Goal: Task Accomplishment & Management: Complete application form

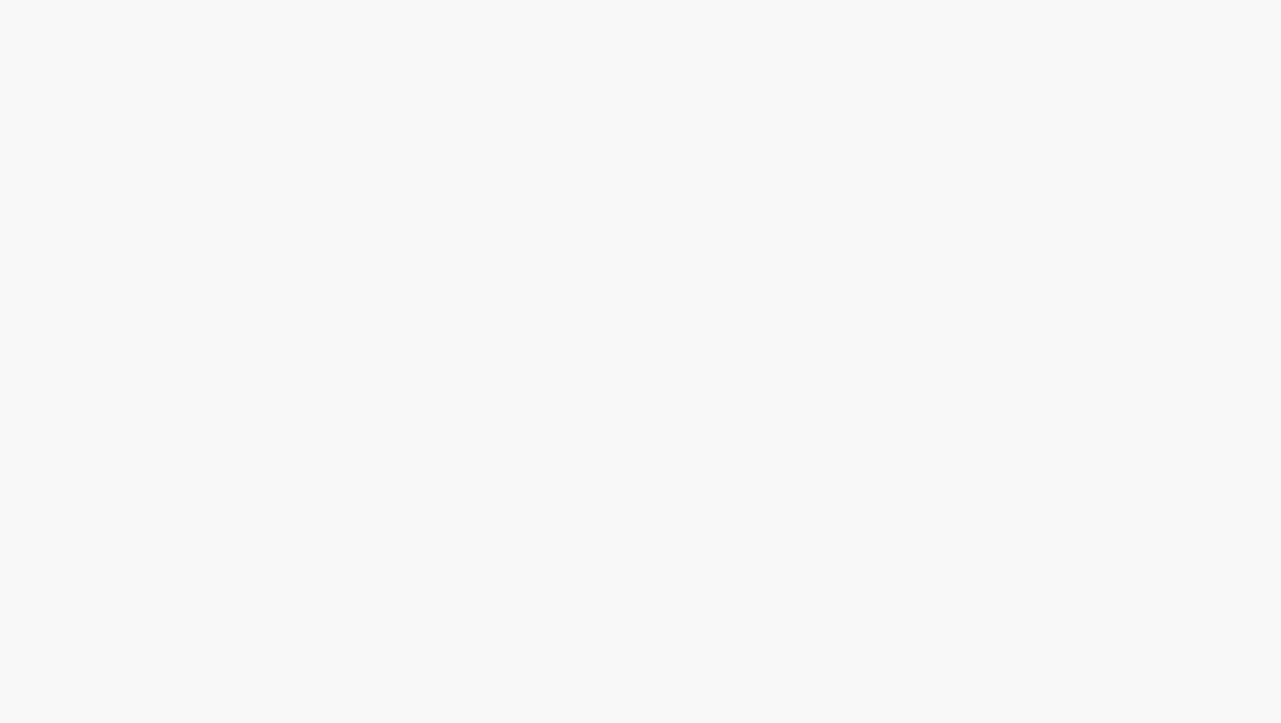
click at [325, 171] on body at bounding box center [640, 361] width 1281 height 723
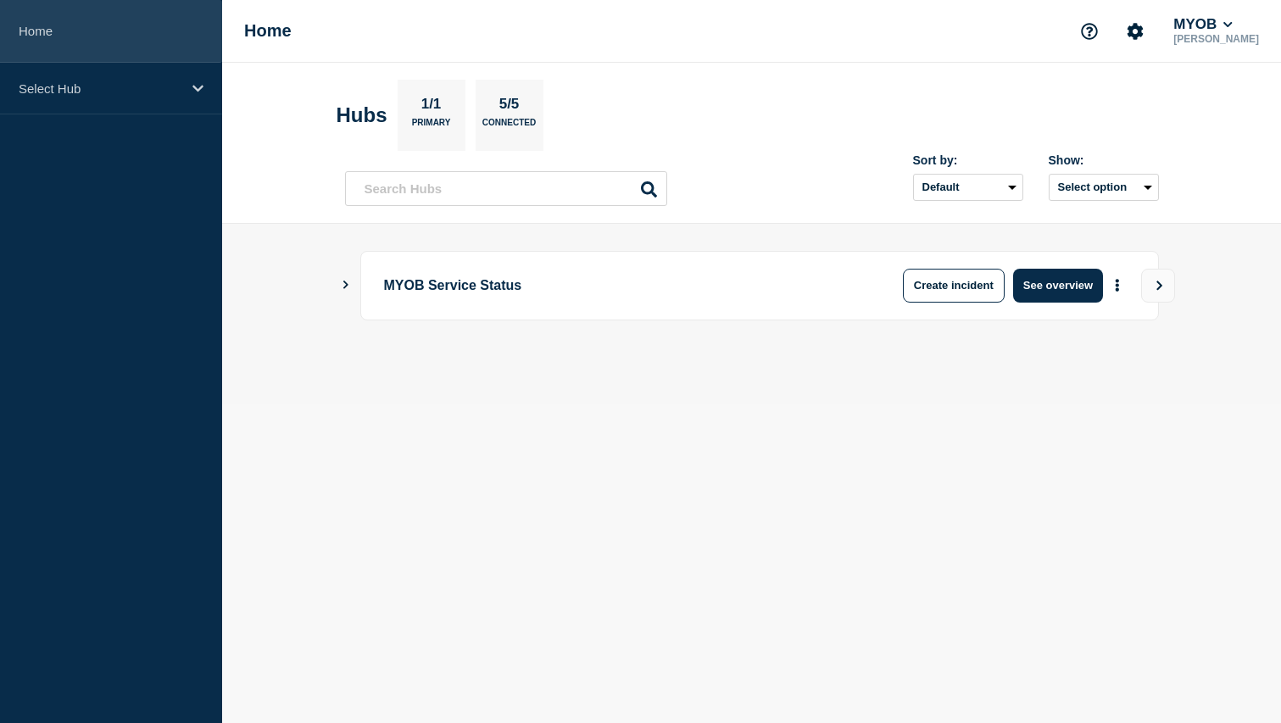
click at [117, 34] on link "Home" at bounding box center [111, 31] width 222 height 63
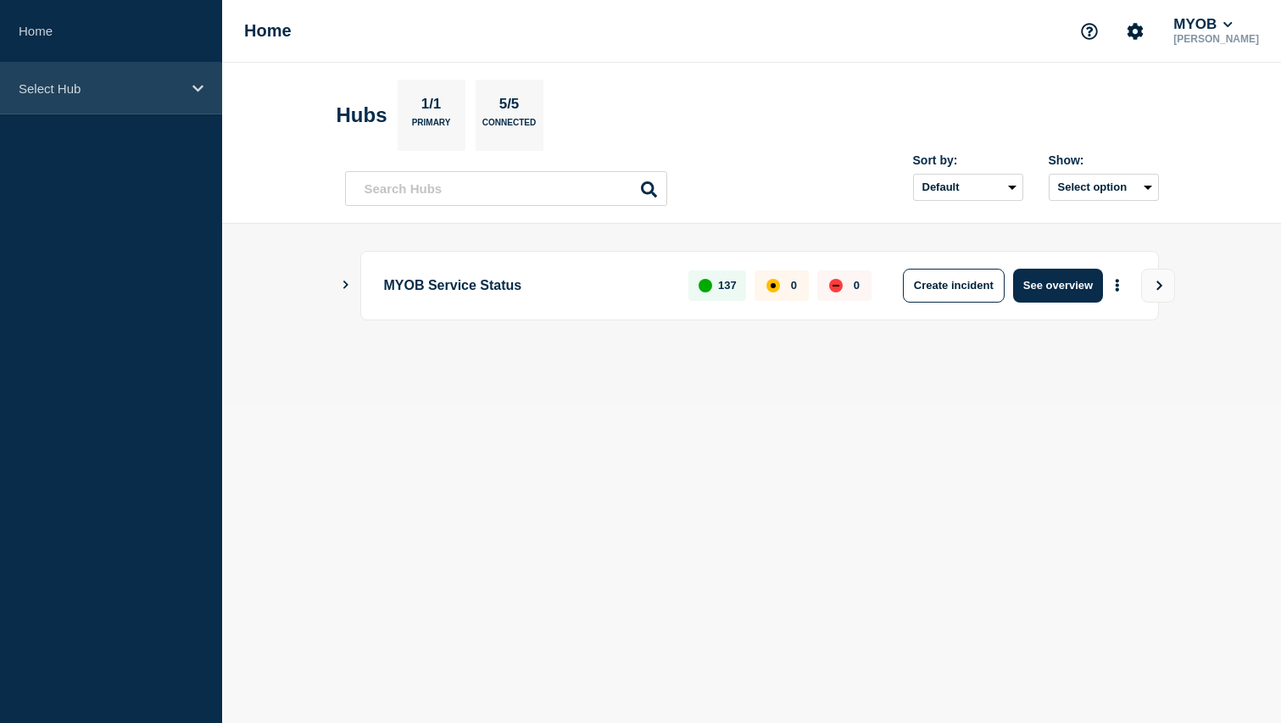
click at [138, 90] on p "Select Hub" at bounding box center [100, 88] width 163 height 14
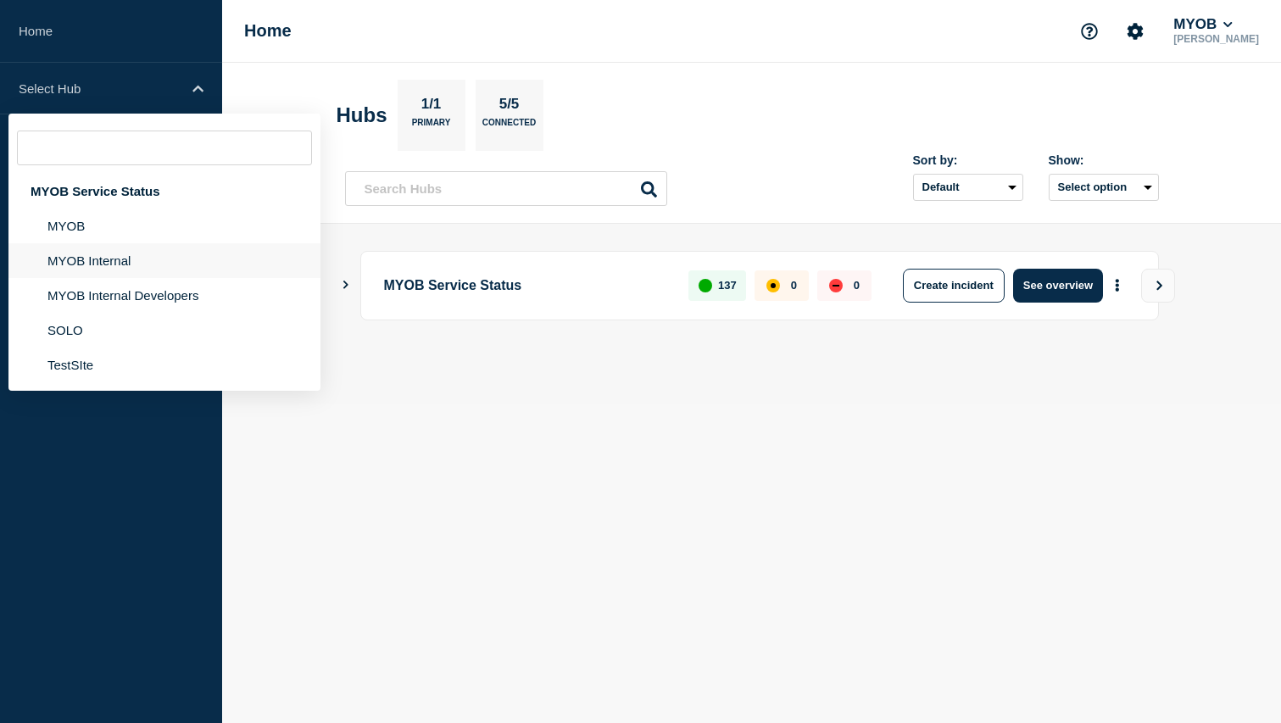
click at [130, 264] on li "MYOB Internal" at bounding box center [164, 260] width 312 height 35
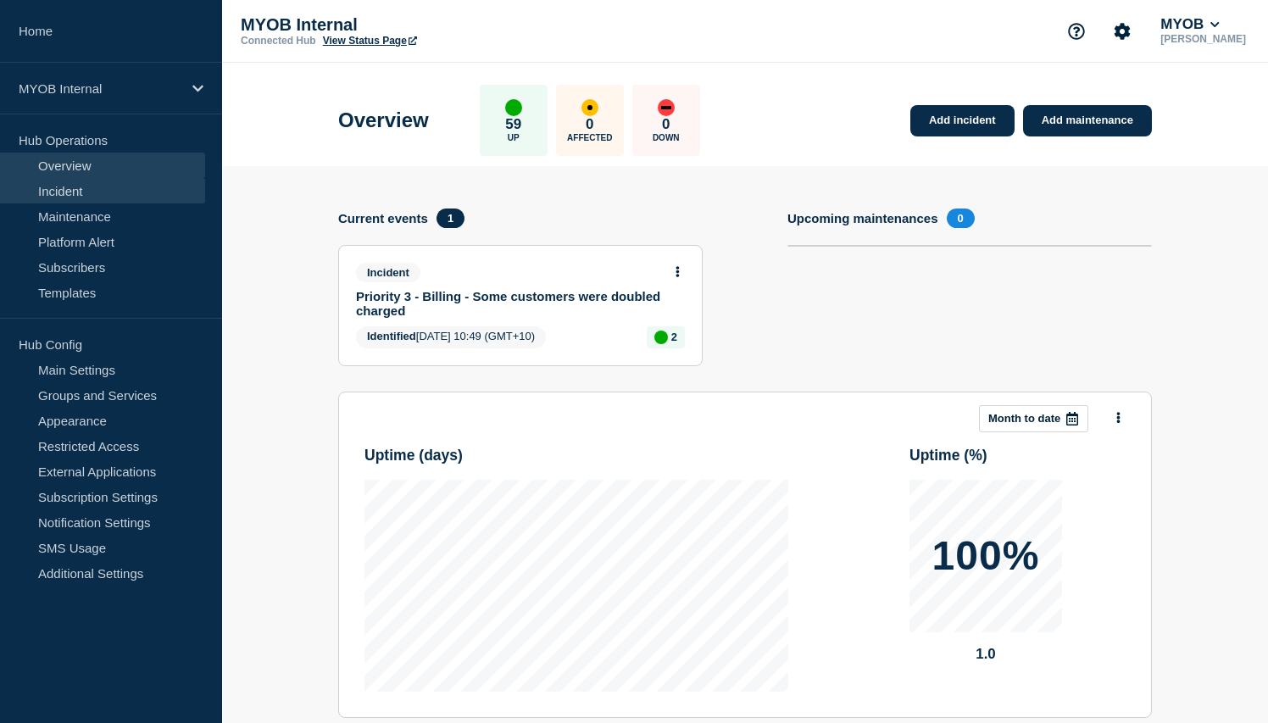
click at [114, 197] on link "Incident" at bounding box center [102, 190] width 205 height 25
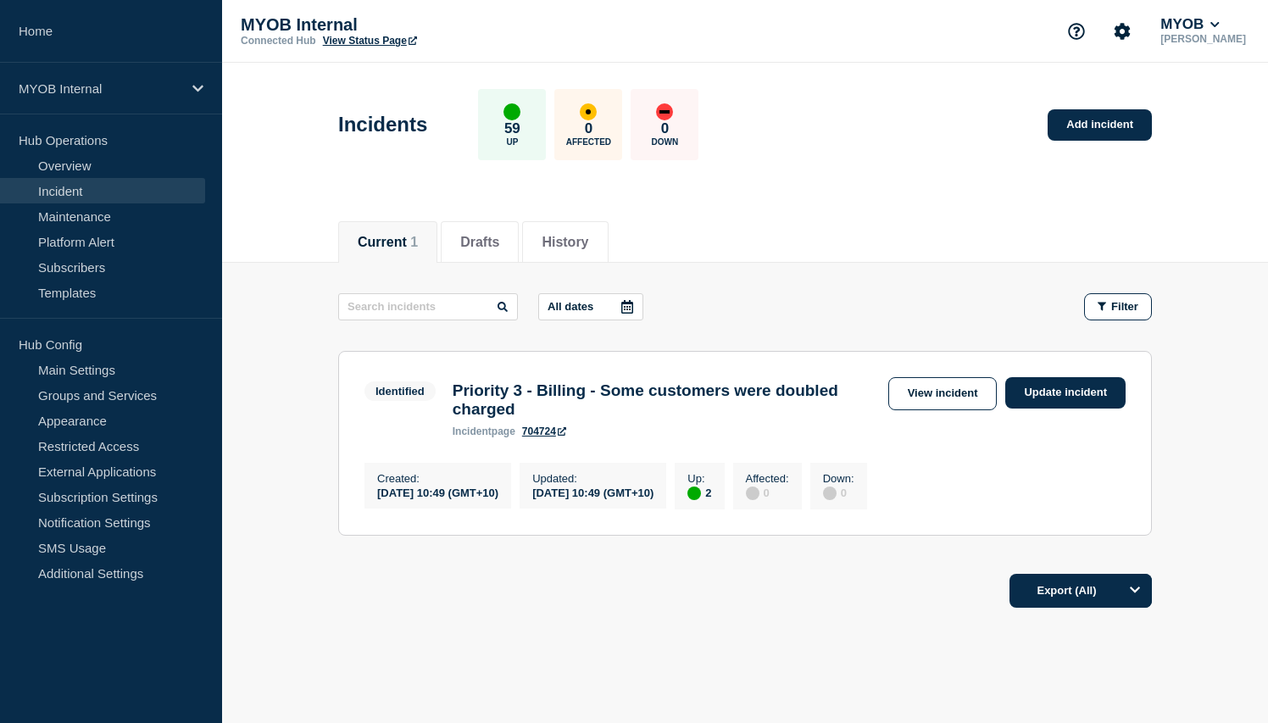
click at [290, 228] on div "Current 1 Drafts History" at bounding box center [745, 233] width 1046 height 58
click at [1107, 119] on link "Add incident" at bounding box center [1099, 124] width 104 height 31
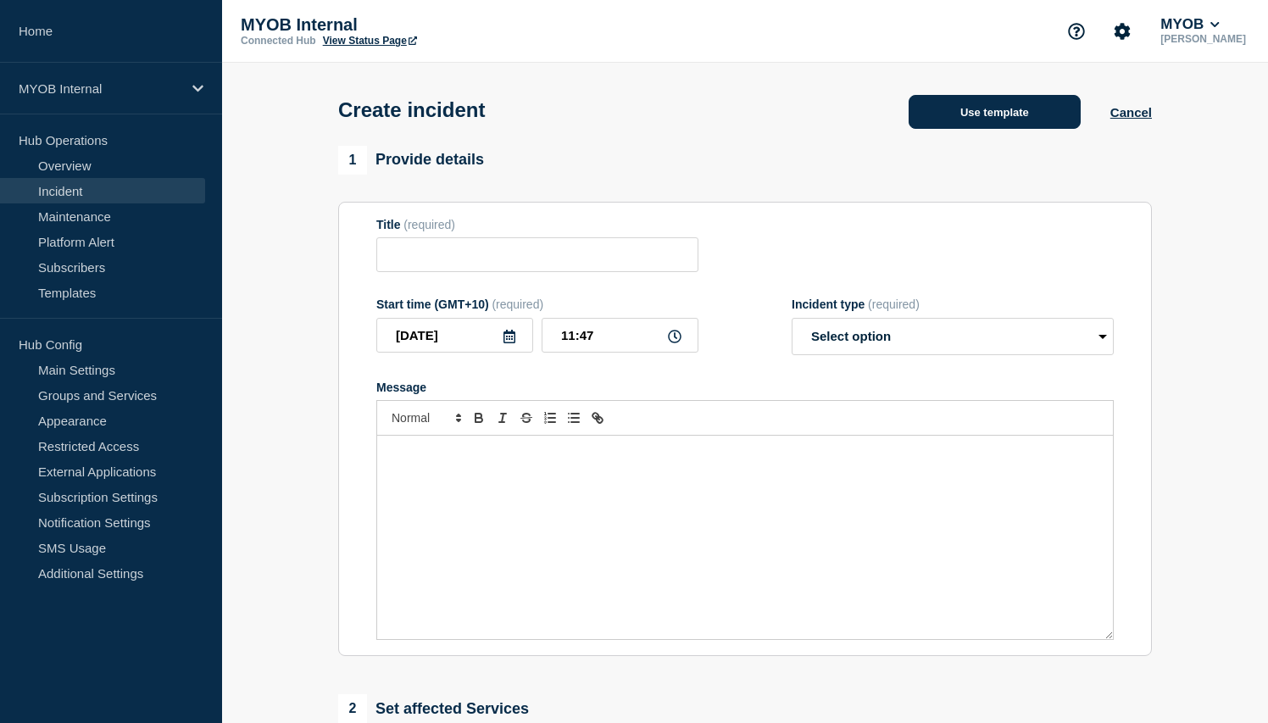
click at [1014, 114] on button "Use template" at bounding box center [994, 112] width 172 height 34
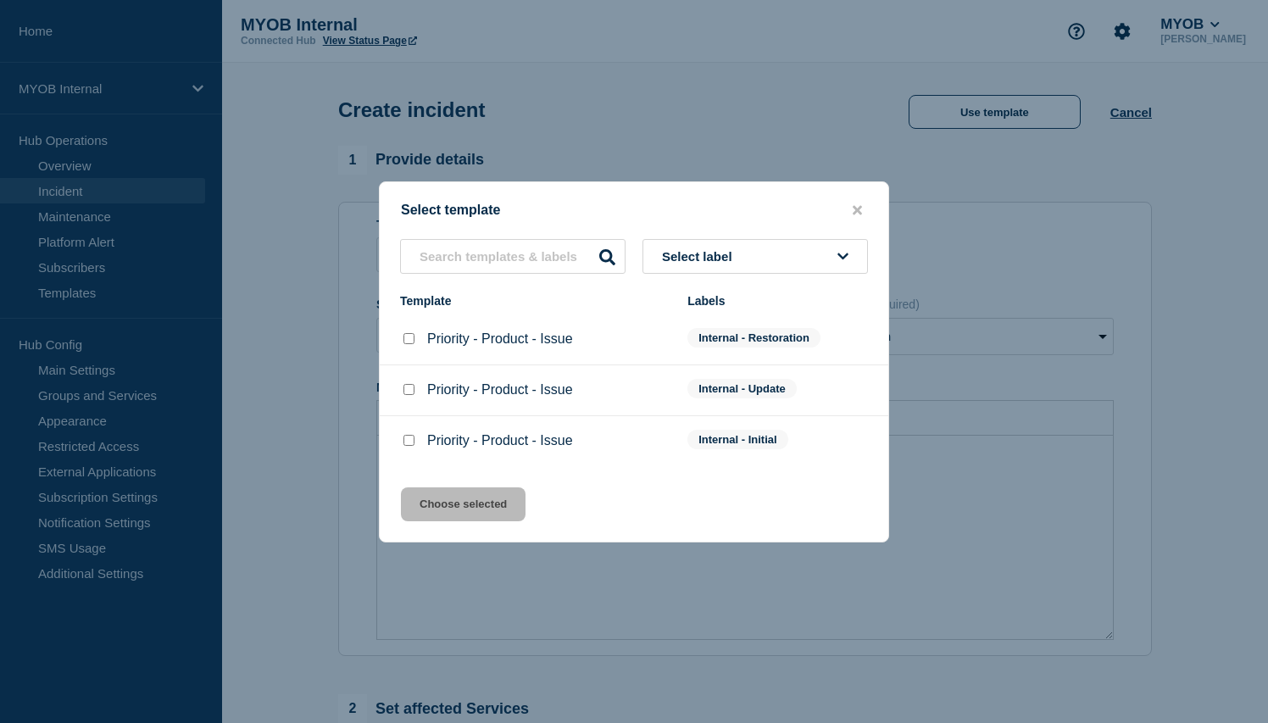
click at [403, 445] on input "Priority - Product - Issue checkbox" at bounding box center [408, 440] width 11 height 11
checkbox input "true"
click at [475, 521] on button "Choose selected" at bounding box center [463, 504] width 125 height 34
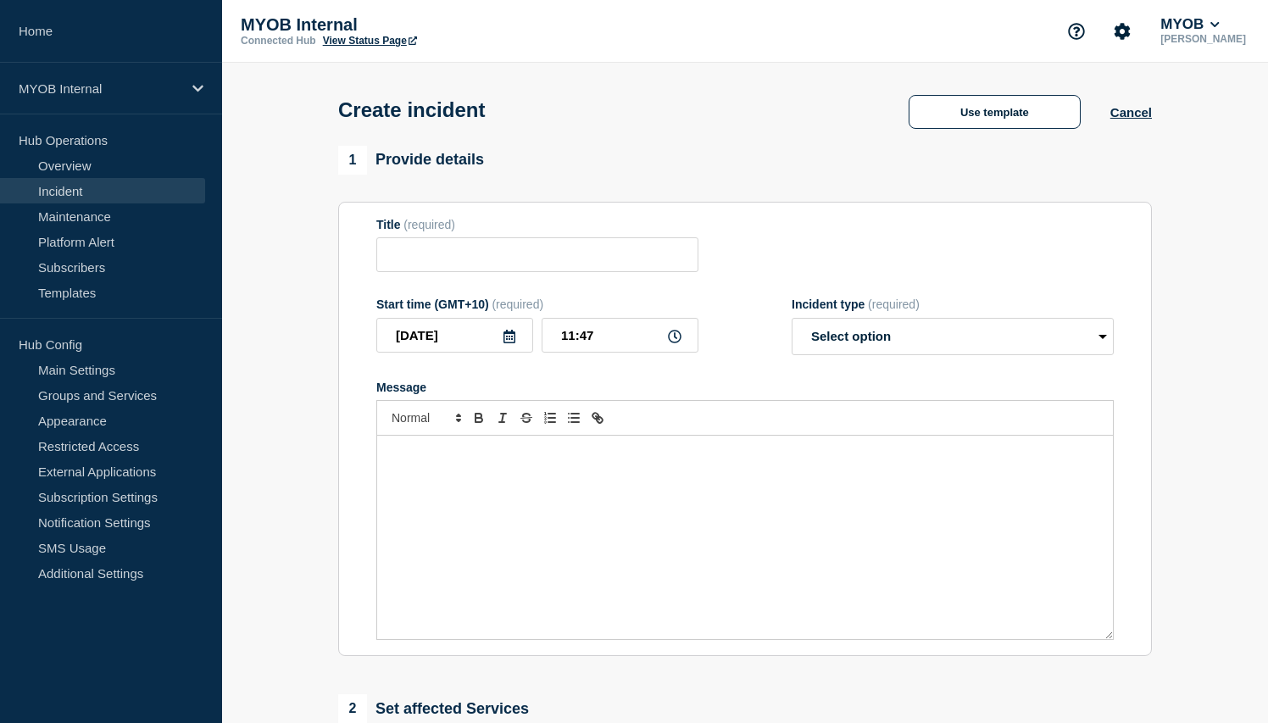
type input "Priority - Product - Issue"
select select "investigating"
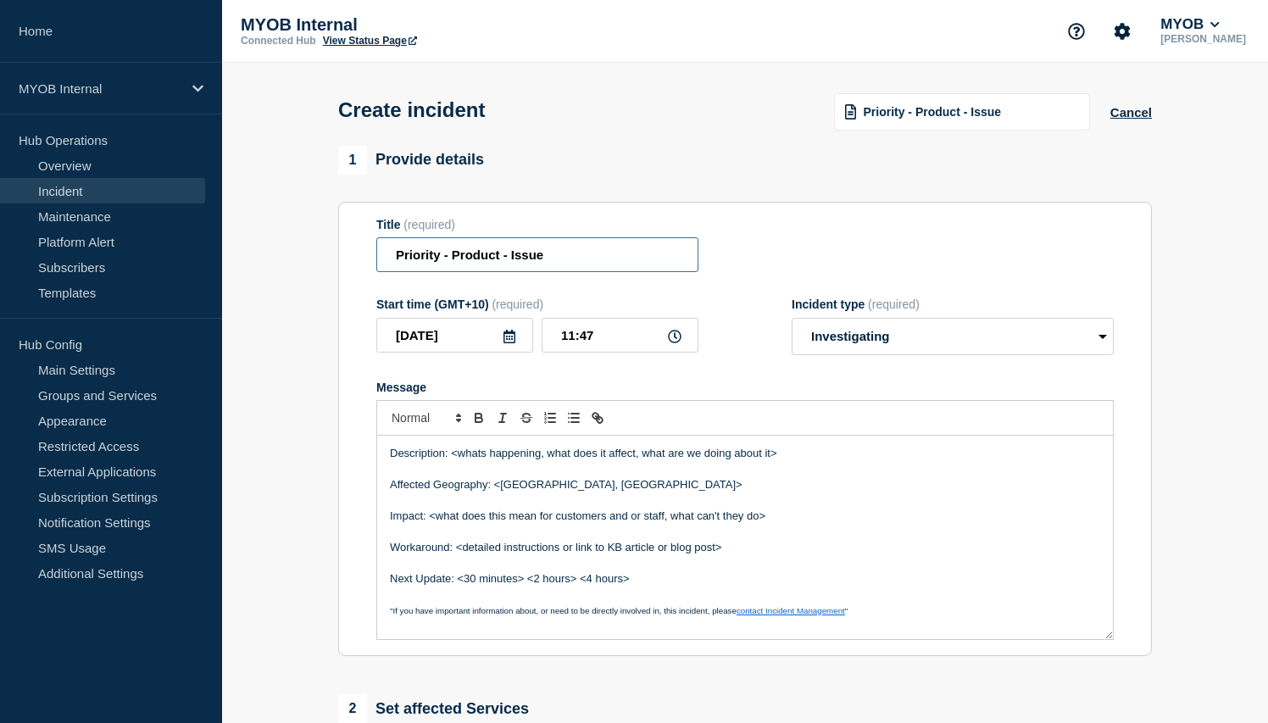
click at [391, 265] on input "Priority - Product - Issue" at bounding box center [537, 254] width 322 height 35
click at [522, 261] on input "First and final Priority - Product - Issue" at bounding box center [537, 254] width 322 height 35
click at [575, 259] on input "First and final Priority 3 - Product - Issue" at bounding box center [537, 254] width 322 height 35
click at [632, 260] on input "First and final Priority 3 - ArchieAPI - Issue" at bounding box center [537, 254] width 322 height 35
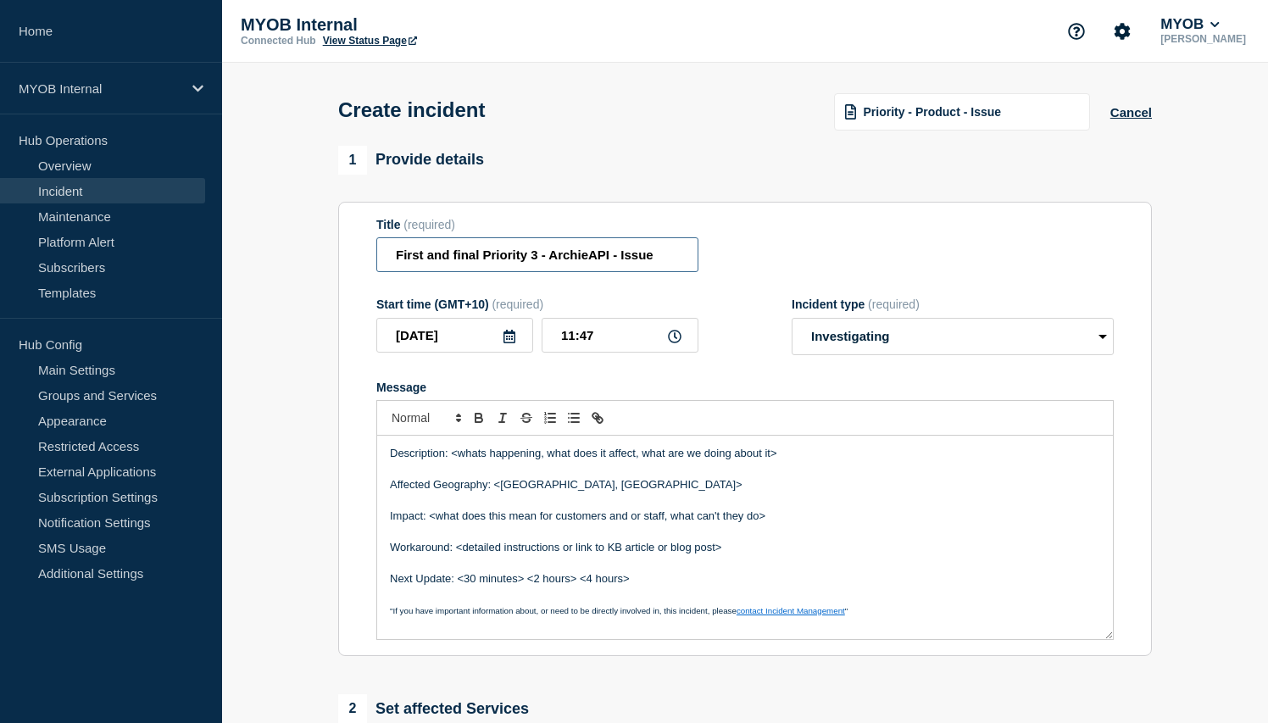
click at [632, 260] on input "First and final Priority 3 - ArchieAPI - Issue" at bounding box center [537, 254] width 322 height 35
click at [619, 269] on input "First and final Priority 3 - ArchieAPI - intermittent myDotWeb" at bounding box center [537, 254] width 322 height 35
drag, startPoint x: 614, startPoint y: 262, endPoint x: 701, endPoint y: 258, distance: 86.5
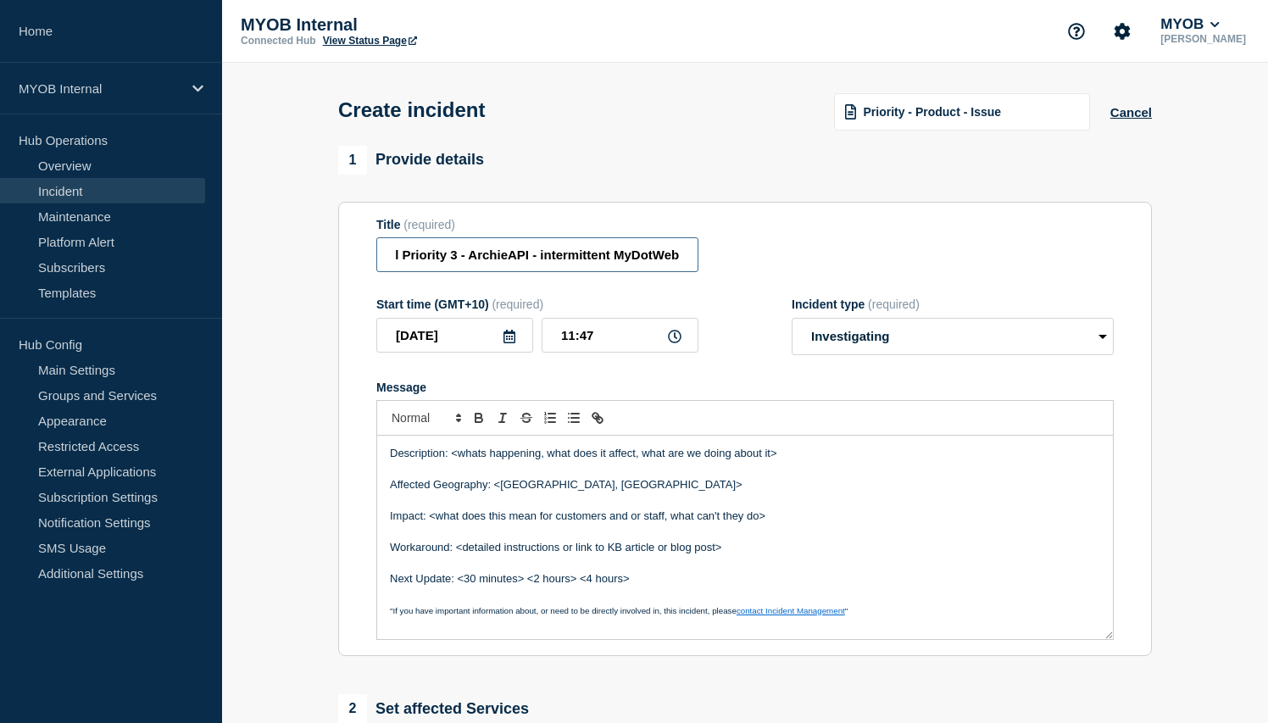
click at [701, 258] on div "Title (required) First and final Priority 3 - ArchieAPI - intermittent MyDotWeb" at bounding box center [744, 245] width 737 height 55
click at [679, 262] on input "First and final Priority 3 - ArchieAPI - intermittent MyDotWeb" at bounding box center [537, 254] width 322 height 35
type input "First and final Priority 3 - ArchieAPI - intermittent MyDotWeb connectivity"
click at [714, 287] on form "Title (required) First and final Priority 3 - ArchieAPI - intermittent MyDotWeb…" at bounding box center [744, 429] width 737 height 423
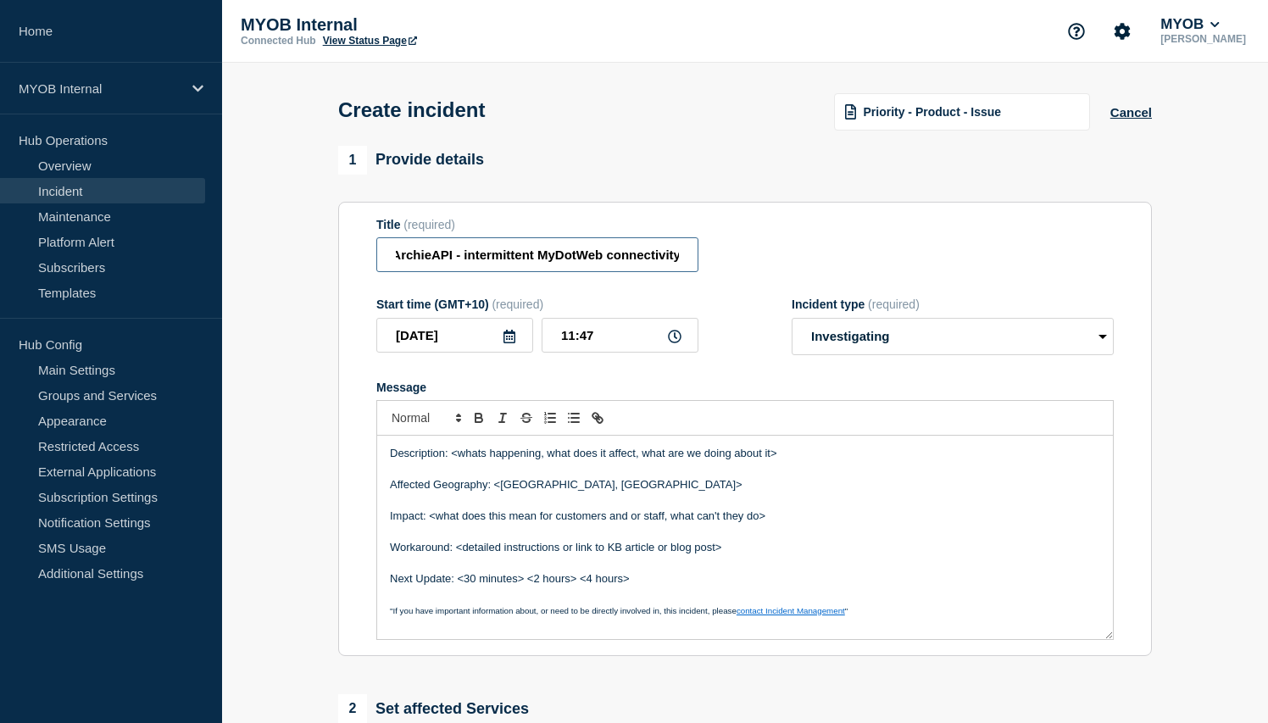
drag, startPoint x: 622, startPoint y: 260, endPoint x: 729, endPoint y: 257, distance: 106.8
click at [729, 257] on div "Title (required) First and final Priority 3 - ArchieAPI - intermittent MyDotWeb…" at bounding box center [744, 245] width 737 height 55
click at [742, 254] on div "Title (required) First and final Priority 3 - ArchieAPI - intermittent MyDotWeb…" at bounding box center [744, 245] width 737 height 55
click at [512, 477] on p "Message" at bounding box center [745, 469] width 710 height 15
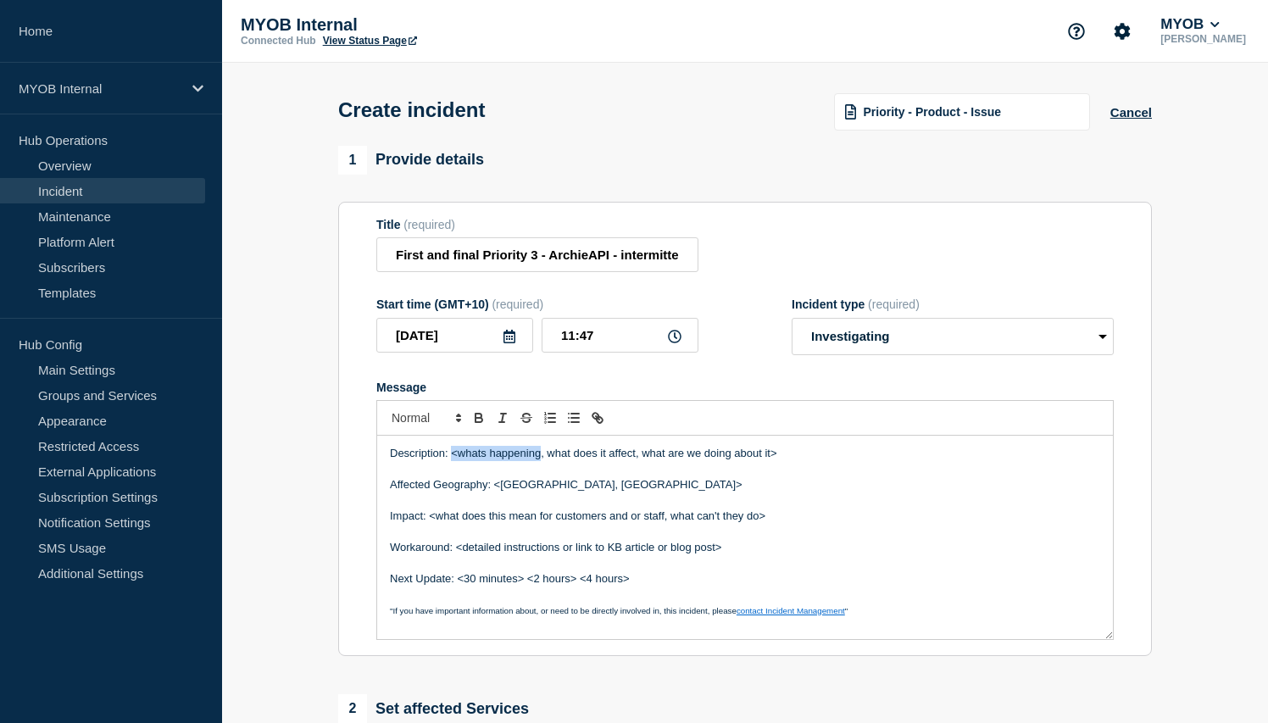
drag, startPoint x: 542, startPoint y: 466, endPoint x: 453, endPoint y: 469, distance: 88.2
click at [453, 461] on p "Description: <whats happening, what does it affect, what are we doing about it>" at bounding box center [745, 453] width 710 height 15
click at [932, 353] on select "Select option Investigating Identified Monitoring" at bounding box center [953, 336] width 322 height 37
select select "monitoring"
click at [792, 329] on select "Select option Investigating Identified Monitoring" at bounding box center [953, 336] width 322 height 37
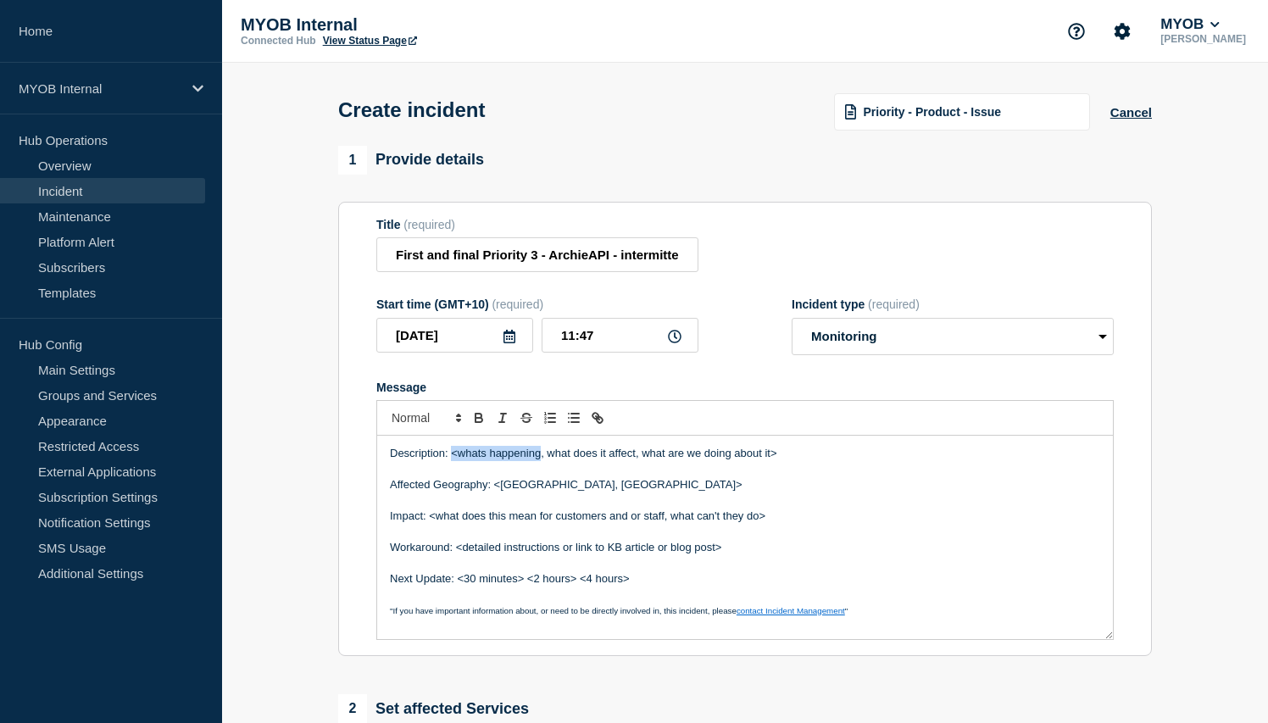
click at [517, 461] on p "Description: <whats happening, what does it affect, what are we doing about it>" at bounding box center [745, 453] width 710 height 15
drag, startPoint x: 790, startPoint y: 469, endPoint x: 452, endPoint y: 471, distance: 338.1
click at [452, 461] on p "Description: <whats happening, what does it affect, what are we doing about it>" at bounding box center [745, 453] width 710 height 15
click at [656, 460] on p "Description: My.myob.com experienced sporadic intermitent errors" at bounding box center [745, 453] width 710 height 15
click at [656, 461] on p "Description: My.myob.com experienced sporadic intermitent errors" at bounding box center [745, 453] width 710 height 15
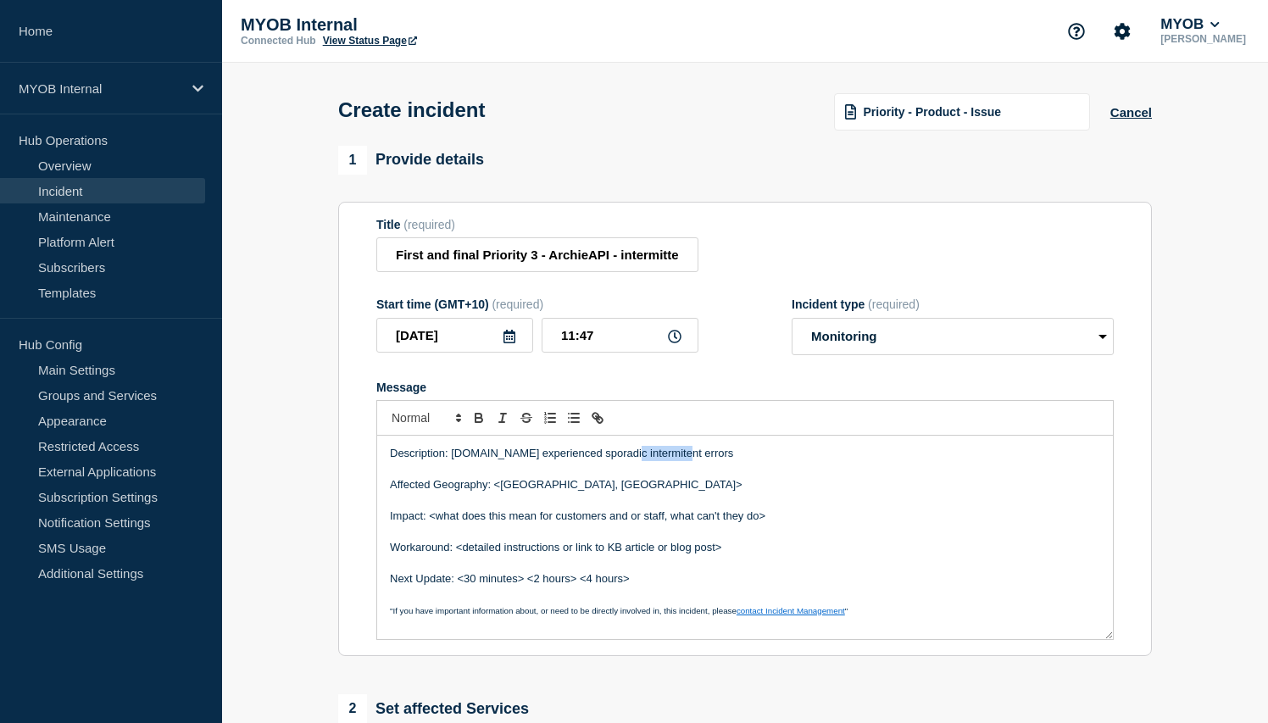
click at [656, 461] on p "Description: My.myob.com experienced sporadic intermitent errors" at bounding box center [745, 453] width 710 height 15
click at [718, 461] on p "Description: My.myob.com experienced sporadic intermittence errors" at bounding box center [745, 453] width 710 height 15
click at [742, 461] on p "Description: My.myob.com experienced sporadic intermittence when connectiving w…" at bounding box center [745, 453] width 710 height 15
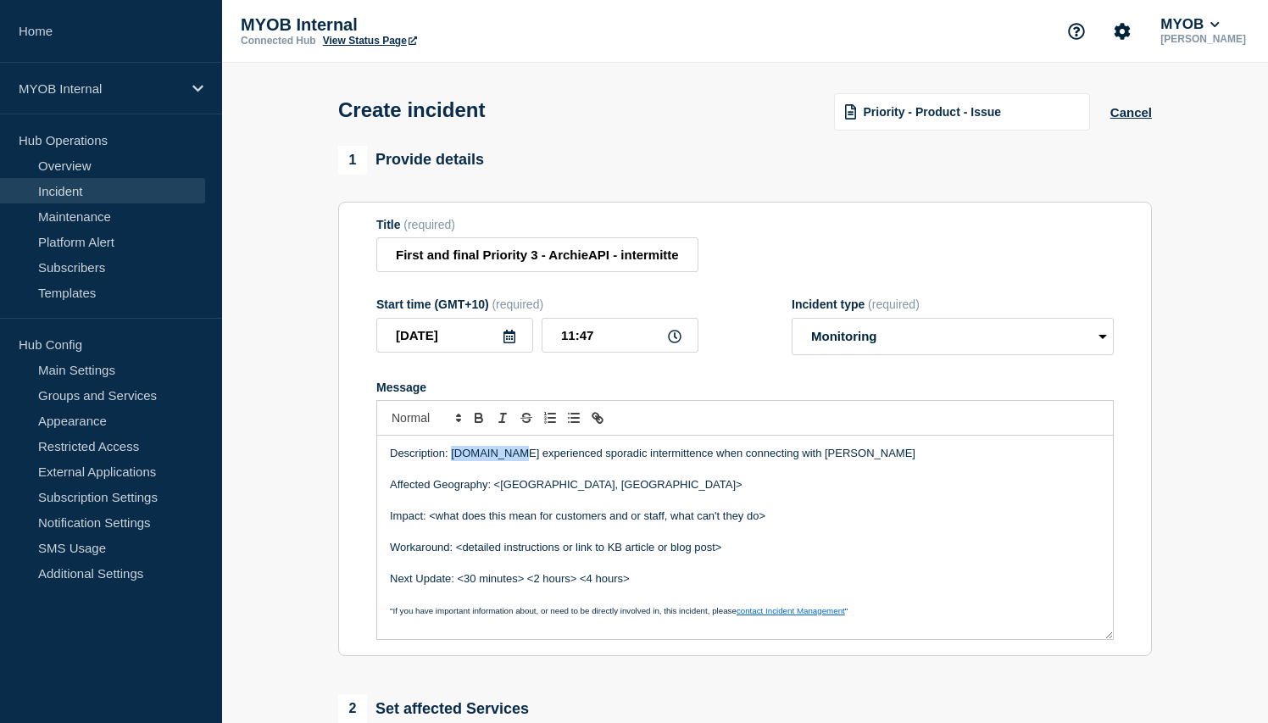
drag, startPoint x: 518, startPoint y: 469, endPoint x: 454, endPoint y: 470, distance: 63.6
click at [454, 461] on p "Description: My.myob.com experienced sporadic intermittence when connecting wit…" at bounding box center [745, 453] width 710 height 15
click at [489, 492] on p "Affected Geography: <Australia, New Zealand>" at bounding box center [745, 484] width 710 height 15
click at [614, 477] on p "Message" at bounding box center [745, 469] width 710 height 15
click at [866, 461] on p "Description: My.myob.com experienced sporadic intermittence when connecting wit…" at bounding box center [745, 453] width 710 height 15
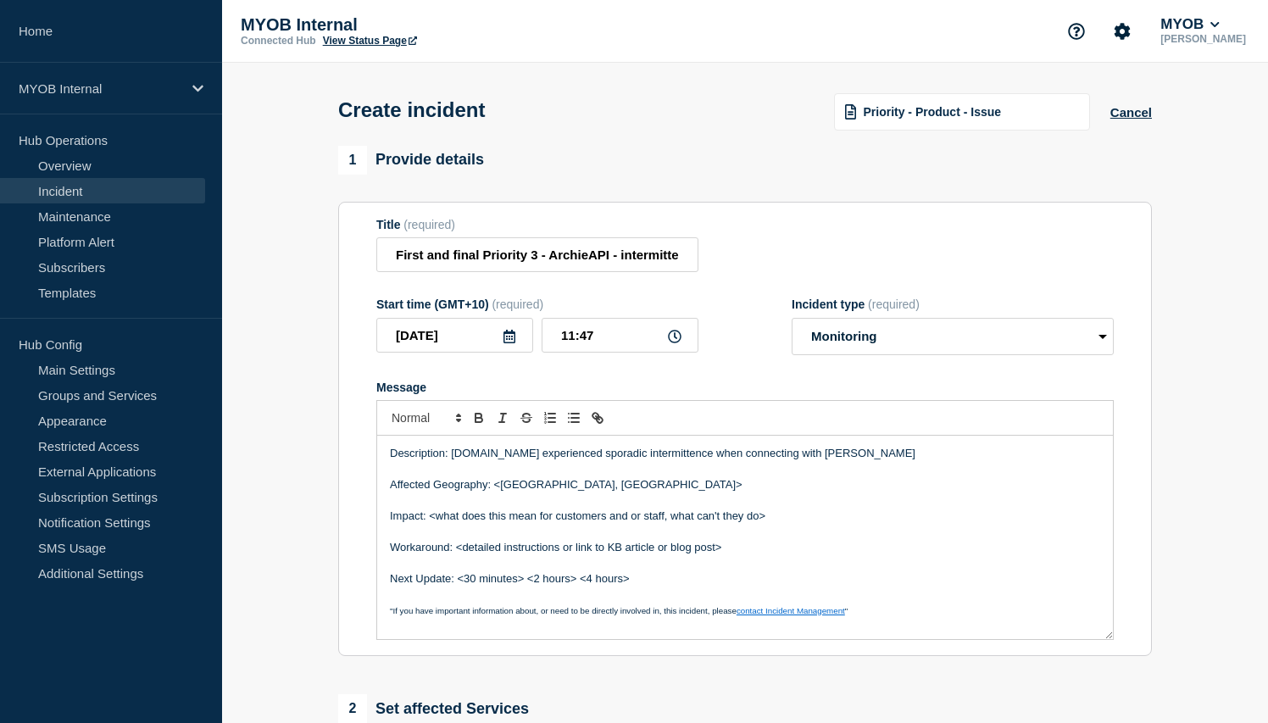
click at [452, 461] on p "Description: My.myob.com experienced sporadic intermittence when connecting wit…" at bounding box center [745, 453] width 710 height 15
click at [847, 461] on p "Description: My.myob.com experienced sporadic intermittence when connecting wit…" at bounding box center [745, 453] width 710 height 15
click at [880, 461] on p "Description: My.myob.com experienced sporadic intermittence when connecting wit…" at bounding box center [745, 453] width 710 height 15
click at [851, 461] on p "Description: My.myob.com experienced sporadic intermittence when connecting wit…" at bounding box center [745, 453] width 710 height 15
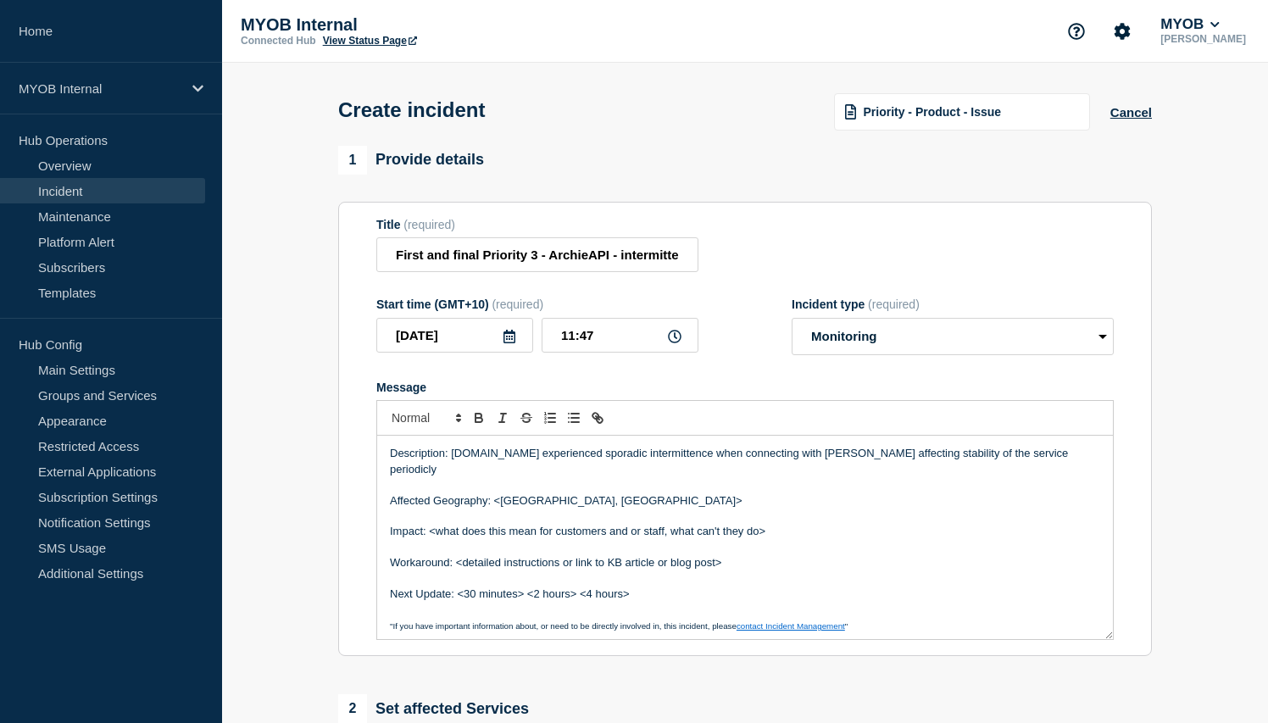
click at [1019, 468] on p "Description: My.myob.com experienced sporadic intermittence when connecting wit…" at bounding box center [745, 461] width 710 height 31
drag, startPoint x: 1053, startPoint y: 468, endPoint x: 837, endPoint y: 470, distance: 216.1
click at [838, 471] on p "Description: My.myob.com experienced sporadic intermittence when connecting wit…" at bounding box center [745, 461] width 710 height 31
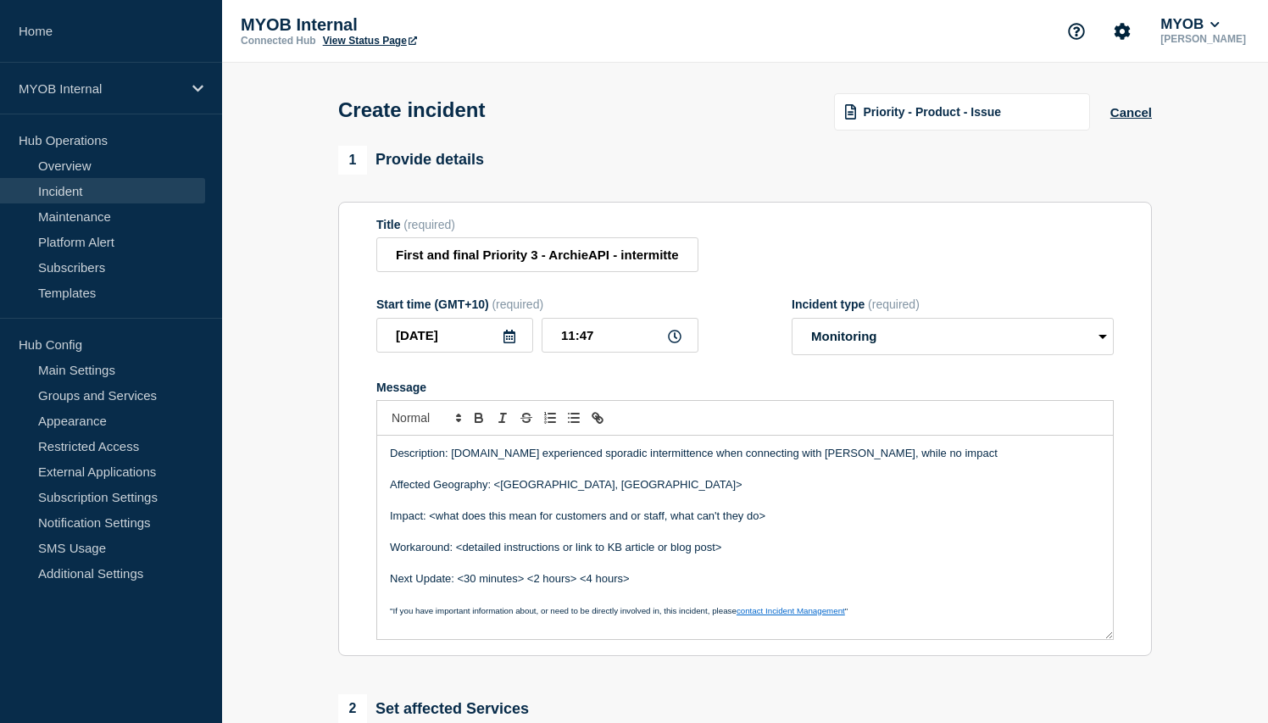
click at [935, 461] on p "Description: My.myob.com experienced sporadic intermittence when connecting wit…" at bounding box center [745, 453] width 710 height 15
drag, startPoint x: 926, startPoint y: 465, endPoint x: 841, endPoint y: 471, distance: 85.8
click at [841, 461] on p "Description: My.myob.com experienced sporadic intermittence when connecting wit…" at bounding box center [745, 453] width 710 height 15
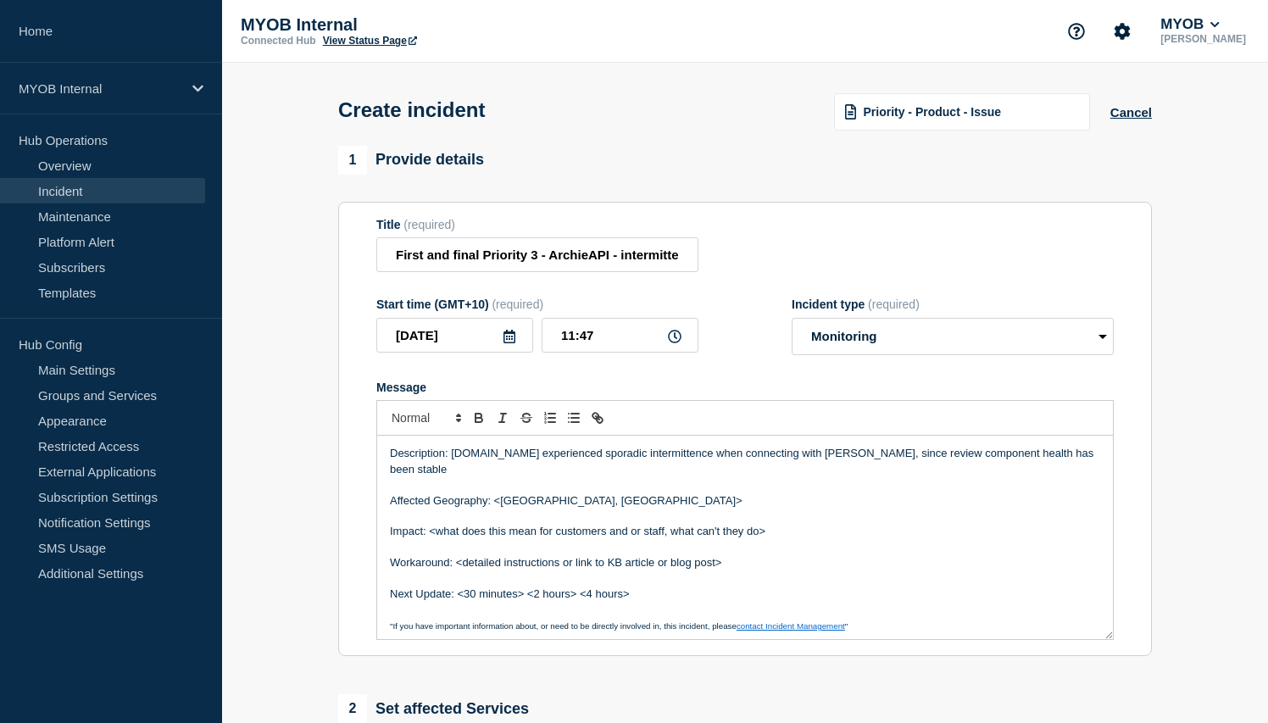
click at [1076, 469] on p "Description: My.myob.com experienced sporadic intermittence when connecting wit…" at bounding box center [745, 461] width 710 height 31
click at [519, 477] on p "Description: My.myob.com experienced sporadic intermittence when connecting wit…" at bounding box center [745, 461] width 710 height 31
drag, startPoint x: 614, startPoint y: 339, endPoint x: 481, endPoint y: 338, distance: 132.2
click at [481, 338] on div "2025-09-10 11:47" at bounding box center [537, 335] width 322 height 35
drag, startPoint x: 611, startPoint y: 352, endPoint x: 537, endPoint y: 348, distance: 73.8
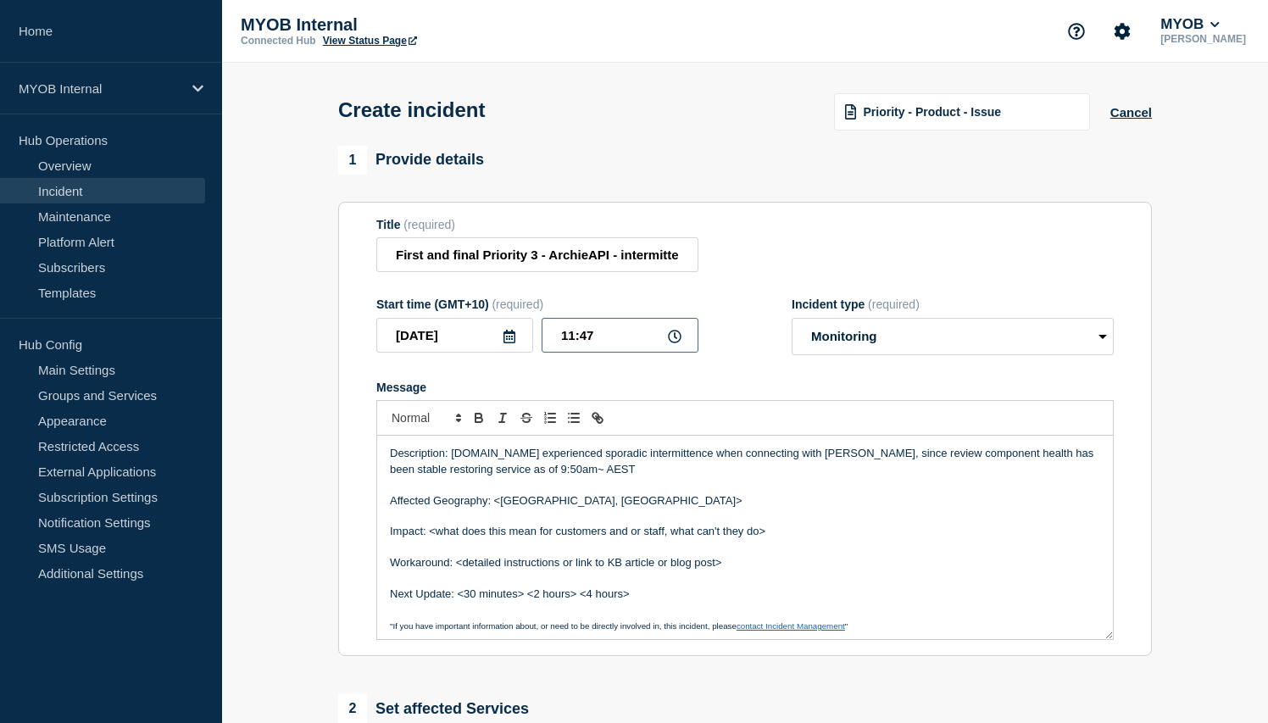
click at [537, 348] on div "2025-09-10 11:47" at bounding box center [537, 335] width 322 height 35
type input "09:50"
click at [664, 373] on form "Title (required) First and final Priority 3 - ArchieAPI - intermittent MyDotWeb…" at bounding box center [744, 429] width 737 height 423
click at [651, 492] on p "Message" at bounding box center [745, 484] width 710 height 15
click at [720, 508] on p "Affected Geography: <Australia, New Zealand>" at bounding box center [745, 500] width 710 height 15
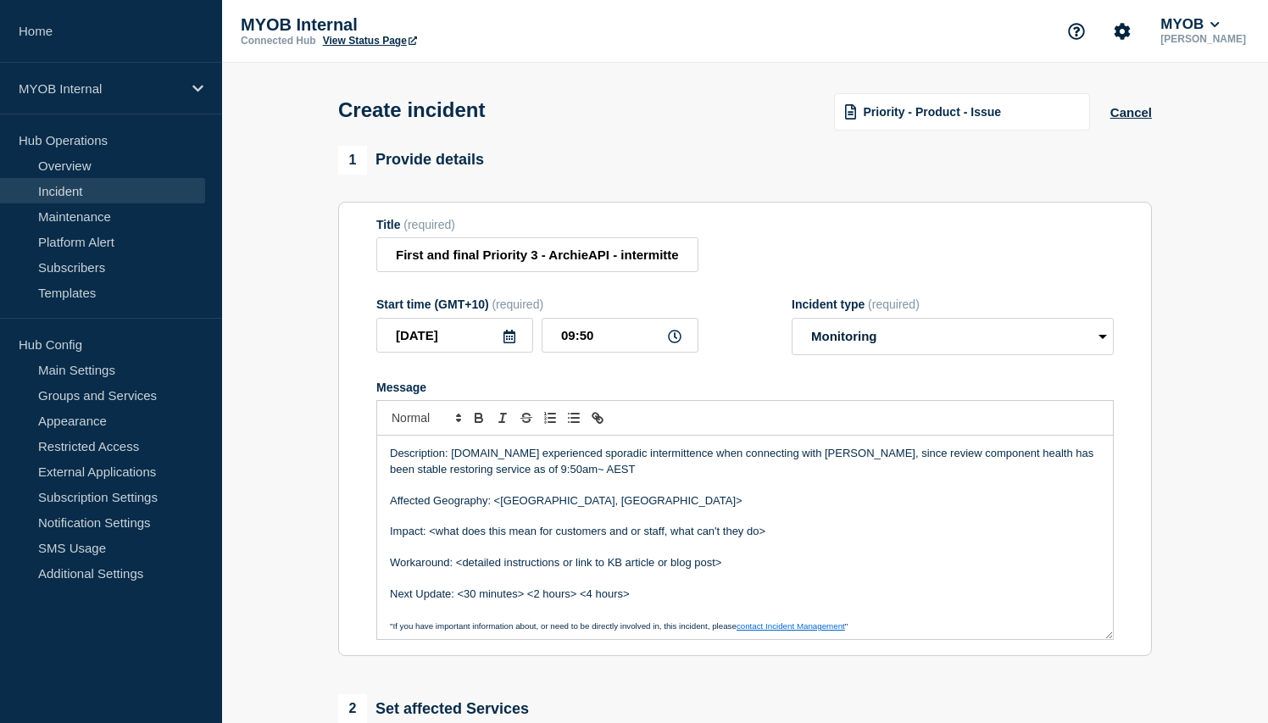
click at [516, 469] on p "Description: My.myob.com experienced sporadic intermittence when connecting wit…" at bounding box center [745, 461] width 710 height 31
click at [549, 469] on p "Description: My.myob.com experienced sporadic intermittence when connecting wit…" at bounding box center [745, 461] width 710 height 31
click at [692, 477] on p "Description: My.myob.com health checks depicted sporadic intermittence when con…" at bounding box center [745, 461] width 710 height 31
click at [894, 477] on p "Description: My.myob.com health checks depicted sporadic intermittence when con…" at bounding box center [745, 461] width 710 height 31
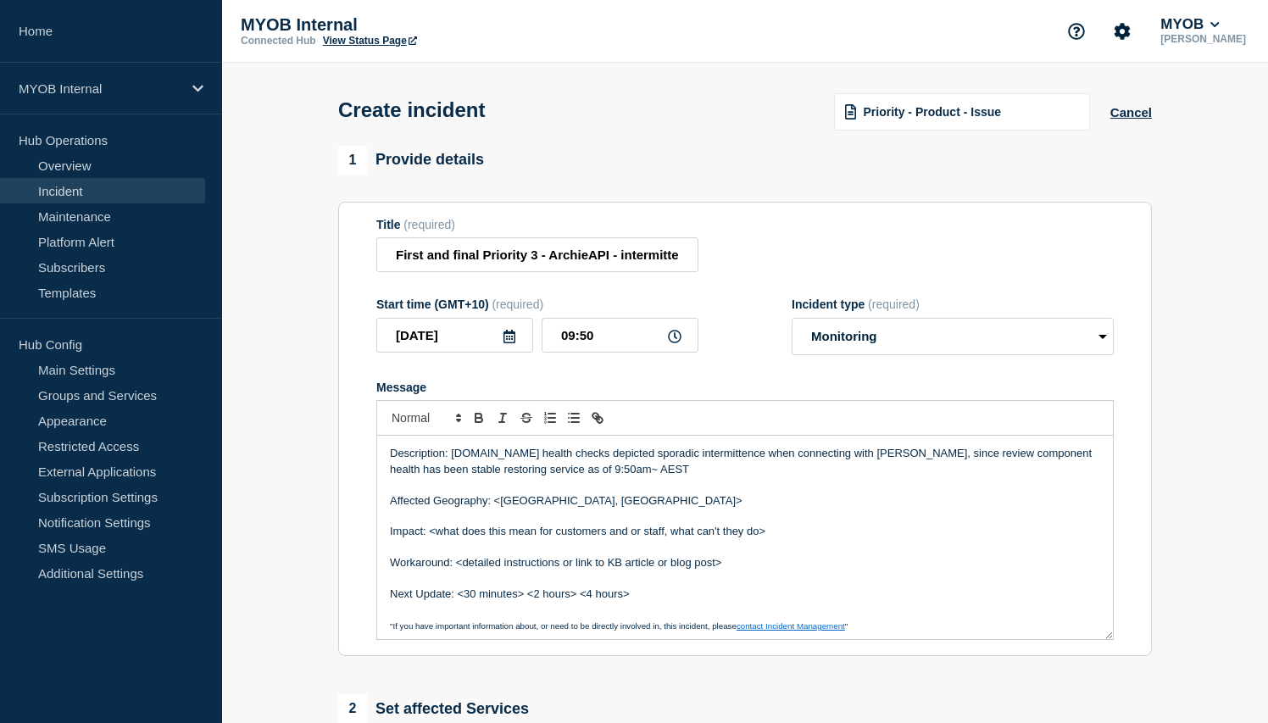
click at [939, 469] on p "Description: My.myob.com health checks depicted sporadic intermittence when con…" at bounding box center [745, 461] width 710 height 31
click at [886, 477] on p "Description: My.myob.com health checks depicted sporadic intermittence when con…" at bounding box center [745, 461] width 710 height 31
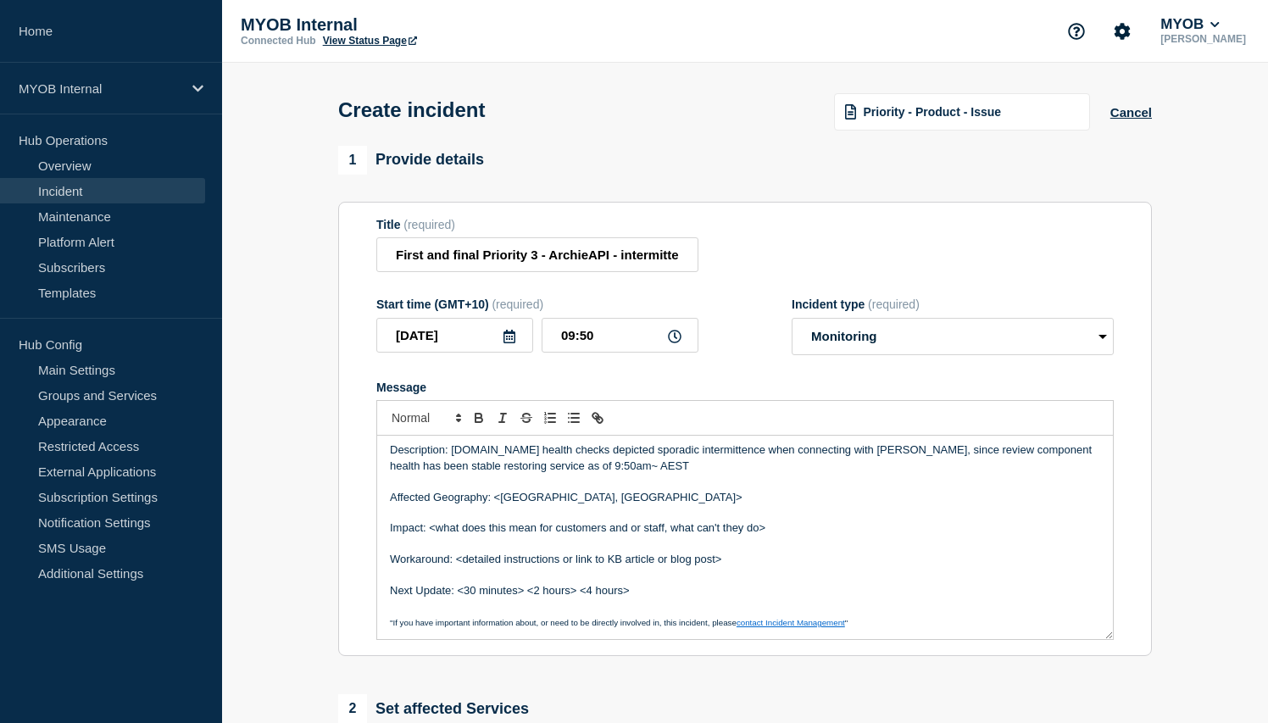
scroll to position [4, 0]
click at [1070, 464] on p "Description: My.myob.com health checks depicted sporadic intermittence when con…" at bounding box center [745, 457] width 710 height 31
drag, startPoint x: 419, startPoint y: 479, endPoint x: 525, endPoint y: 483, distance: 106.9
click at [525, 473] on p "Description: My.myob.com health checks depicted sporadic intermittence when con…" at bounding box center [745, 457] width 710 height 31
click at [539, 473] on p "Description: My.myob.com health checks depicted sporadic intermittence when con…" at bounding box center [745, 457] width 710 height 31
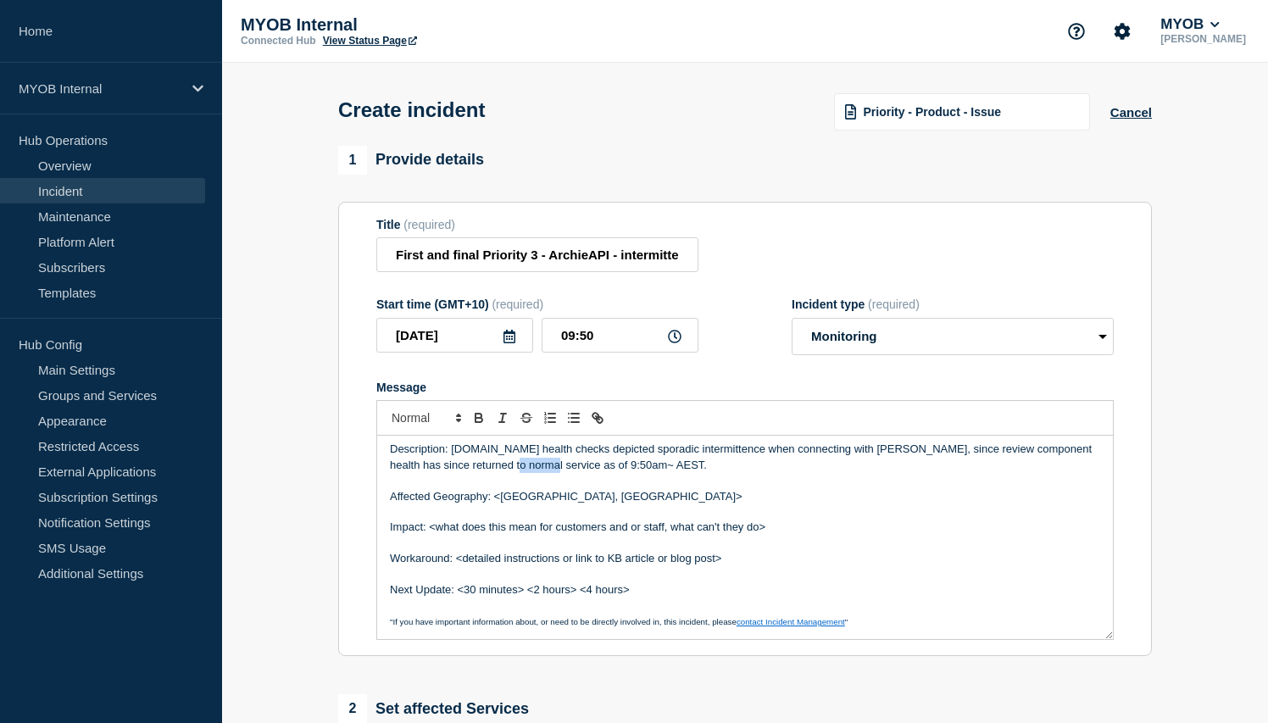
click at [539, 473] on p "Description: My.myob.com health checks depicted sporadic intermittence when con…" at bounding box center [745, 457] width 710 height 31
click at [620, 473] on p "Description: My.myob.com health checks depicted sporadic intermittence when con…" at bounding box center [745, 457] width 710 height 31
click at [625, 473] on p "Description: My.myob.com health checks depicted sporadic intermittence when con…" at bounding box center [745, 457] width 710 height 31
drag, startPoint x: 786, startPoint y: 542, endPoint x: 427, endPoint y: 536, distance: 359.4
click at [427, 535] on p "Impact: <what does this mean for customers and or staff, what can't they do>" at bounding box center [745, 527] width 710 height 15
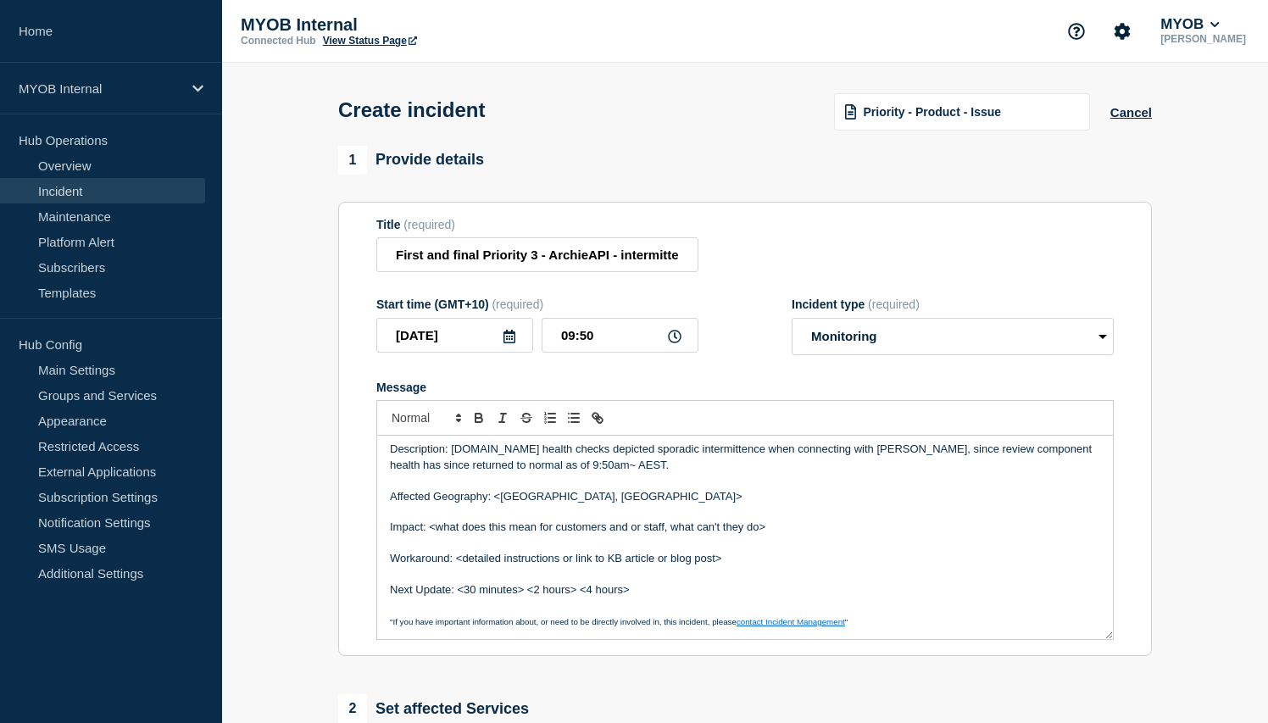
click at [629, 504] on p "Affected Geography: <Australia, New Zealand>" at bounding box center [745, 496] width 710 height 15
click at [501, 504] on p "Affected Geography: <Australia, New Zealand" at bounding box center [745, 496] width 710 height 15
drag, startPoint x: 790, startPoint y: 536, endPoint x: 431, endPoint y: 545, distance: 358.6
click at [431, 535] on p "Impact: <what does this mean for customers and or staff, what can't they do>" at bounding box center [745, 527] width 710 height 15
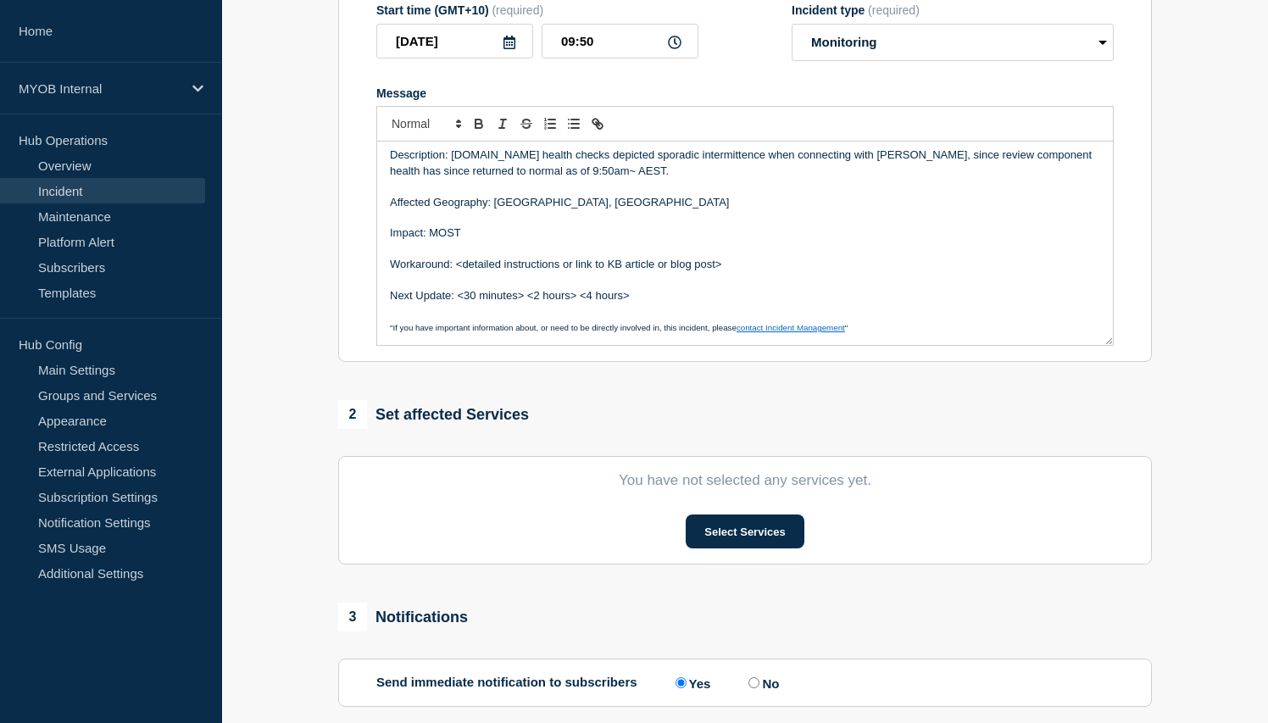
scroll to position [281, 0]
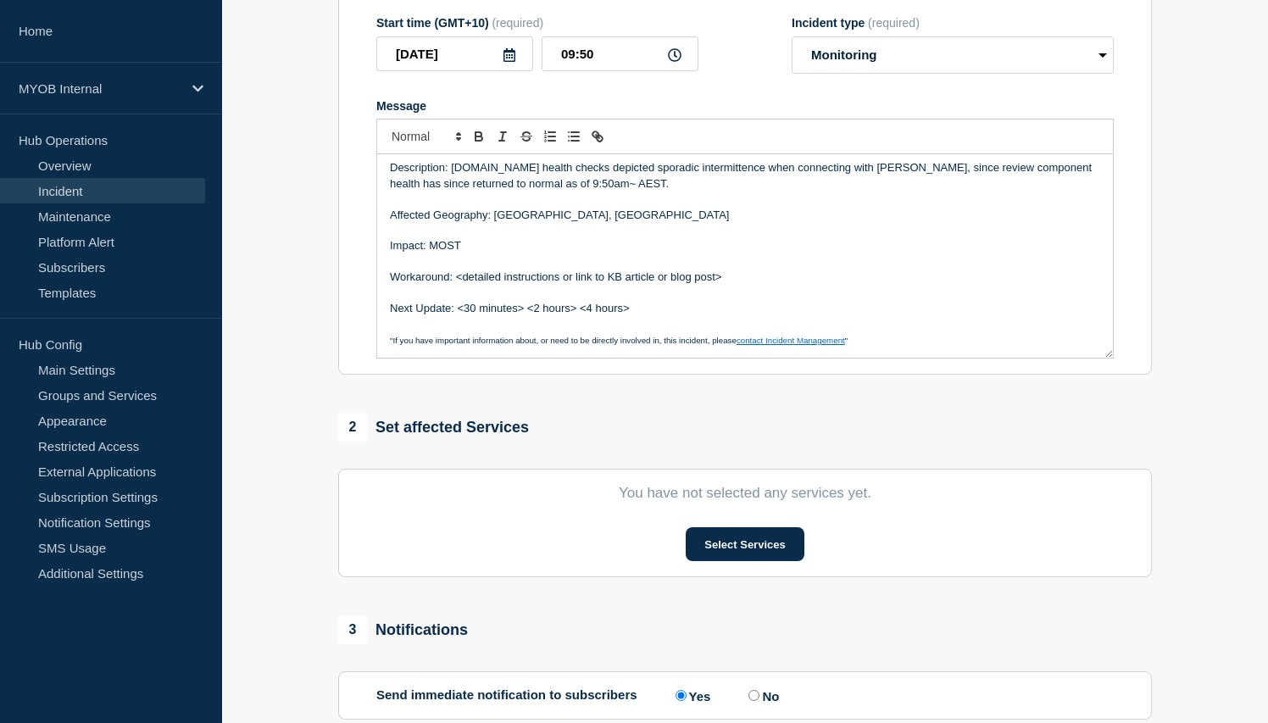
click at [466, 253] on p "Impact: MOST" at bounding box center [745, 245] width 710 height 15
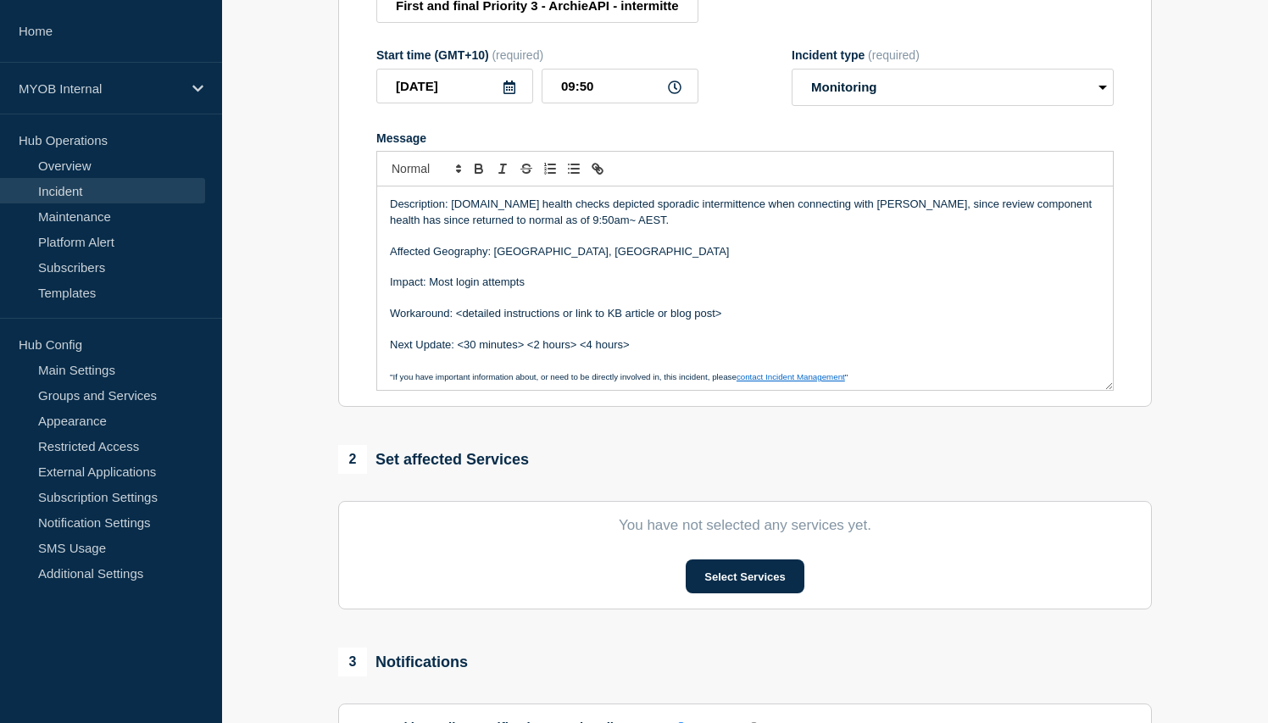
scroll to position [251, 0]
drag, startPoint x: 536, startPoint y: 298, endPoint x: 428, endPoint y: 298, distance: 107.6
click at [428, 288] on p "Impact: Most login attempts" at bounding box center [745, 280] width 710 height 15
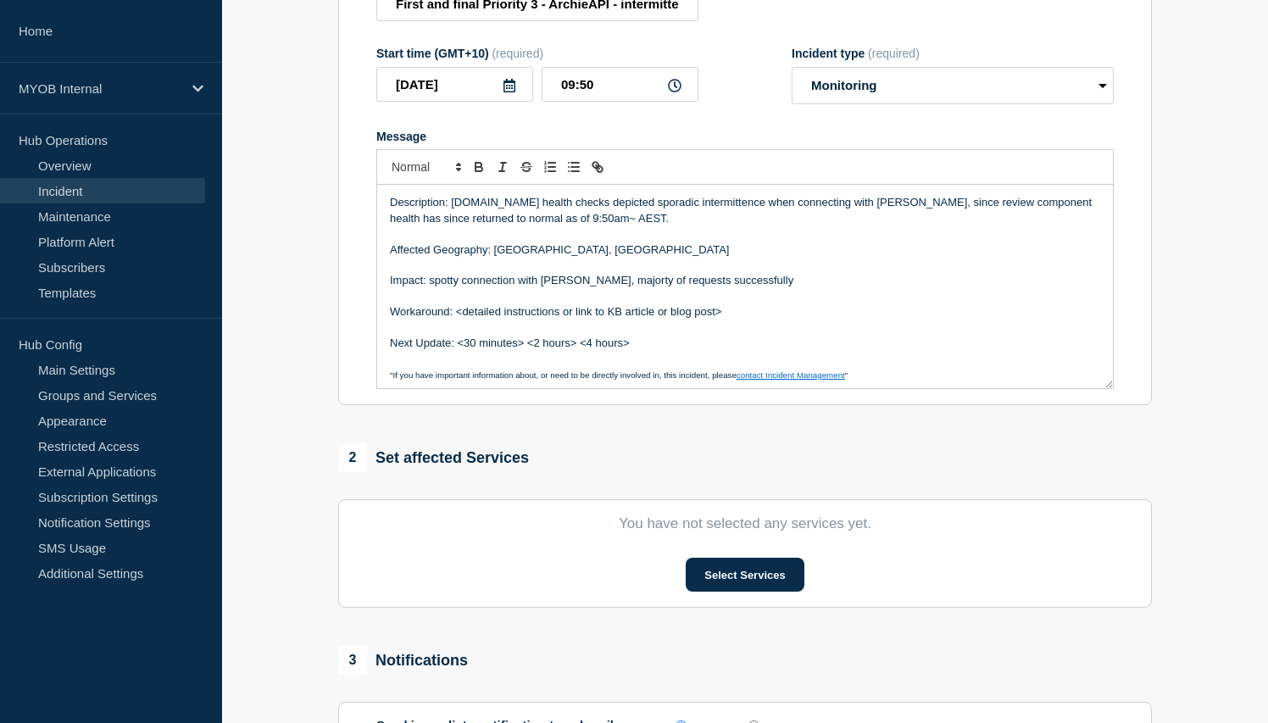
click at [773, 288] on p "Impact: spotty connection with Archie, majorty of requests successfully" at bounding box center [745, 280] width 710 height 15
click at [434, 288] on p "Impact: spotty connection with Archie, majority of requests successfully proces…" at bounding box center [745, 280] width 710 height 15
click at [572, 288] on p "Impact: Spotty connection with Archie, majority of requests successfully proces…" at bounding box center [745, 280] width 710 height 15
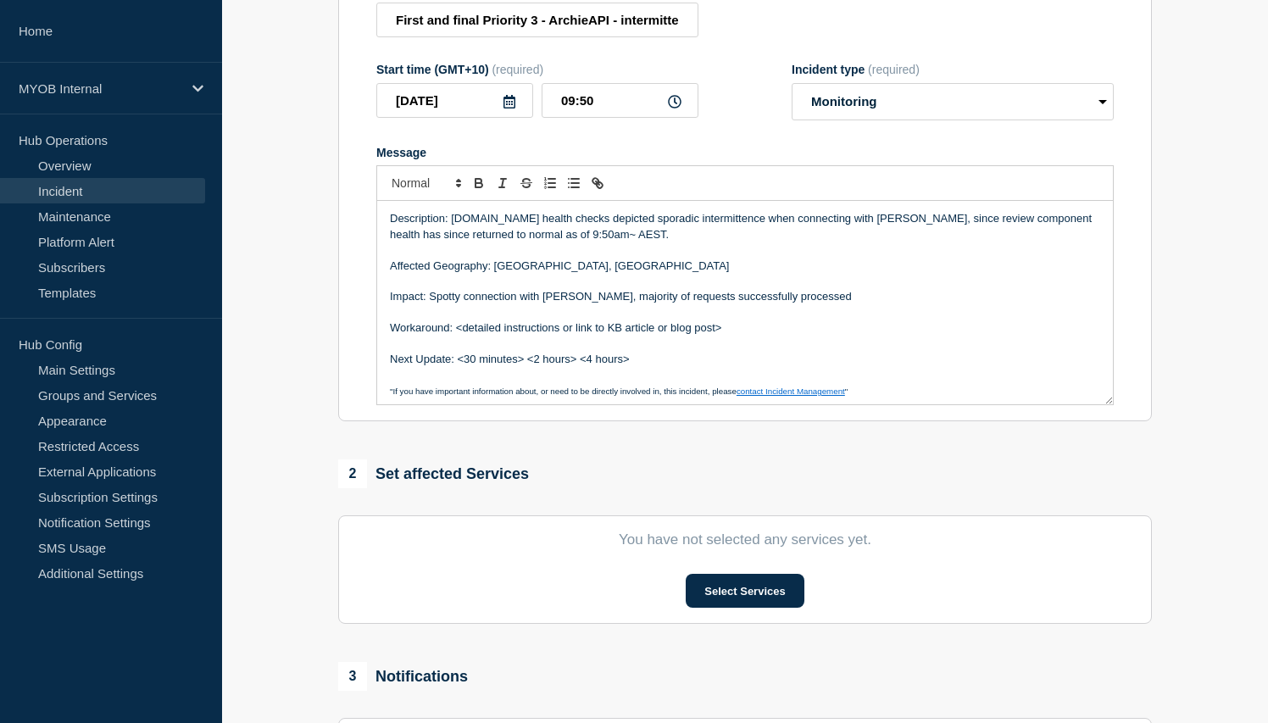
scroll to position [236, 0]
drag, startPoint x: 739, startPoint y: 345, endPoint x: 455, endPoint y: 340, distance: 283.9
click at [455, 335] on p "Workaround: <detailed instructions or link to KB article or blog post>" at bounding box center [745, 326] width 710 height 15
drag, startPoint x: 609, startPoint y: 342, endPoint x: 367, endPoint y: 346, distance: 242.4
click at [367, 346] on section "Title (required) First and final Priority 3 - ArchieAPI - intermittent MyDotWeb…" at bounding box center [745, 193] width 814 height 455
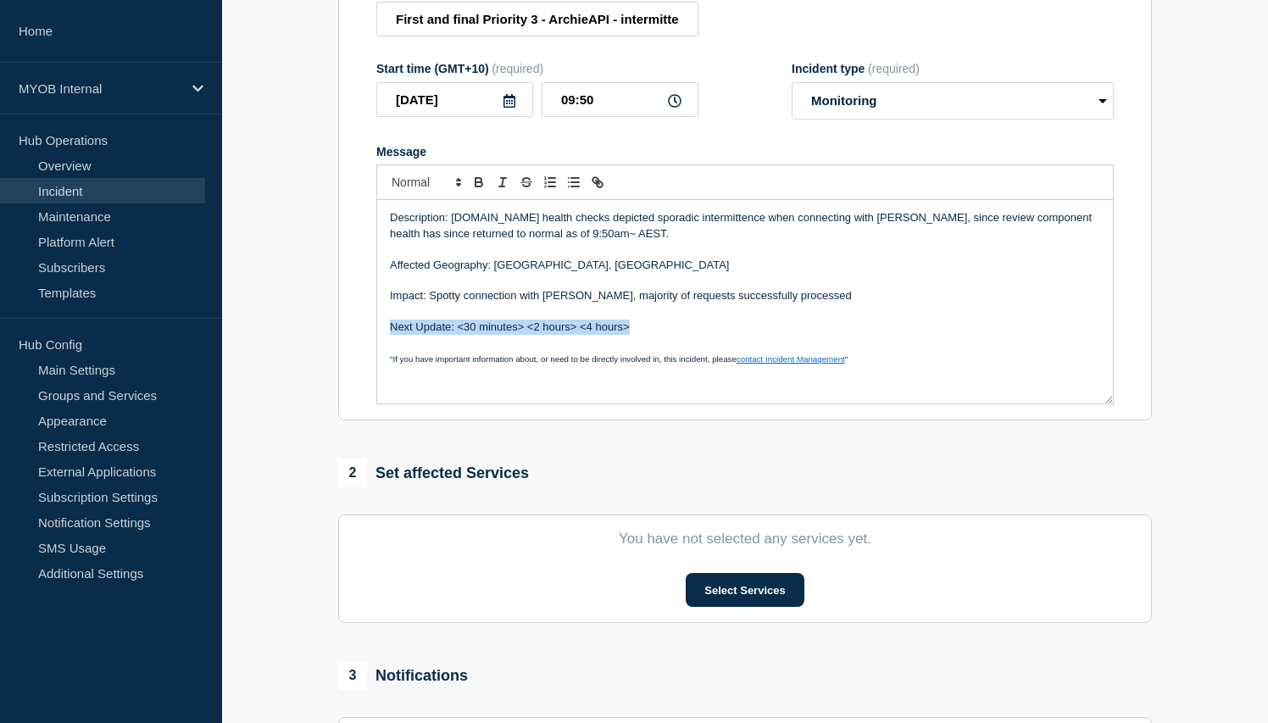
drag, startPoint x: 646, startPoint y: 344, endPoint x: 381, endPoint y: 345, distance: 265.3
click at [381, 345] on div "Description: My.myob.com health checks depicted sporadic intermittence when con…" at bounding box center [745, 301] width 736 height 203
click at [520, 335] on p "Restoration: Our provider remini street have" at bounding box center [745, 326] width 710 height 15
click at [634, 335] on p "Restoration: Our provider Remini street have" at bounding box center [745, 326] width 710 height 15
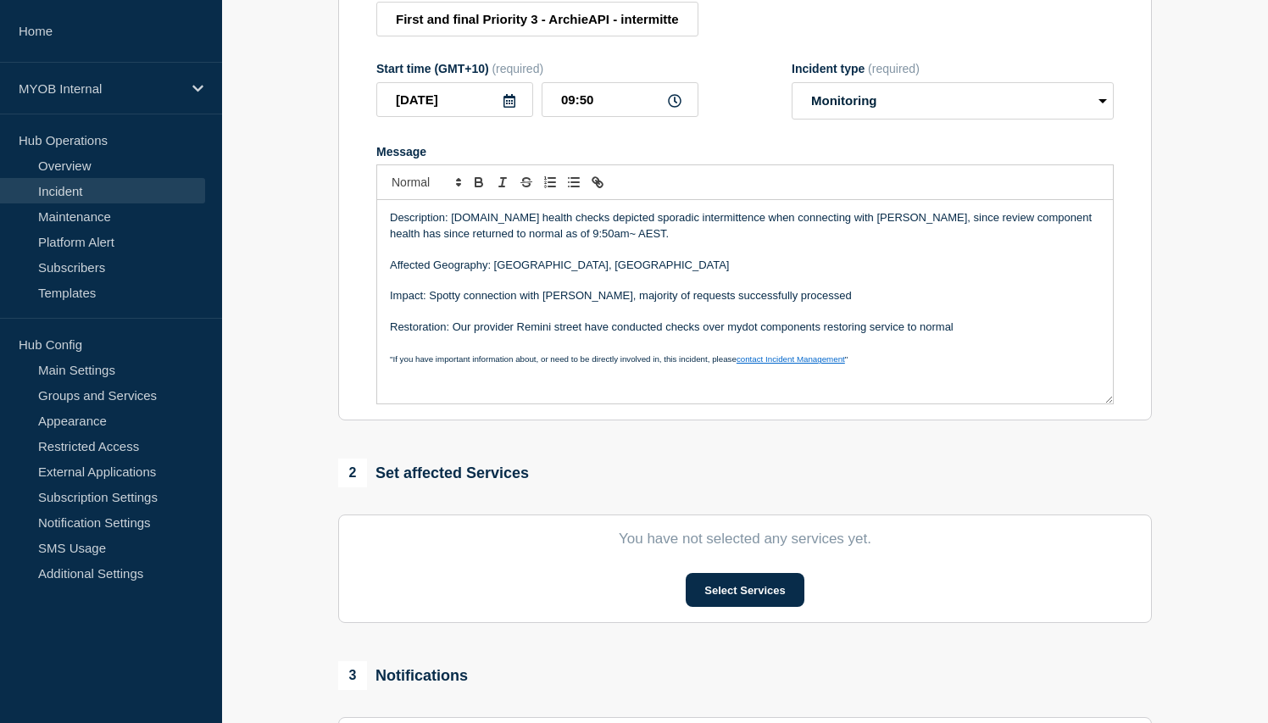
click at [969, 335] on p "Restoration: Our provider Remini street have conducted checks over mydot compon…" at bounding box center [745, 326] width 710 height 15
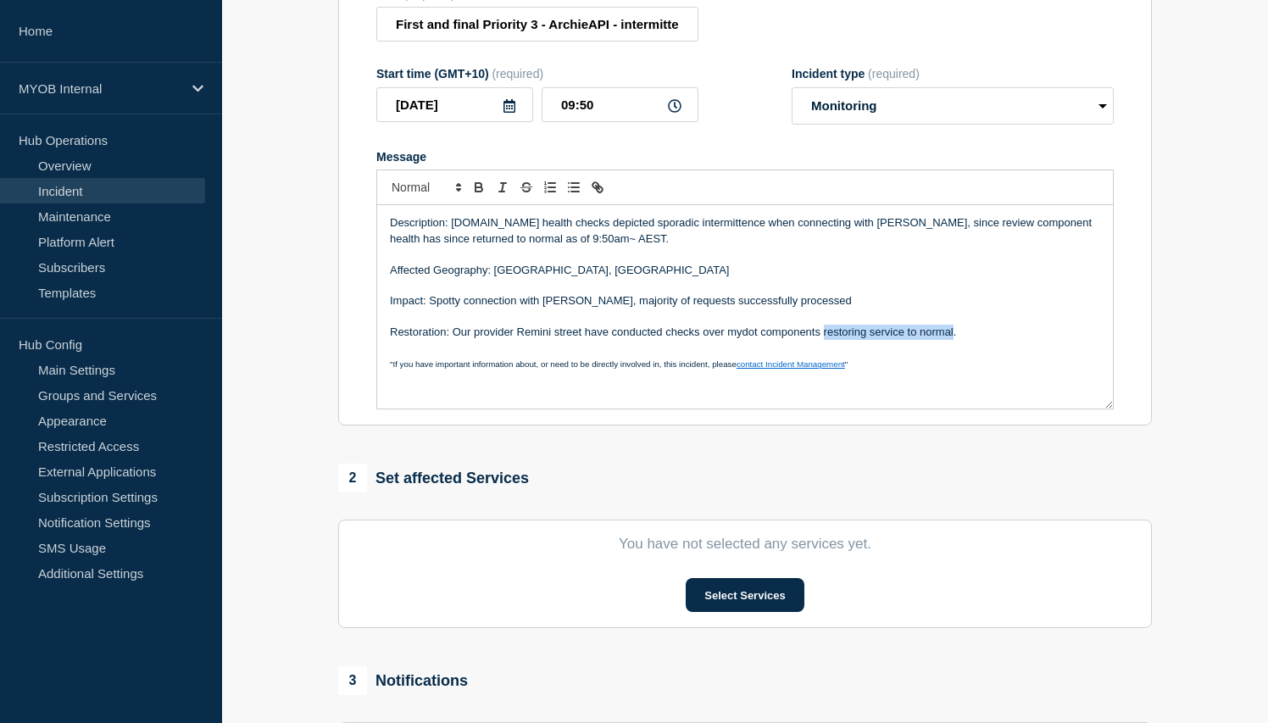
drag, startPoint x: 954, startPoint y: 346, endPoint x: 823, endPoint y: 347, distance: 131.4
click at [823, 340] on p "Restoration: Our provider Remini street have conducted checks over mydot compon…" at bounding box center [745, 332] width 710 height 15
click at [489, 340] on p "Restoration: Our provider Remini street have conducted checks over mydot compon…" at bounding box center [745, 332] width 710 height 15
drag, startPoint x: 518, startPoint y: 346, endPoint x: 454, endPoint y: 346, distance: 63.6
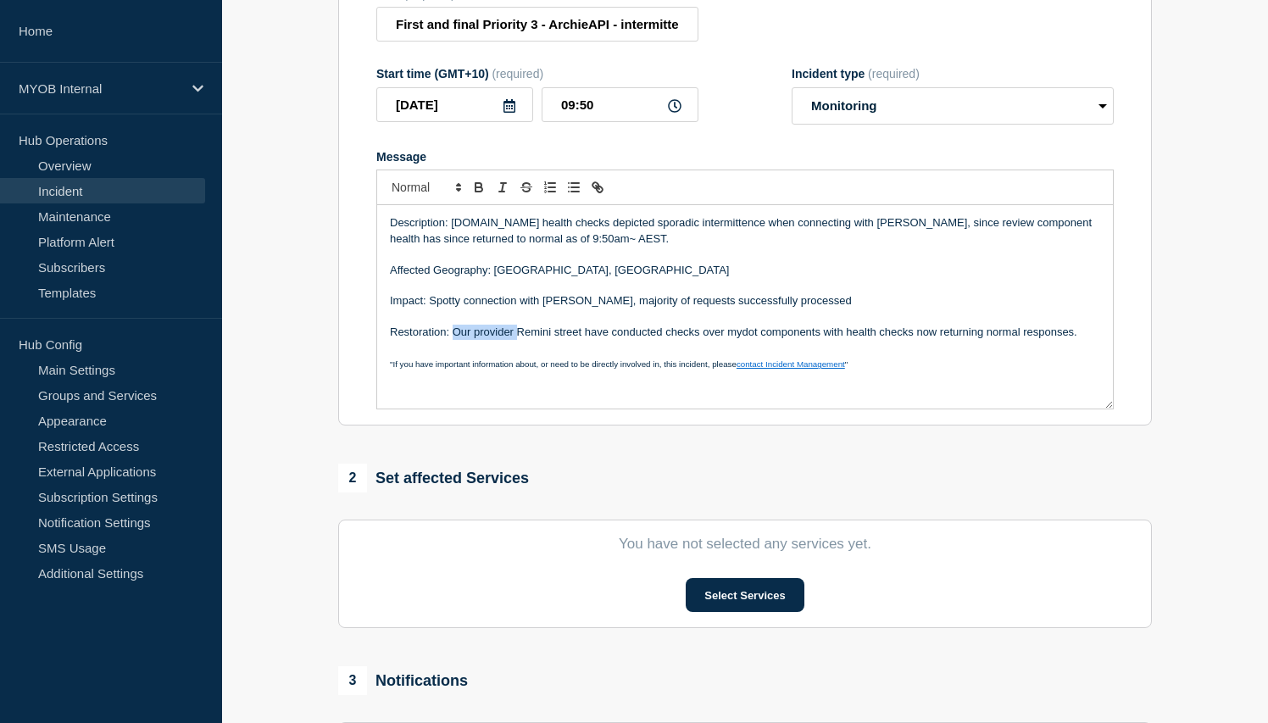
click at [454, 340] on p "Restoration: Our provider Remini street have conducted checks over mydot compon…" at bounding box center [745, 332] width 710 height 15
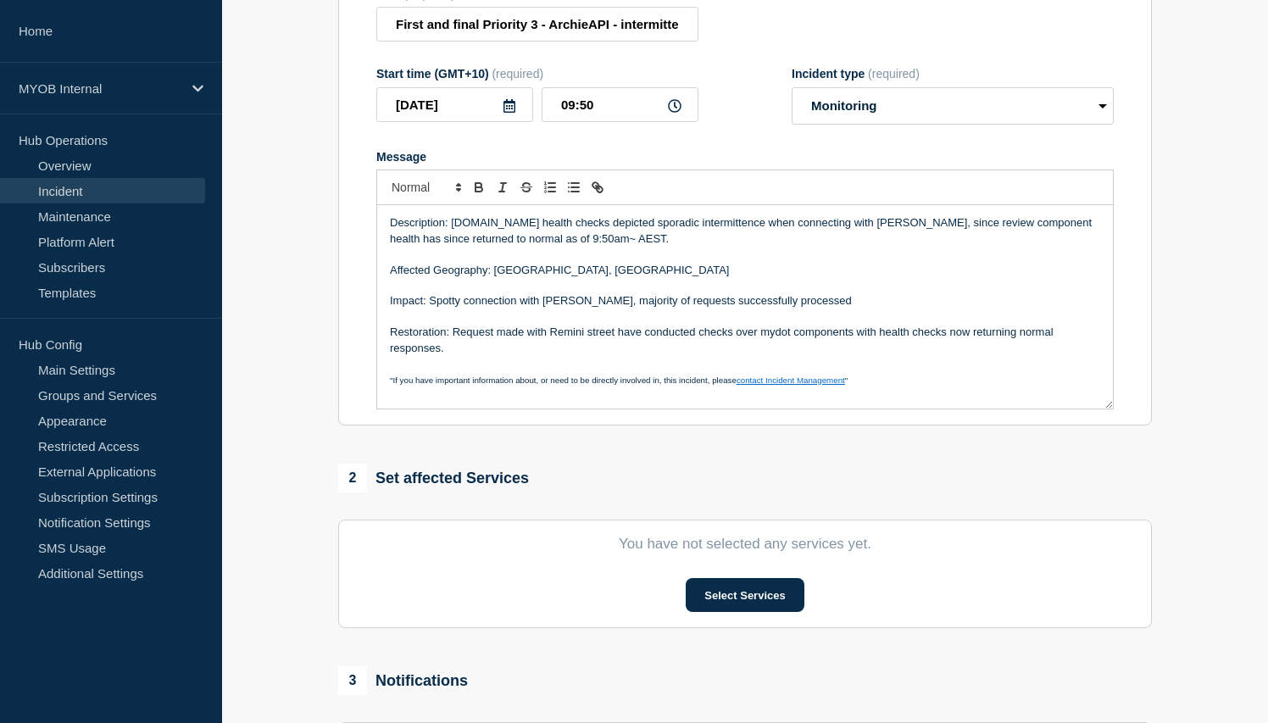
click at [639, 342] on p "Restoration: Request made with Remini street have conducted checks over mydot c…" at bounding box center [745, 340] width 710 height 31
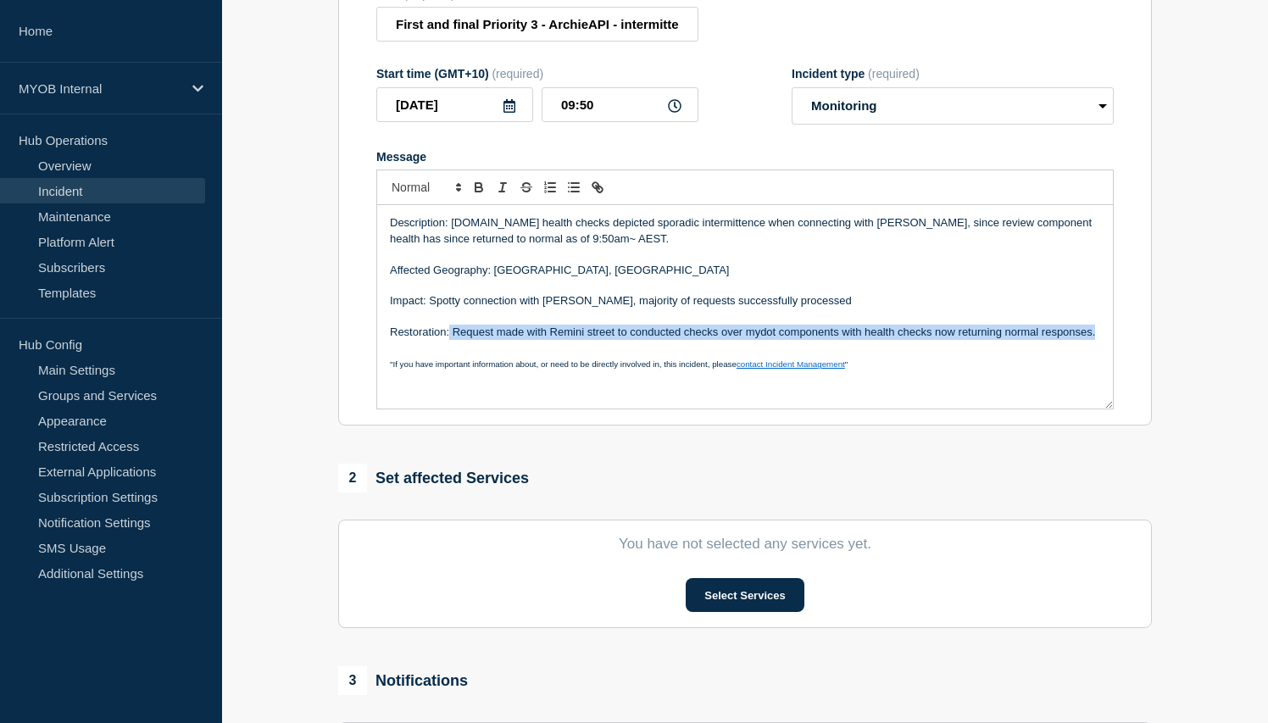
drag, startPoint x: 1094, startPoint y: 345, endPoint x: 451, endPoint y: 344, distance: 643.2
click at [451, 340] on p "Restoration: Request made with Remini street to conducted checks over mydot com…" at bounding box center [745, 332] width 710 height 15
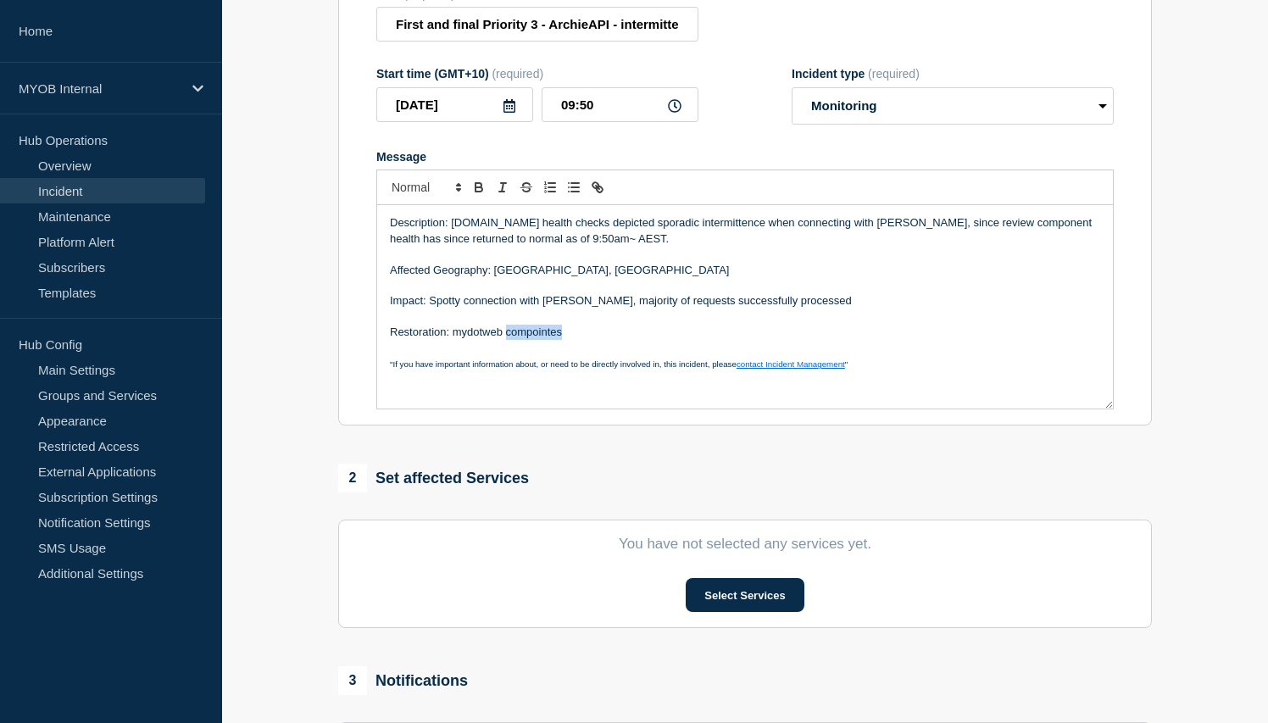
click at [535, 340] on p "Restoration: mydotweb compointes" at bounding box center [745, 332] width 710 height 15
click at [722, 340] on p "Restoration: mydotweb component check/maintenance completed" at bounding box center [745, 332] width 710 height 15
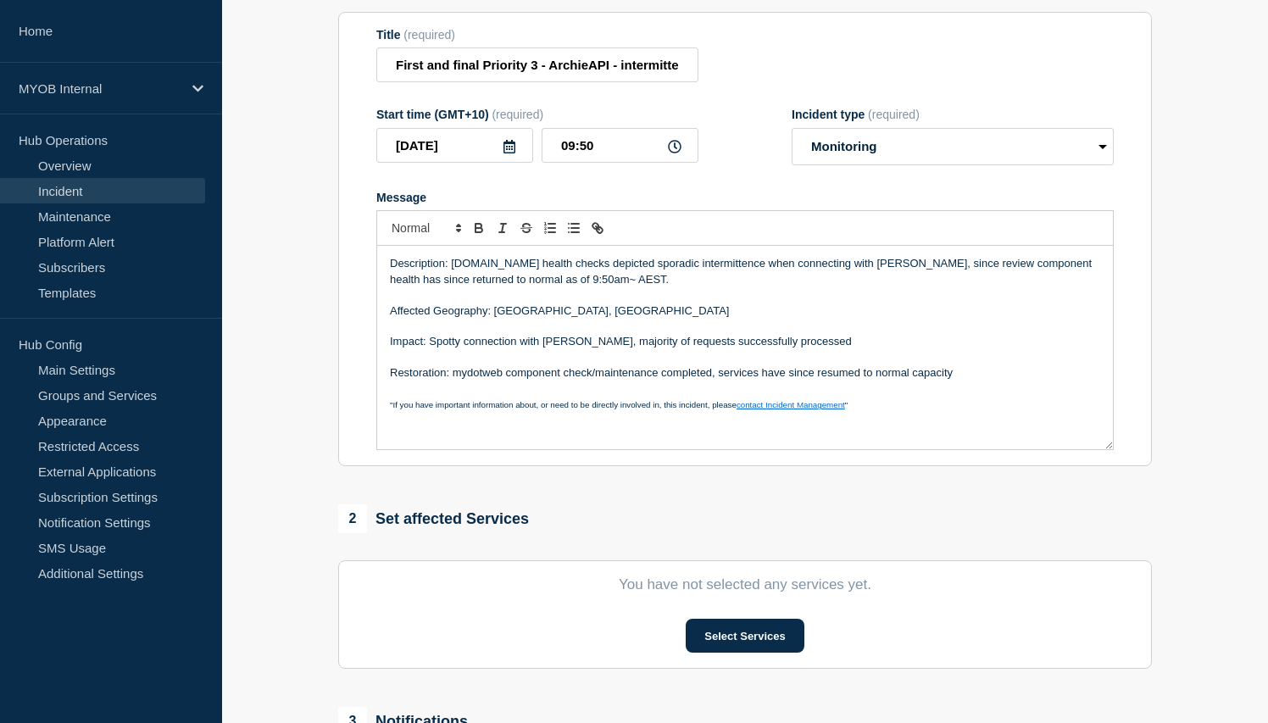
scroll to position [188, 0]
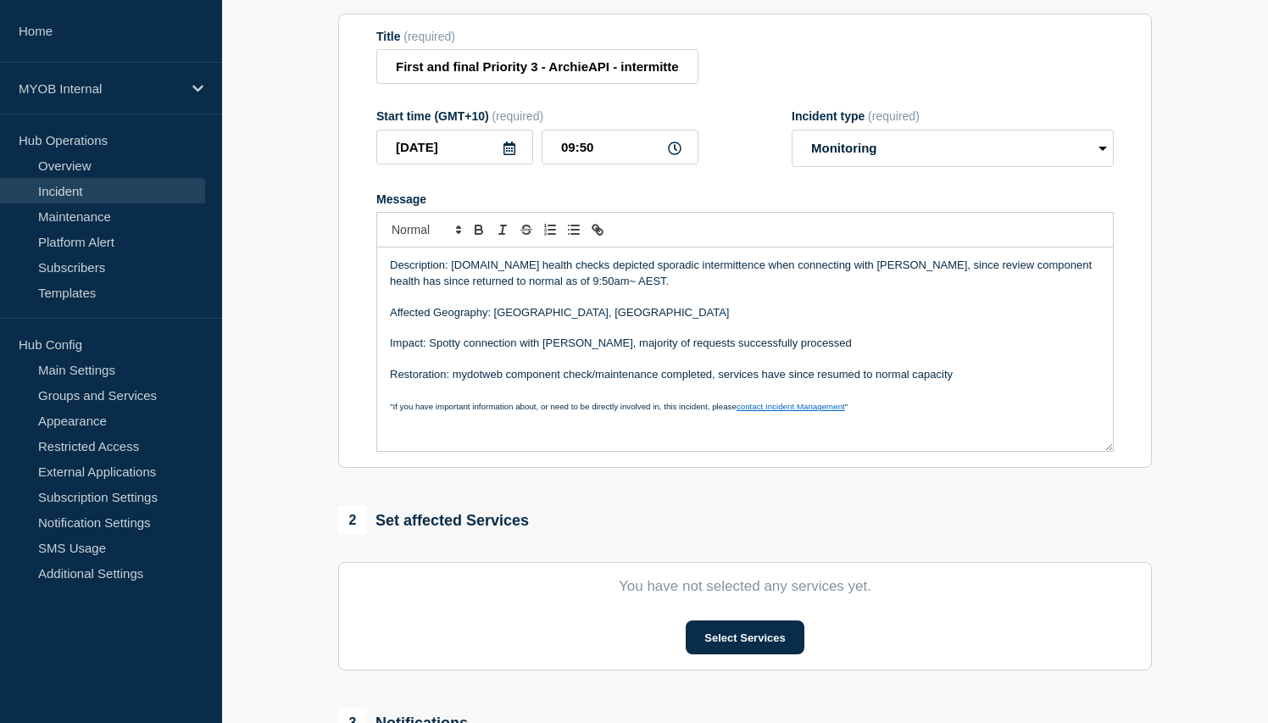
click at [413, 289] on p "Description: My.myob.com health checks depicted sporadic intermittence when con…" at bounding box center [745, 273] width 710 height 31
drag, startPoint x: 449, startPoint y: 296, endPoint x: 509, endPoint y: 297, distance: 60.2
click at [509, 289] on p "Description: My.myob.com health checks depicted sporadic intermittence when con…" at bounding box center [745, 273] width 710 height 31
click at [498, 289] on p "Description: My.myob.com health checks depicted sporadic intermittence when con…" at bounding box center [745, 273] width 710 height 31
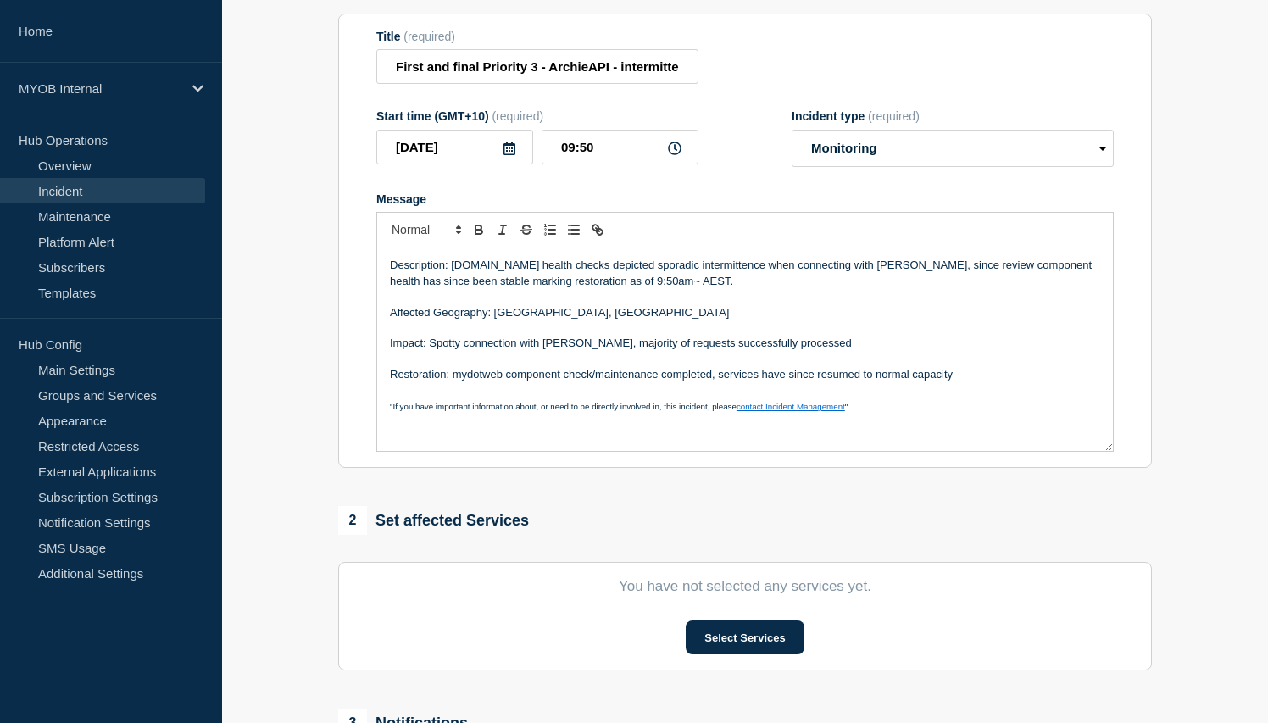
click at [405, 304] on p "Message" at bounding box center [745, 296] width 710 height 15
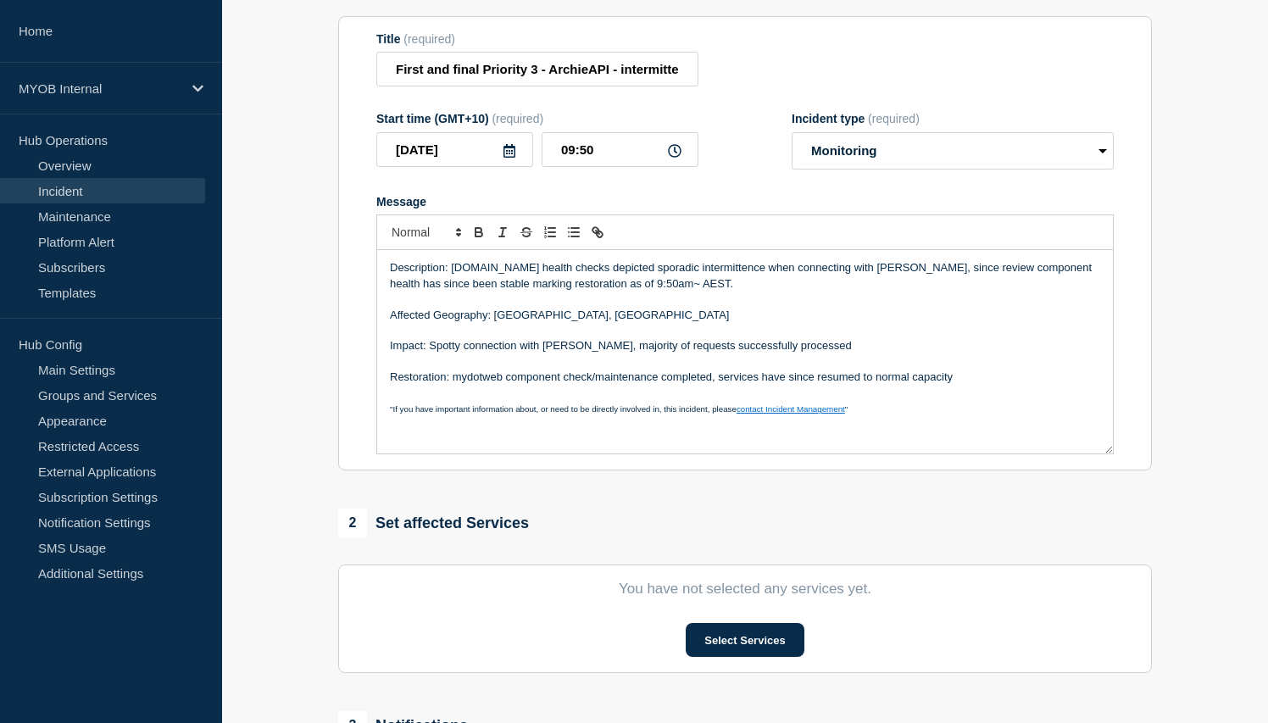
scroll to position [178, 0]
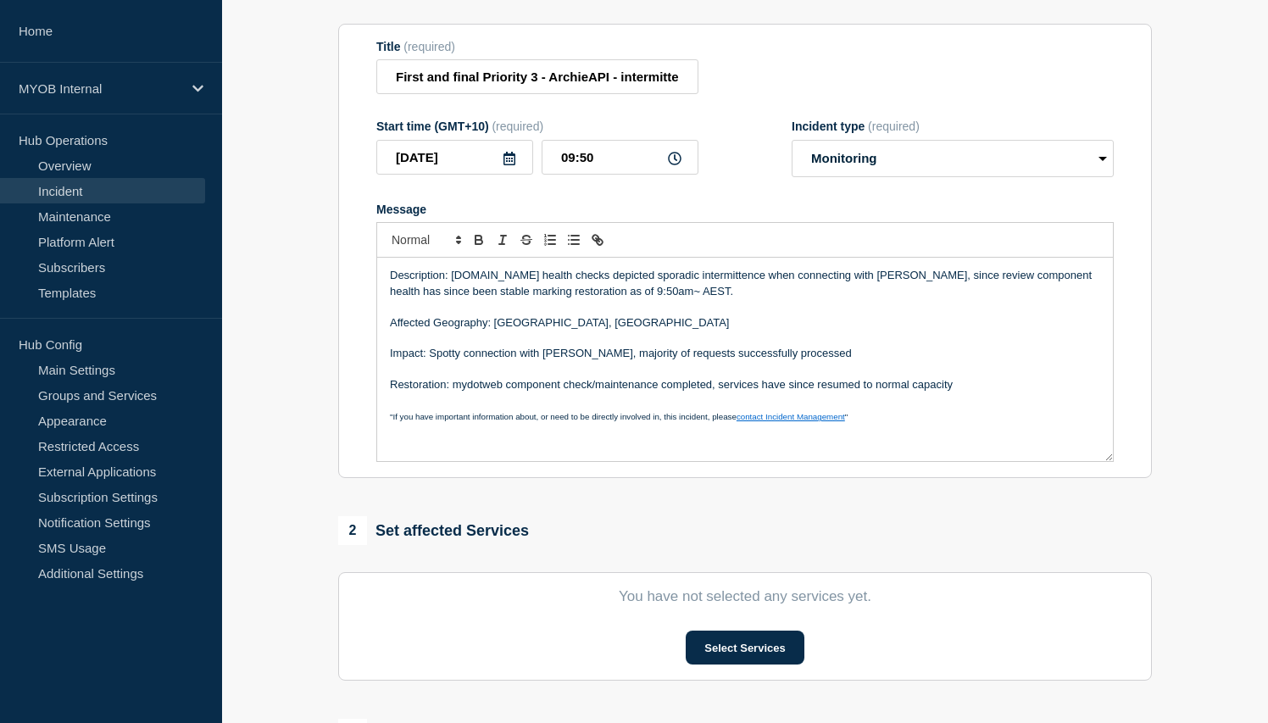
click at [542, 299] on p "Description: My.myob.com health checks depicted sporadic intermittence when con…" at bounding box center [745, 283] width 710 height 31
click at [698, 331] on p "Affected Geography: [GEOGRAPHIC_DATA], [GEOGRAPHIC_DATA]" at bounding box center [745, 322] width 710 height 15
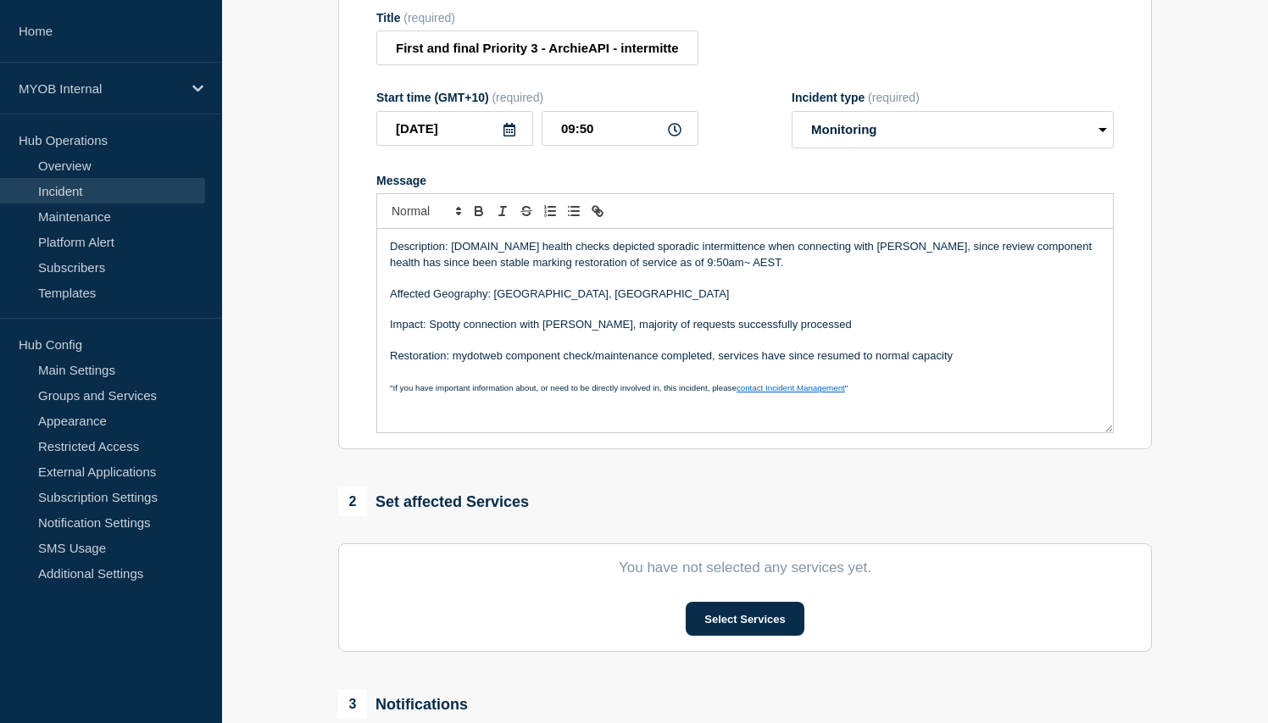
scroll to position [208, 0]
click at [469, 269] on p "Description: My.myob.com health checks depicted sporadic intermittence when con…" at bounding box center [745, 252] width 710 height 31
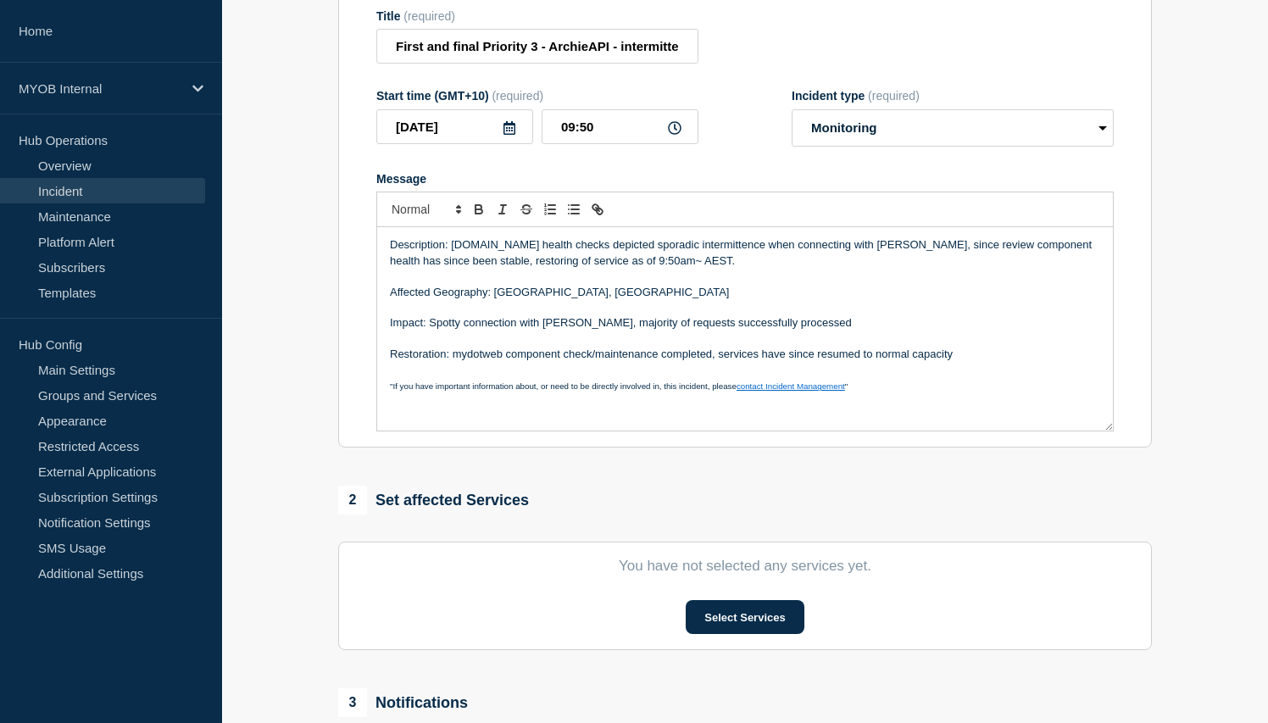
click at [500, 269] on p "Description: My.myob.com health checks depicted sporadic intermittence when con…" at bounding box center [745, 252] width 710 height 31
click at [668, 284] on p "Message" at bounding box center [745, 276] width 710 height 15
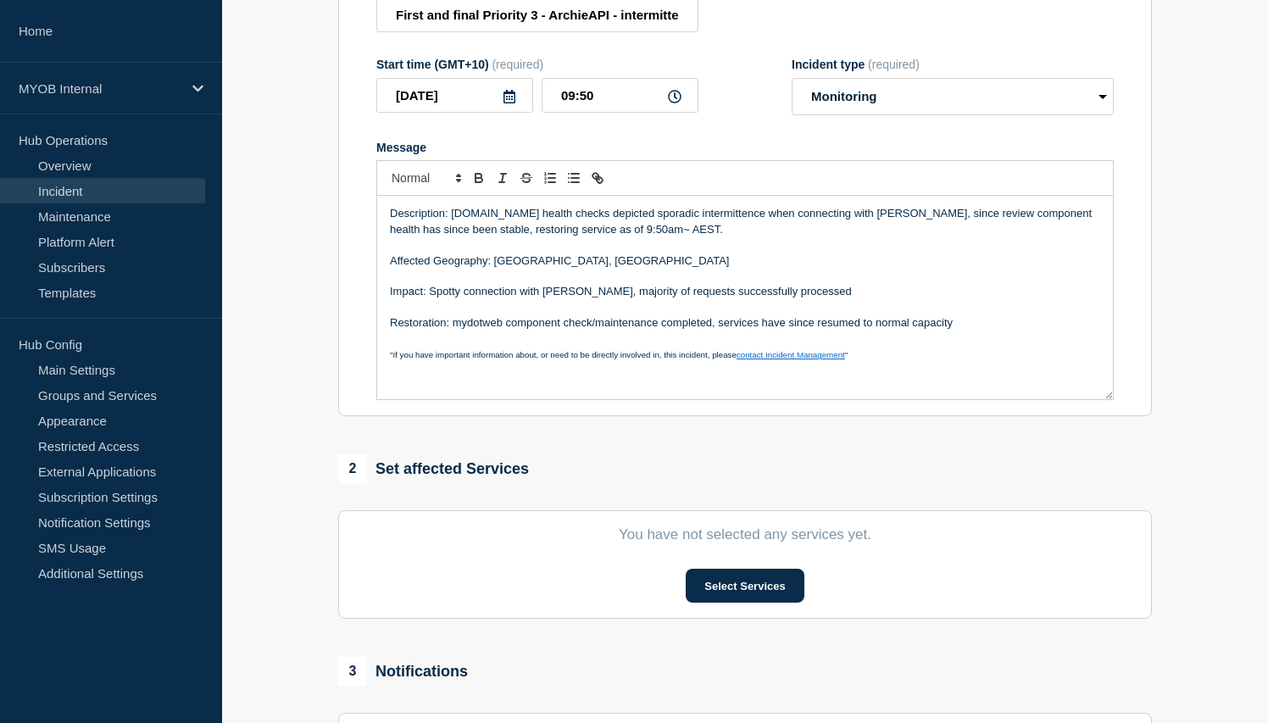
scroll to position [238, 0]
click at [568, 239] on p "Description: My.myob.com health checks depicted sporadic intermittence when con…" at bounding box center [745, 223] width 710 height 31
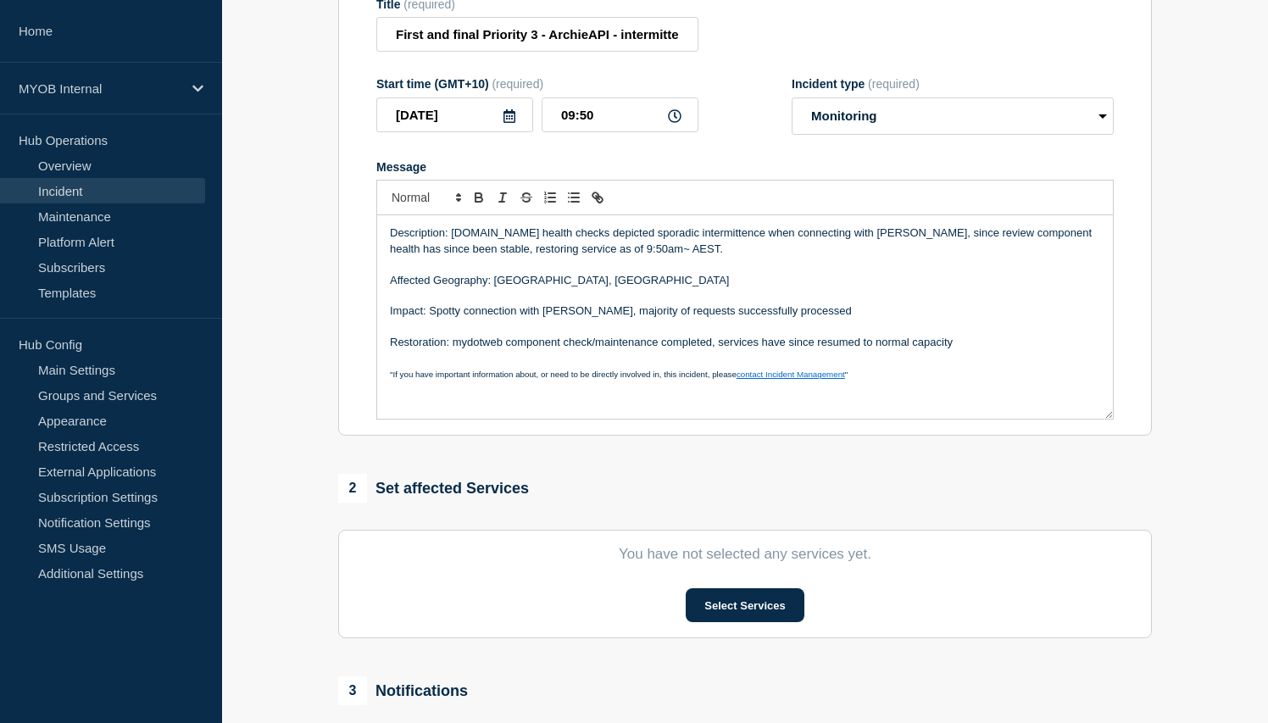
scroll to position [219, 0]
click at [954, 252] on p "Description: My.myob.com health checks depicted sporadic intermittence when con…" at bounding box center [745, 242] width 710 height 31
drag, startPoint x: 892, startPoint y: 249, endPoint x: 951, endPoint y: 249, distance: 58.5
click at [951, 249] on p "Description: My.myob.com health checks depicted sporadic intermittence when con…" at bounding box center [745, 242] width 710 height 31
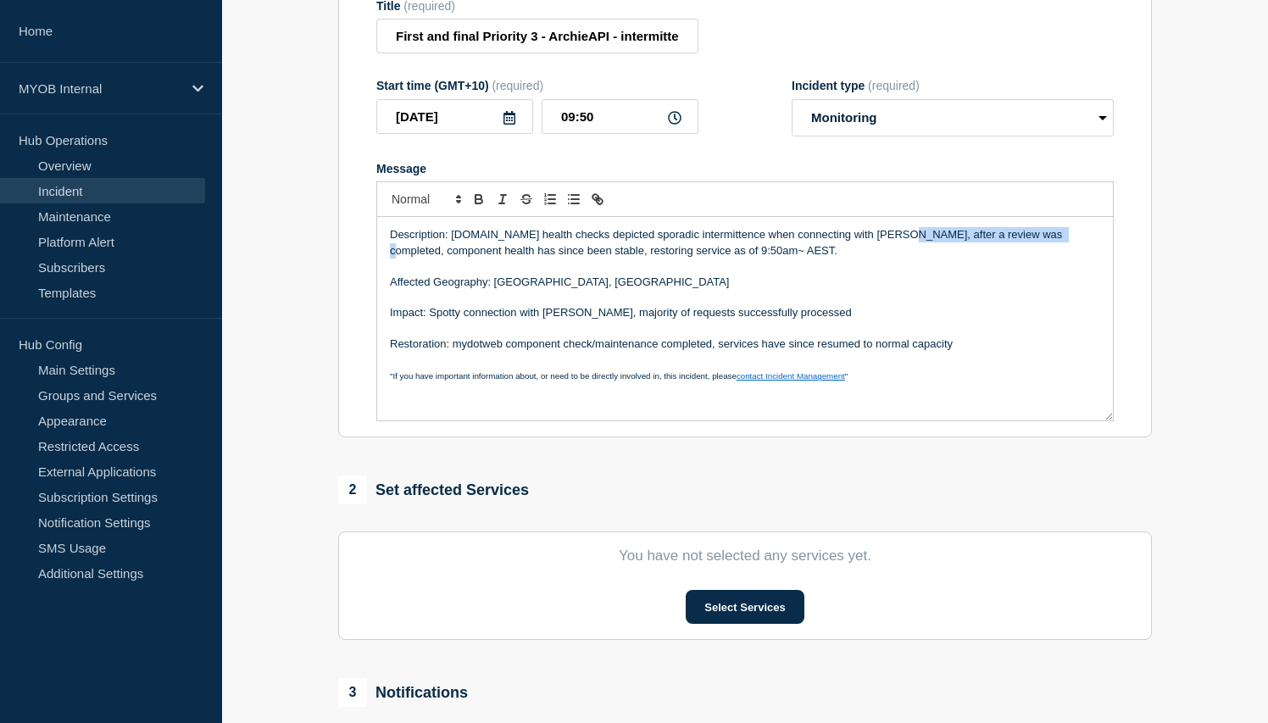
drag, startPoint x: 1037, startPoint y: 248, endPoint x: 893, endPoint y: 249, distance: 144.1
click at [893, 249] on p "Description: My.myob.com health checks depicted sporadic intermittence when con…" at bounding box center [745, 242] width 710 height 31
click at [960, 247] on p "Description: My.myob.com health checks depicted sporadic intermittence when con…" at bounding box center [745, 242] width 710 height 31
drag, startPoint x: 444, startPoint y: 268, endPoint x: 386, endPoint y: 268, distance: 58.5
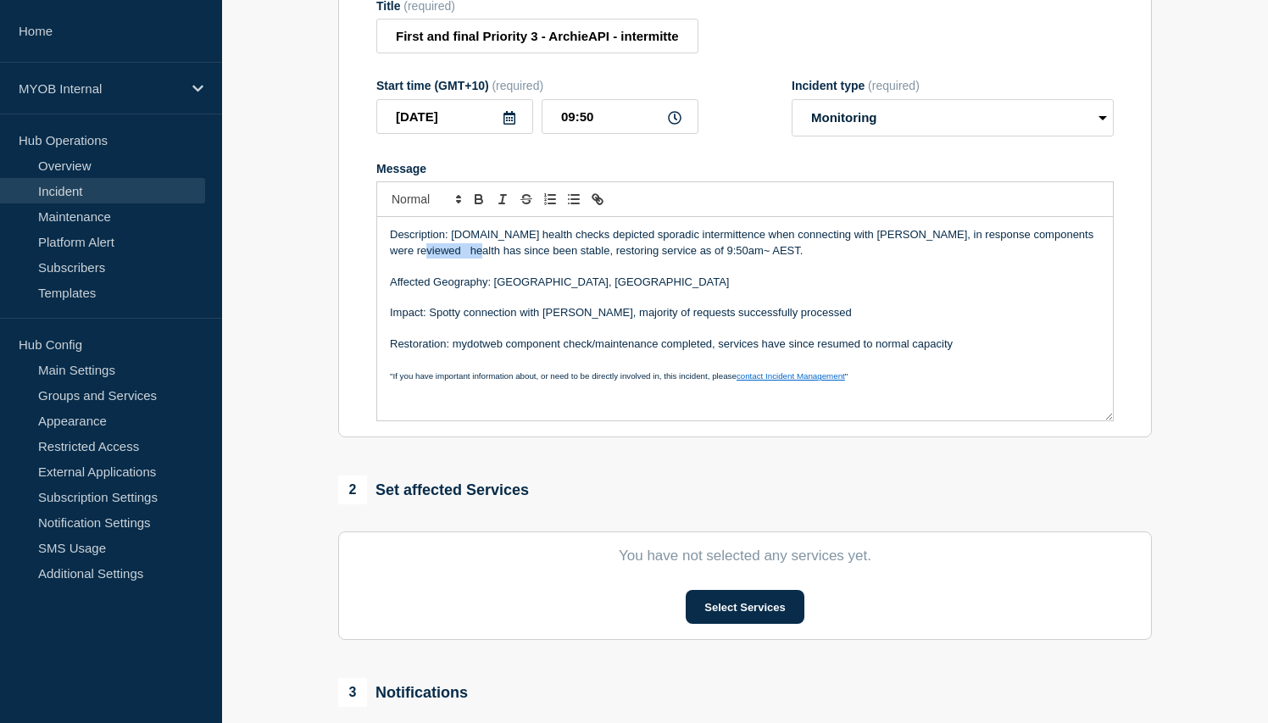
click at [386, 268] on div "Description: My.myob.com health checks depicted sporadic intermittence when con…" at bounding box center [745, 318] width 736 height 203
click at [486, 258] on p "Description: My.myob.com health checks depicted sporadic intermittence when con…" at bounding box center [745, 242] width 710 height 31
click at [478, 258] on p "Description: My.myob.com health checks depicted sporadic intermittence when con…" at bounding box center [745, 242] width 710 height 31
click at [700, 290] on p "Affected Geography: [GEOGRAPHIC_DATA], [GEOGRAPHIC_DATA]" at bounding box center [745, 282] width 710 height 15
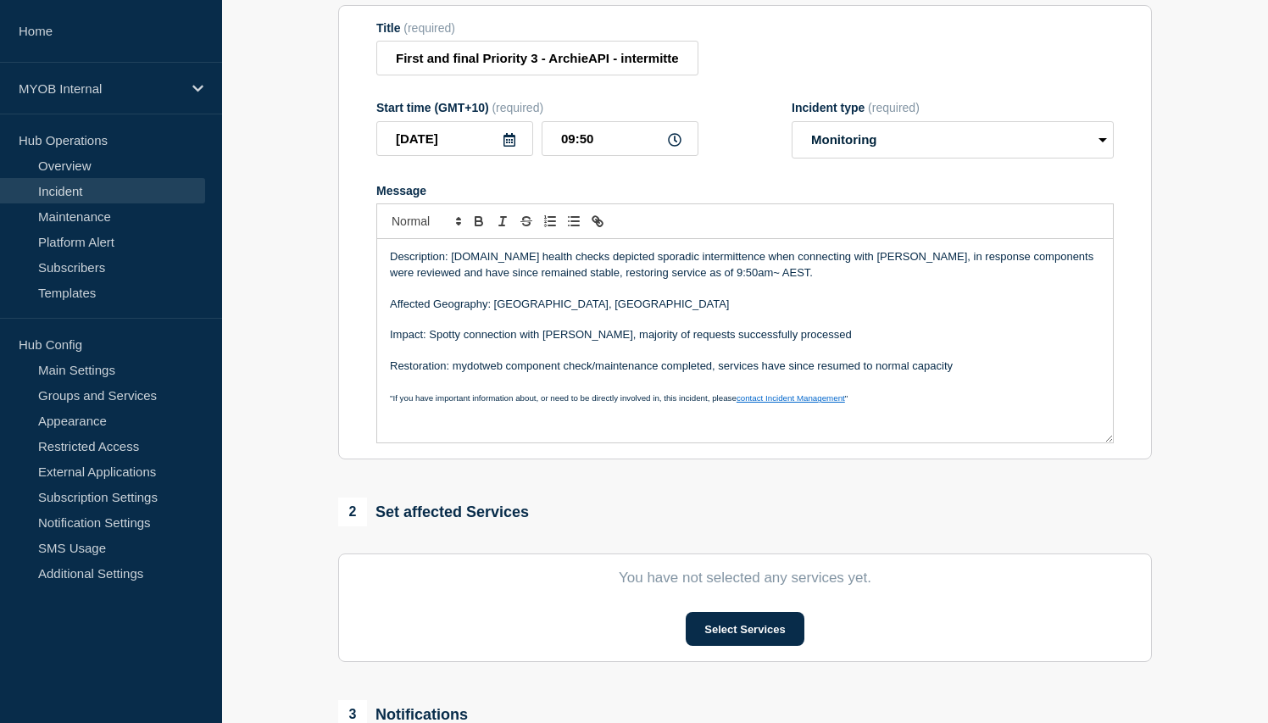
scroll to position [196, 0]
click at [786, 297] on p "Message" at bounding box center [745, 288] width 710 height 15
click at [947, 270] on p "Description: My.myob.com health checks depicted sporadic intermittence when con…" at bounding box center [745, 265] width 710 height 31
click at [1067, 281] on p "Description: [DOMAIN_NAME] health checks depicted sporadic intermittence when c…" at bounding box center [745, 265] width 710 height 31
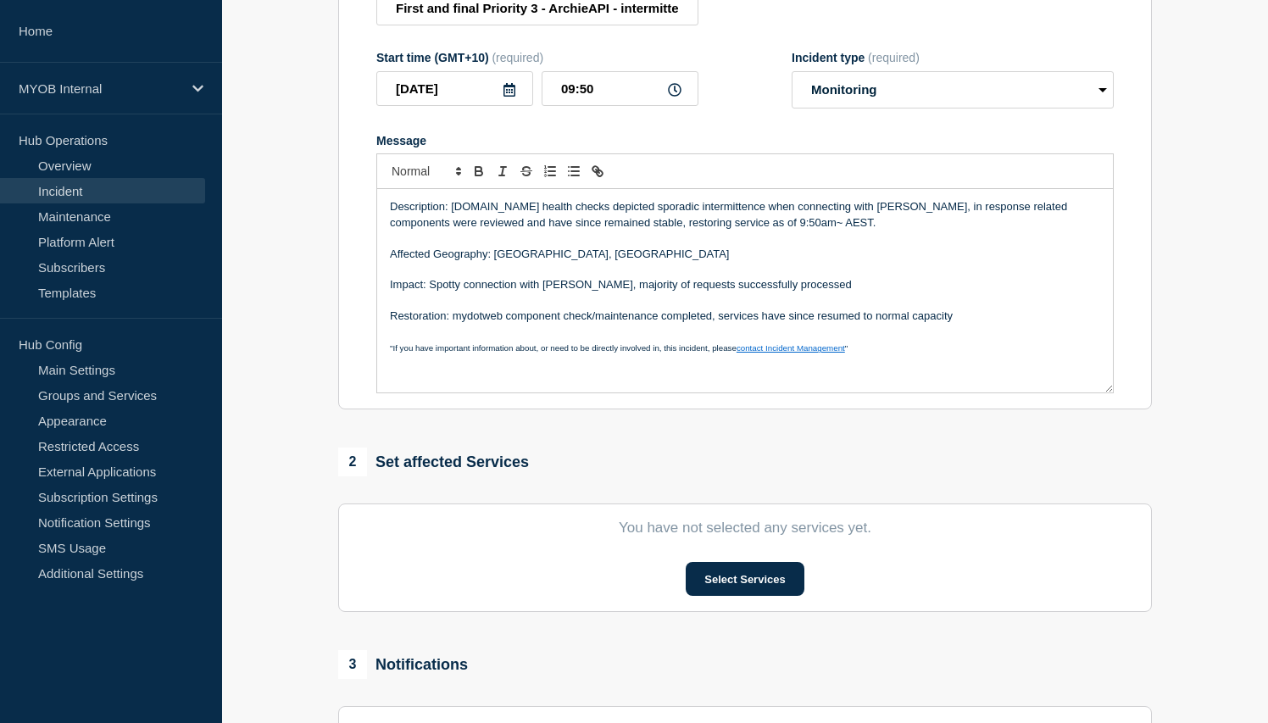
scroll to position [247, 0]
drag, startPoint x: 808, startPoint y: 297, endPoint x: 428, endPoint y: 295, distance: 379.7
click at [428, 292] on p "Impact: Spotty connection with Archie, majority of requests successfully proces…" at bounding box center [745, 283] width 710 height 15
drag, startPoint x: 428, startPoint y: 300, endPoint x: 811, endPoint y: 301, distance: 383.1
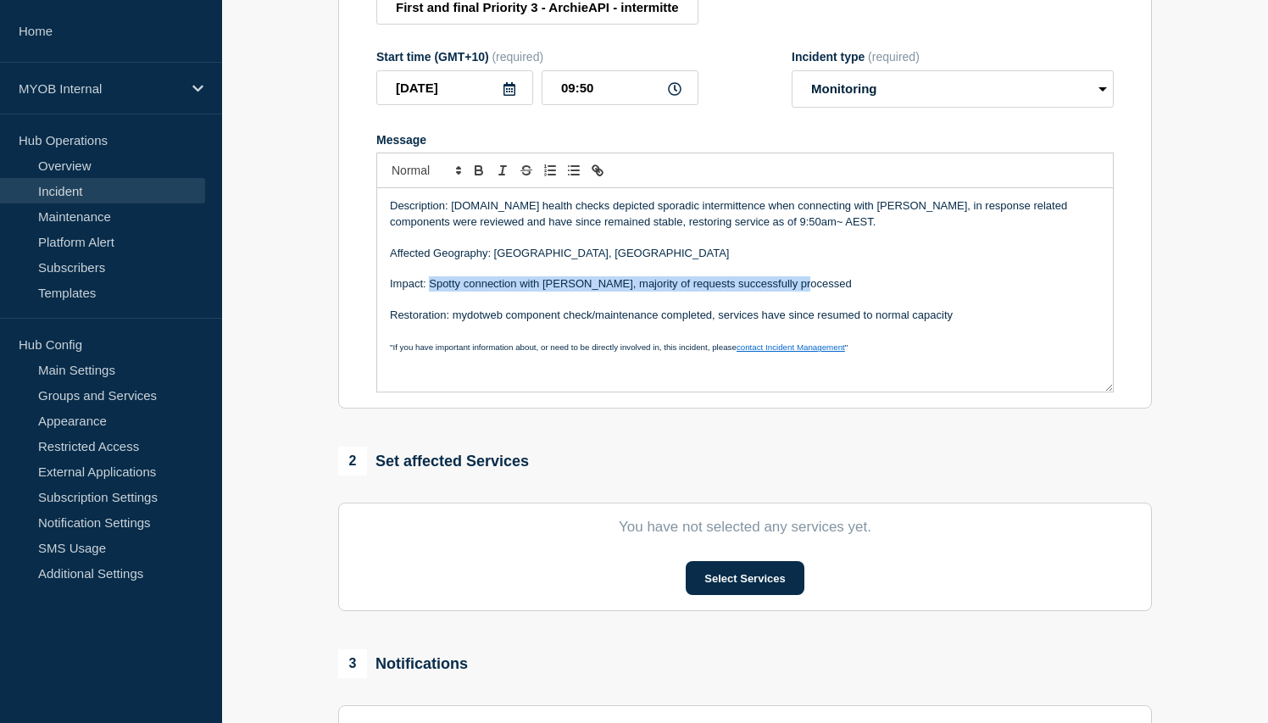
click at [811, 292] on p "Impact: Spotty connection with Archie, majority of requests successfully proces…" at bounding box center [745, 283] width 710 height 15
click at [718, 292] on p "Impact: Mydot web reported a spotty connection to Archie services" at bounding box center [745, 283] width 710 height 15
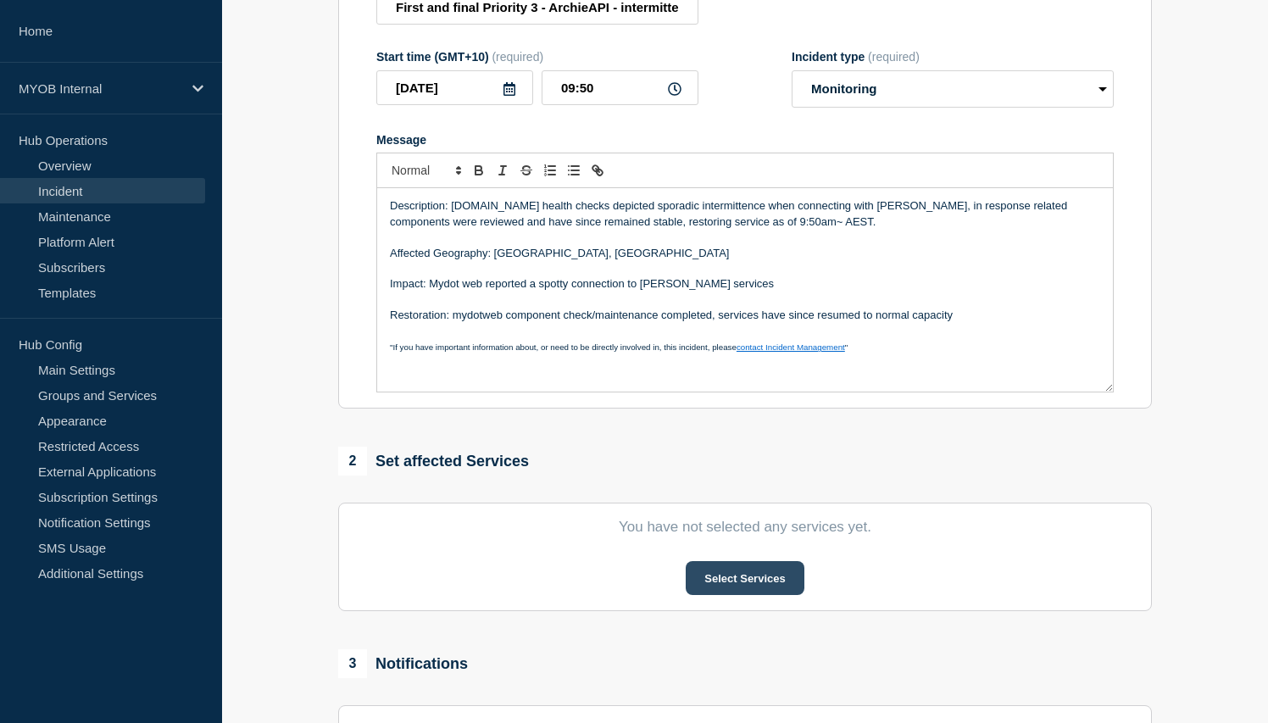
click at [706, 592] on button "Select Services" at bounding box center [745, 578] width 118 height 34
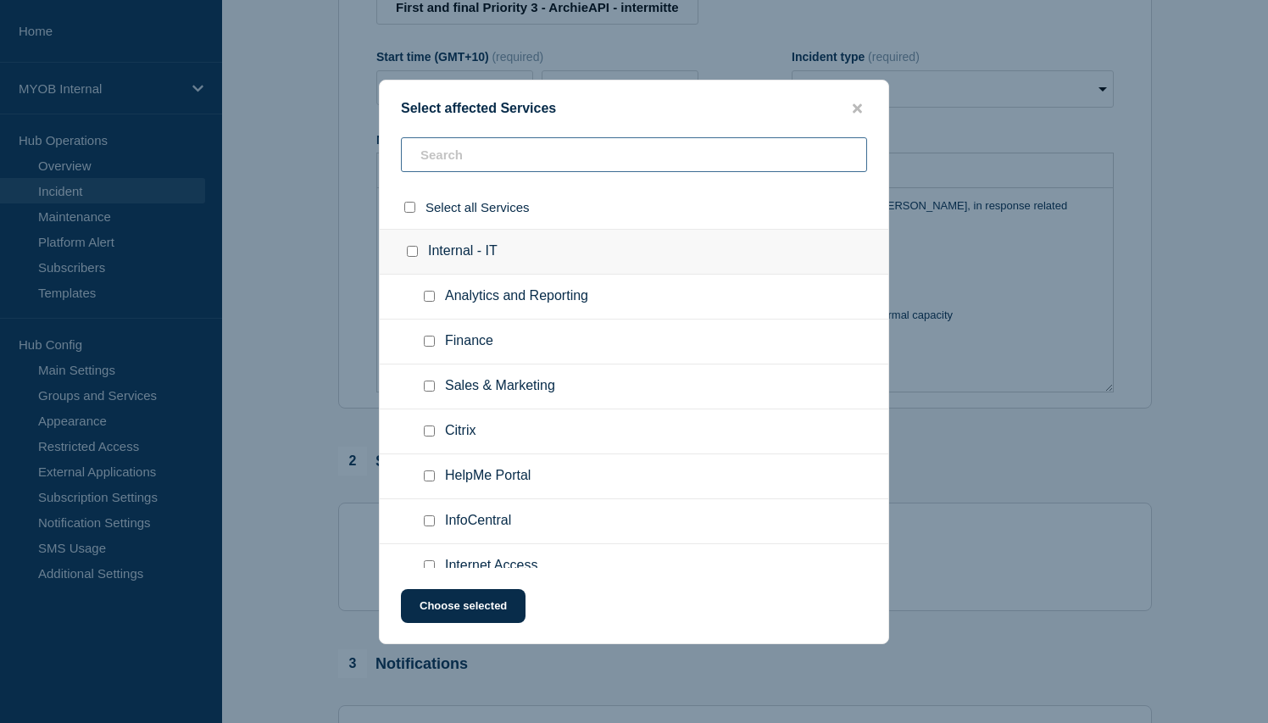
click at [456, 150] on input "text" at bounding box center [634, 154] width 466 height 35
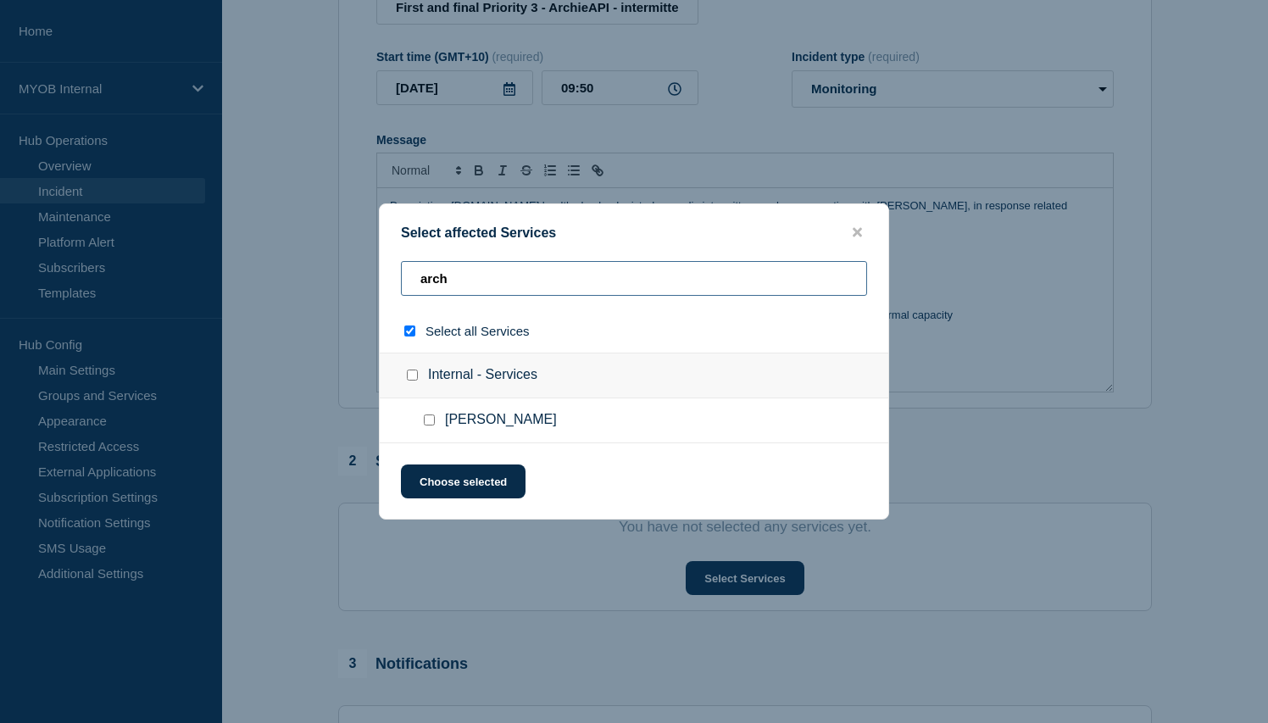
type input "arche"
checkbox input "true"
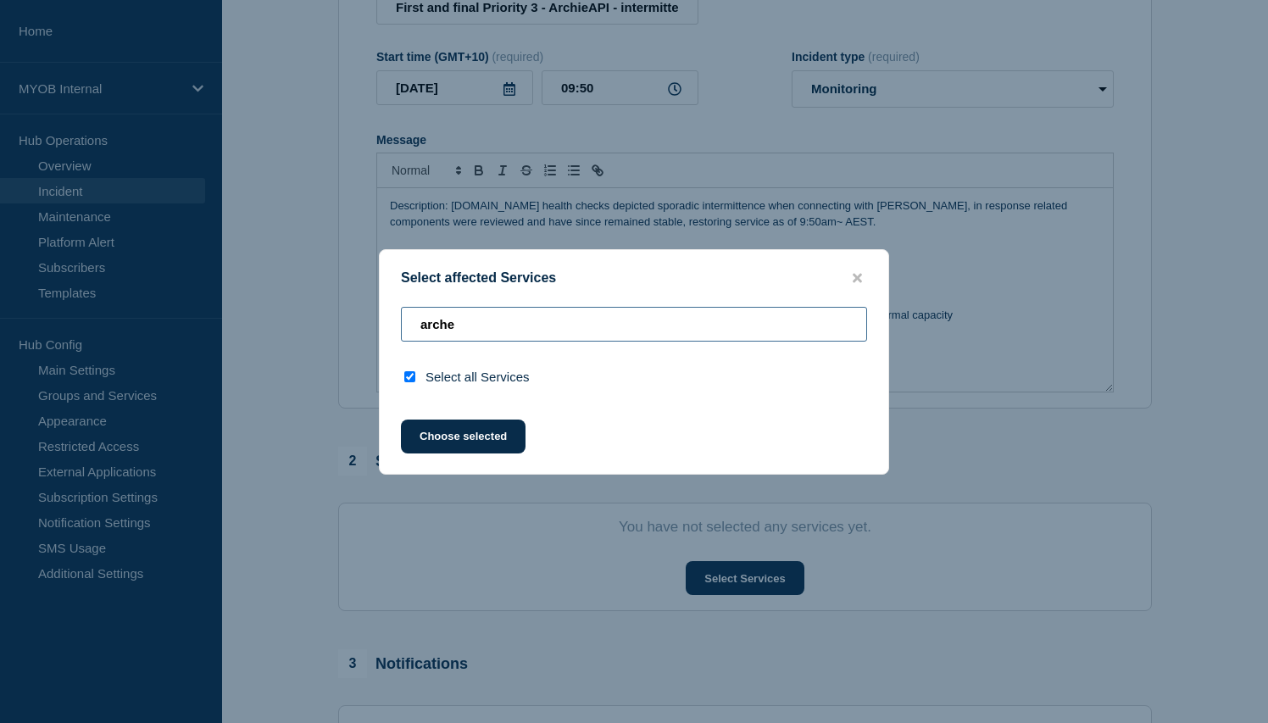
type input "arch"
checkbox input "false"
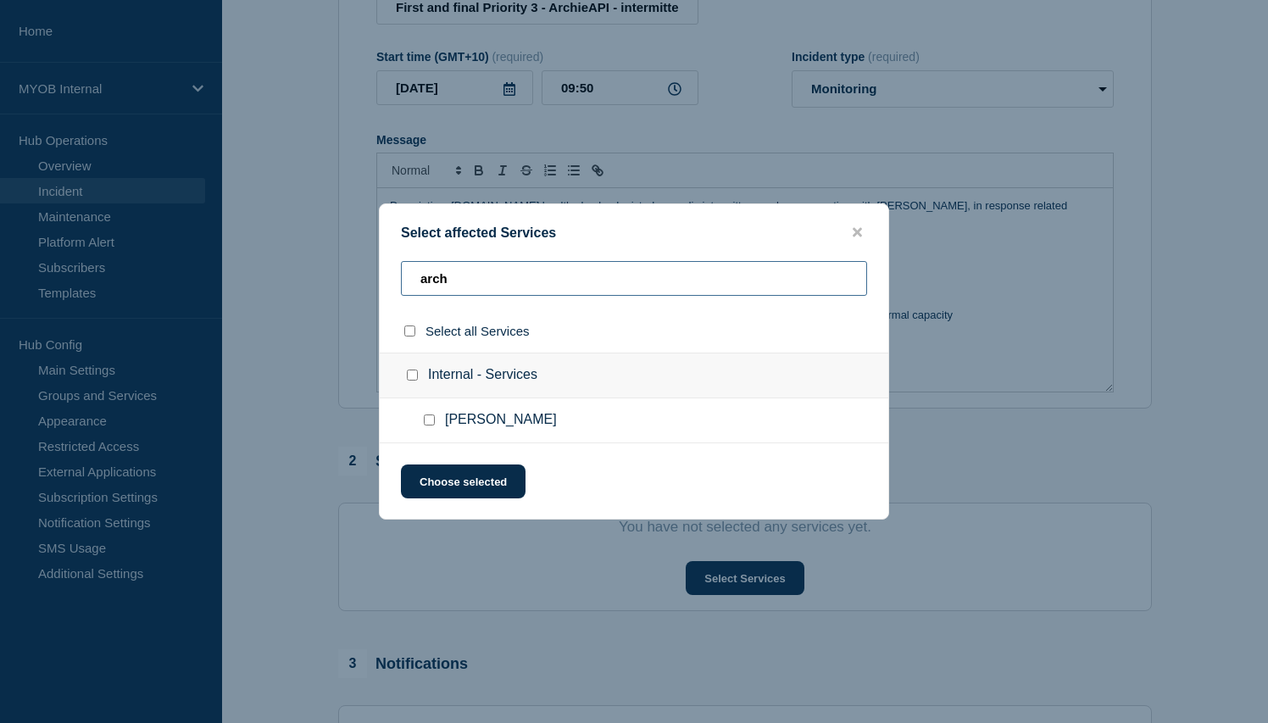
type input "arch"
click at [436, 427] on div at bounding box center [432, 420] width 25 height 17
click at [430, 425] on input "Archie checkbox" at bounding box center [429, 419] width 11 height 11
checkbox input "true"
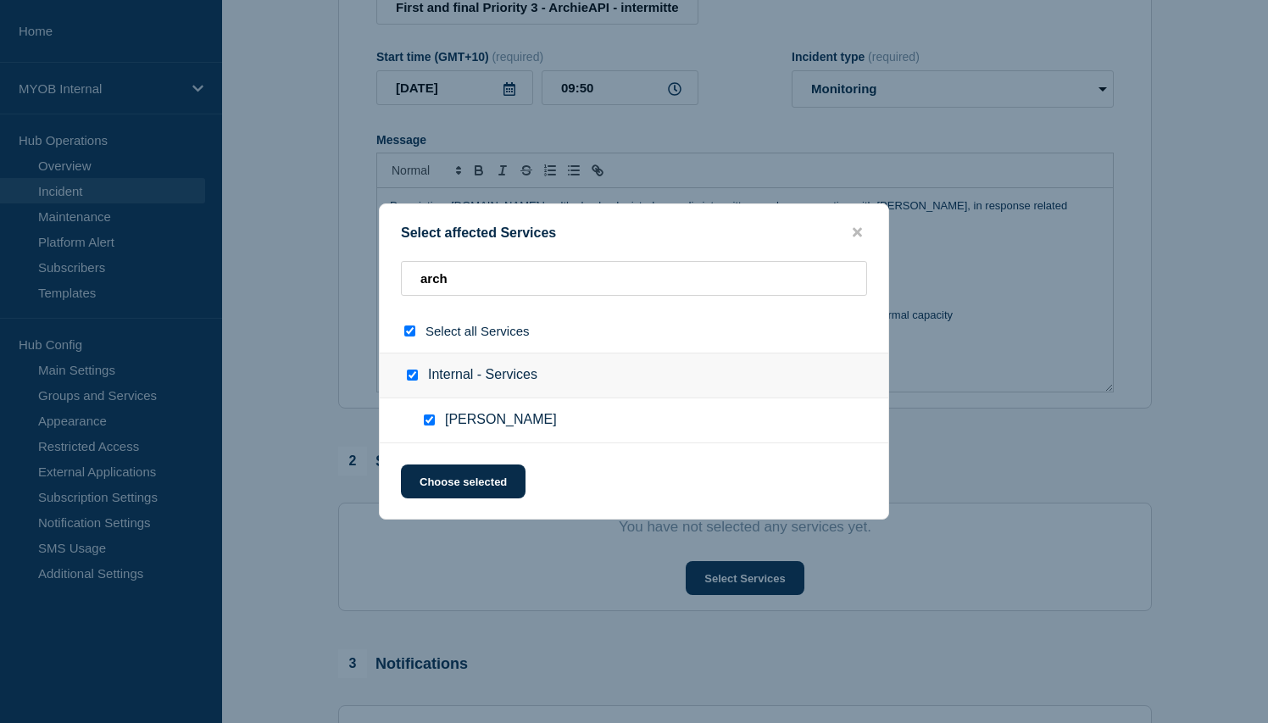
checkbox input "true"
click at [449, 461] on div "Select affected Services arch Select all Services Internal - Services Archie Ch…" at bounding box center [634, 361] width 510 height 316
click at [465, 493] on button "Choose selected" at bounding box center [463, 481] width 125 height 34
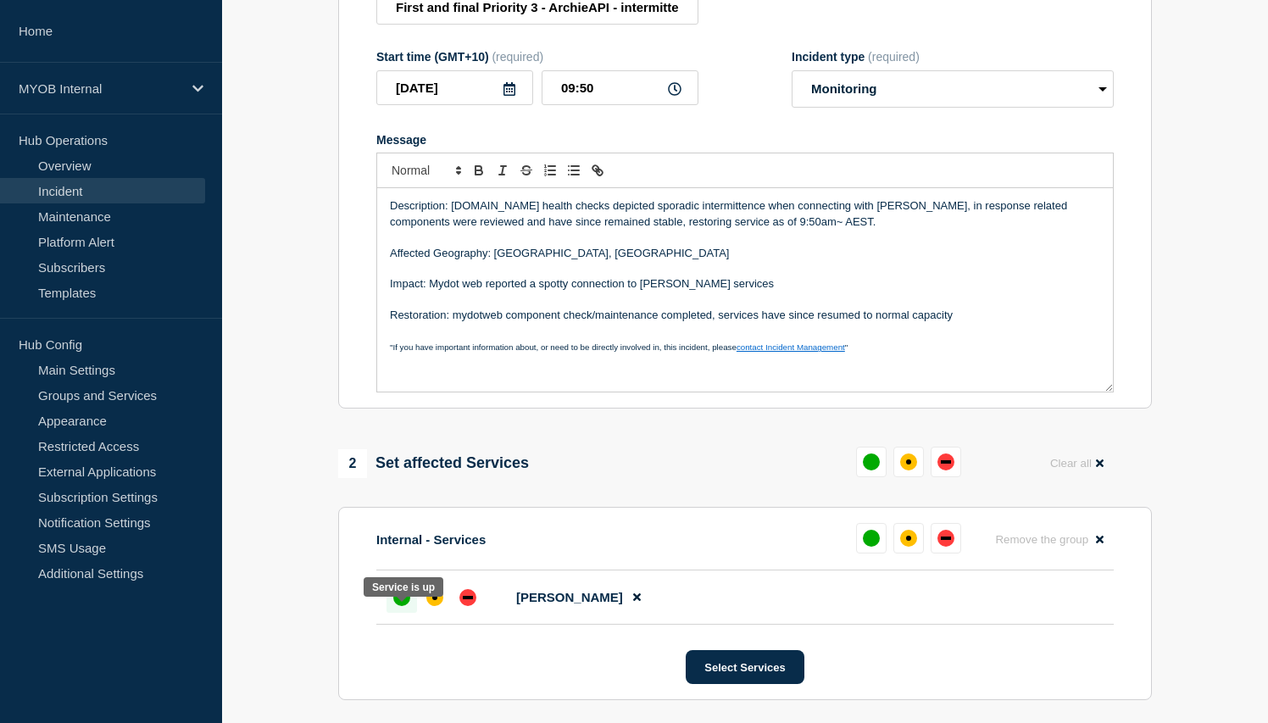
click at [398, 606] on div "up" at bounding box center [401, 597] width 17 height 17
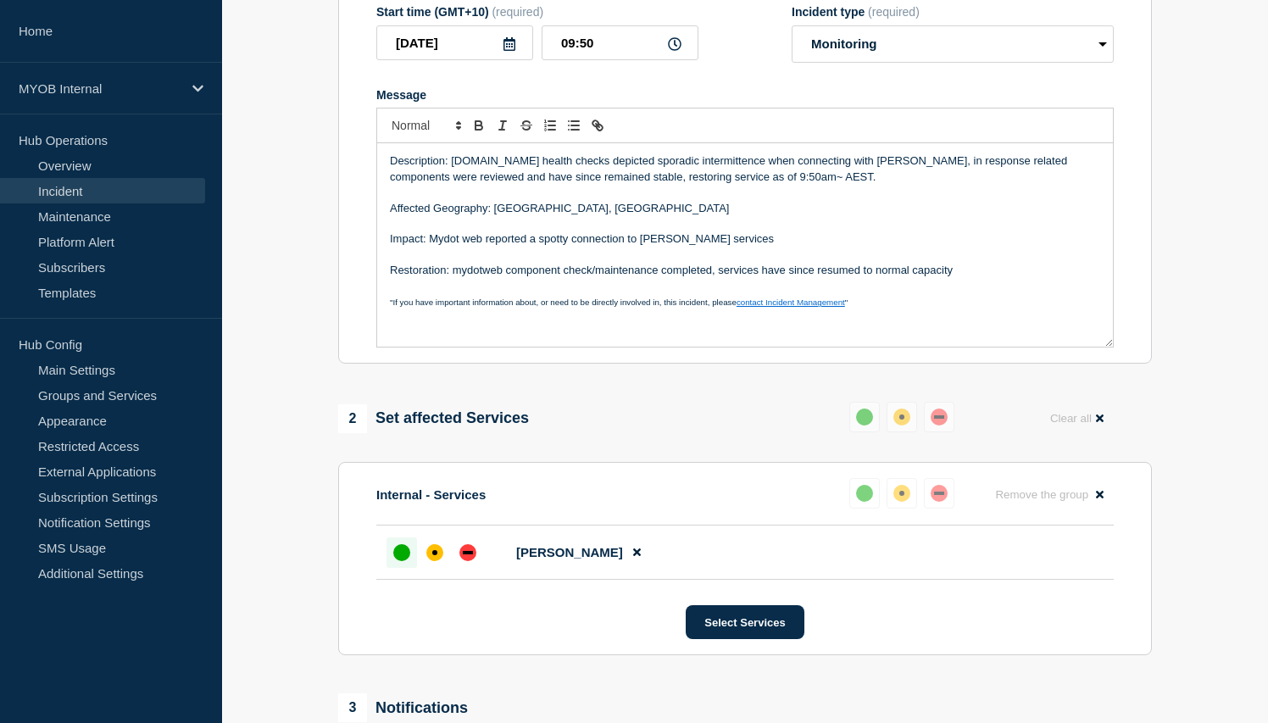
scroll to position [296, 0]
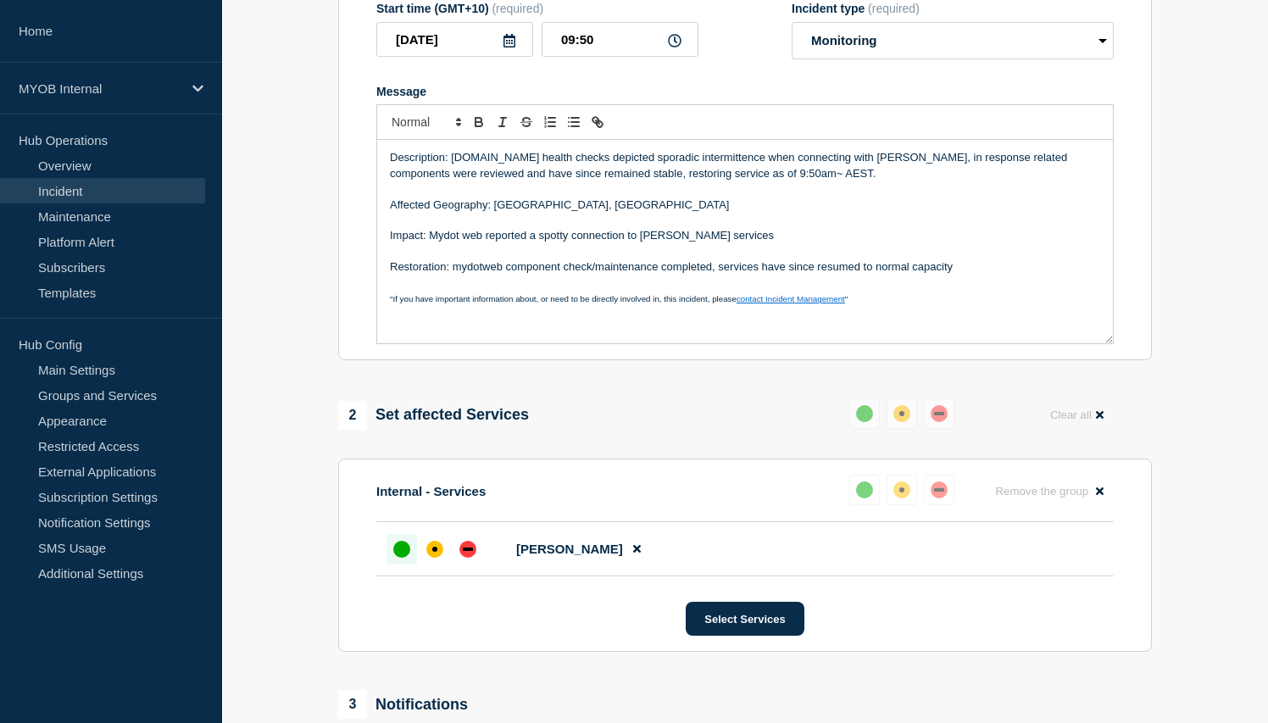
click at [632, 243] on p "Impact: Mydot web reported a spotty connection to Archie services" at bounding box center [745, 235] width 710 height 15
click at [748, 243] on p "Impact: Mydot web reported a spotty connection with Archie services" at bounding box center [745, 235] width 710 height 15
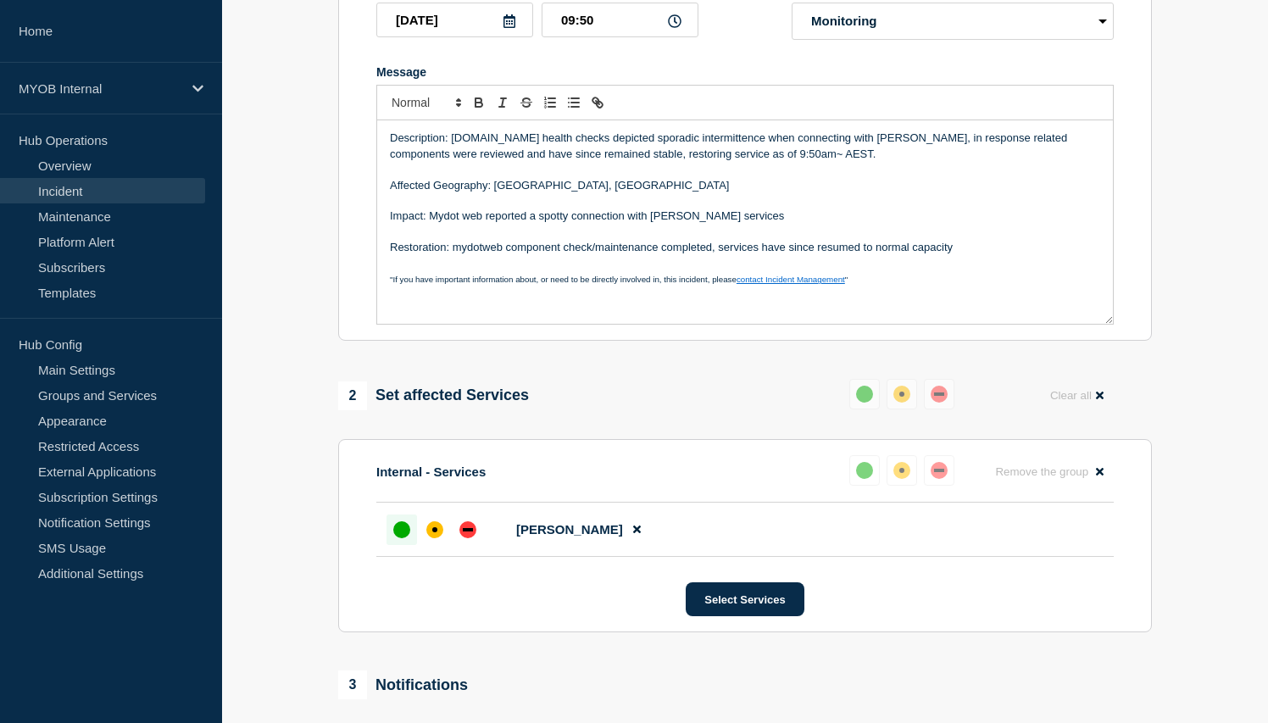
scroll to position [320, 0]
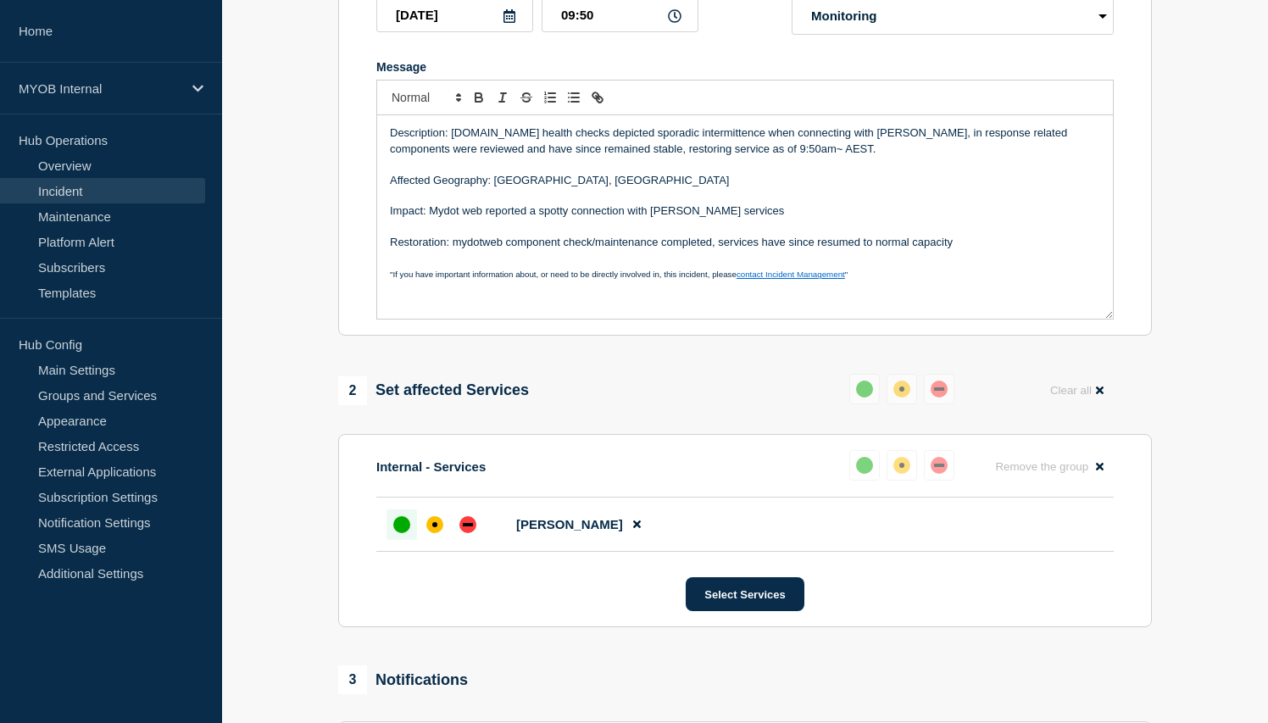
click at [462, 250] on p "Restoration: mydotweb component check/maintenance completed, services have sinc…" at bounding box center [745, 242] width 710 height 15
click at [561, 250] on p "Restoration: Mydotweb component check/maintenance completed, services have sinc…" at bounding box center [745, 242] width 710 height 15
click at [596, 250] on p "Restoration: Mydotweb components check/maintenance completed, services have sin…" at bounding box center [745, 242] width 710 height 15
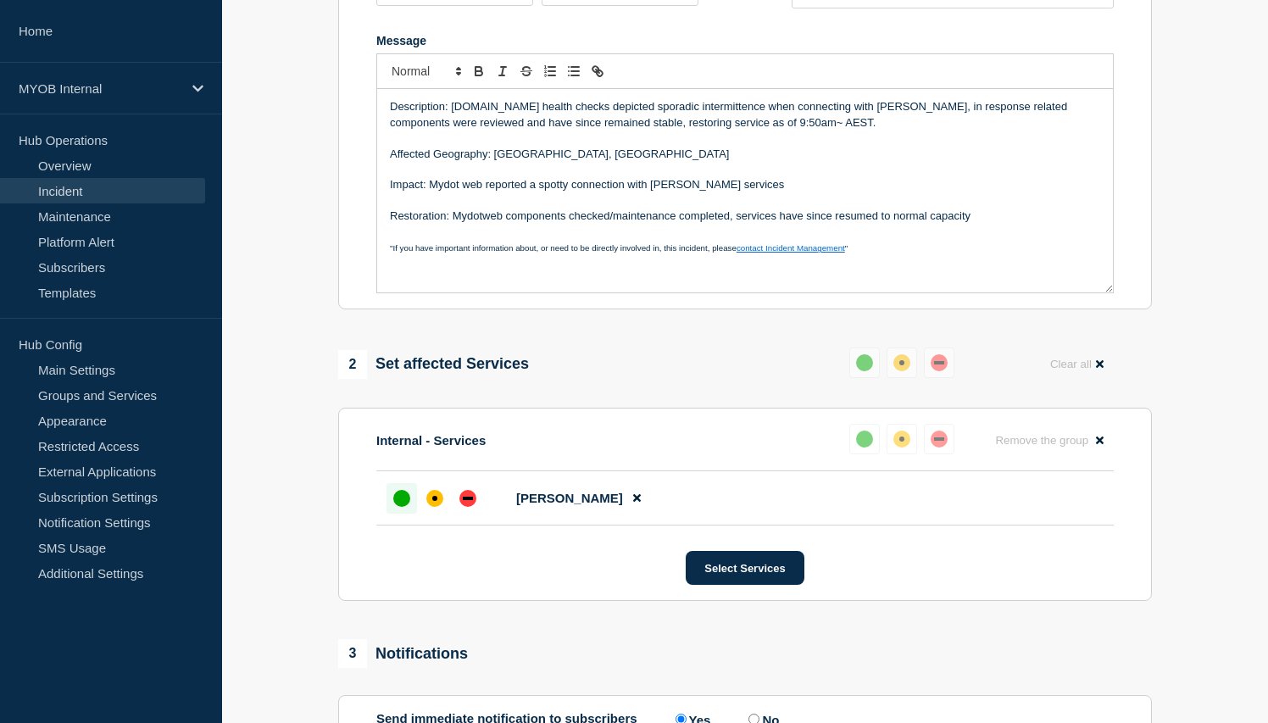
scroll to position [346, 0]
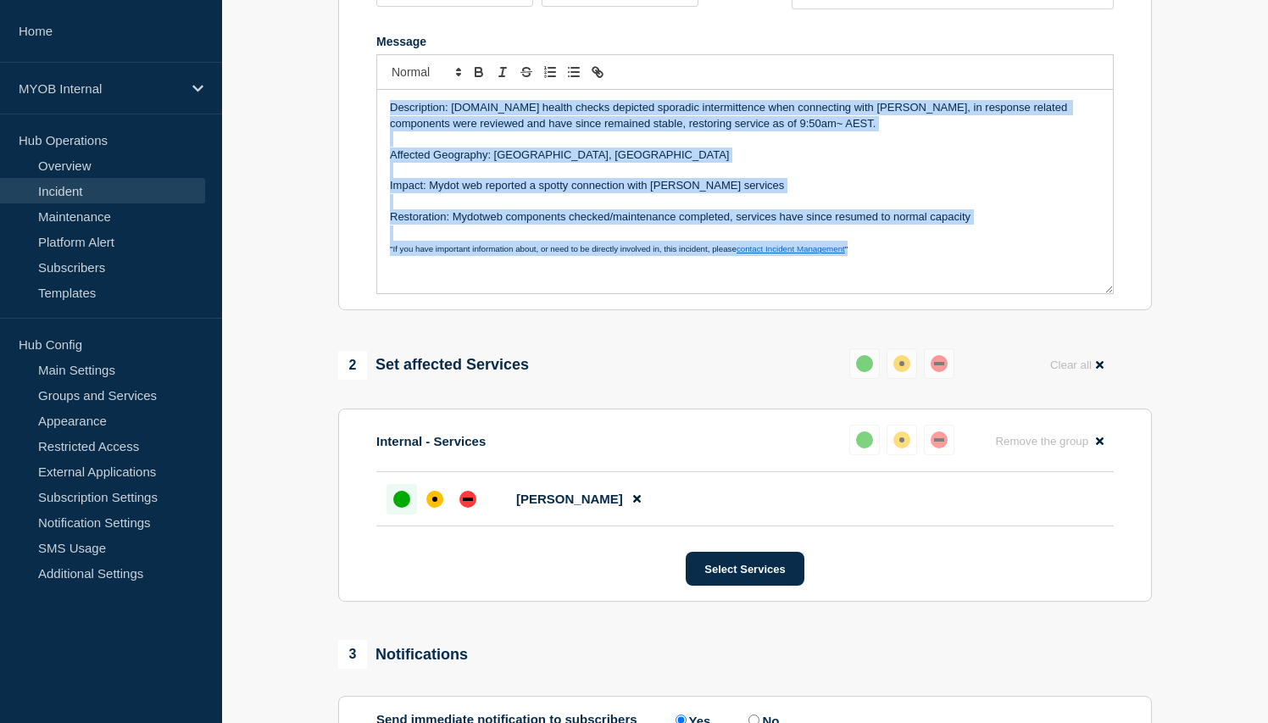
drag, startPoint x: 870, startPoint y: 272, endPoint x: 340, endPoint y: 107, distance: 555.7
click at [340, 107] on section "Title (required) First and final Priority 3 - ArchieAPI - intermittent MyDotWeb…" at bounding box center [745, 83] width 814 height 455
copy div "Description: My.myob.com health checks depicted sporadic intermittence when con…"
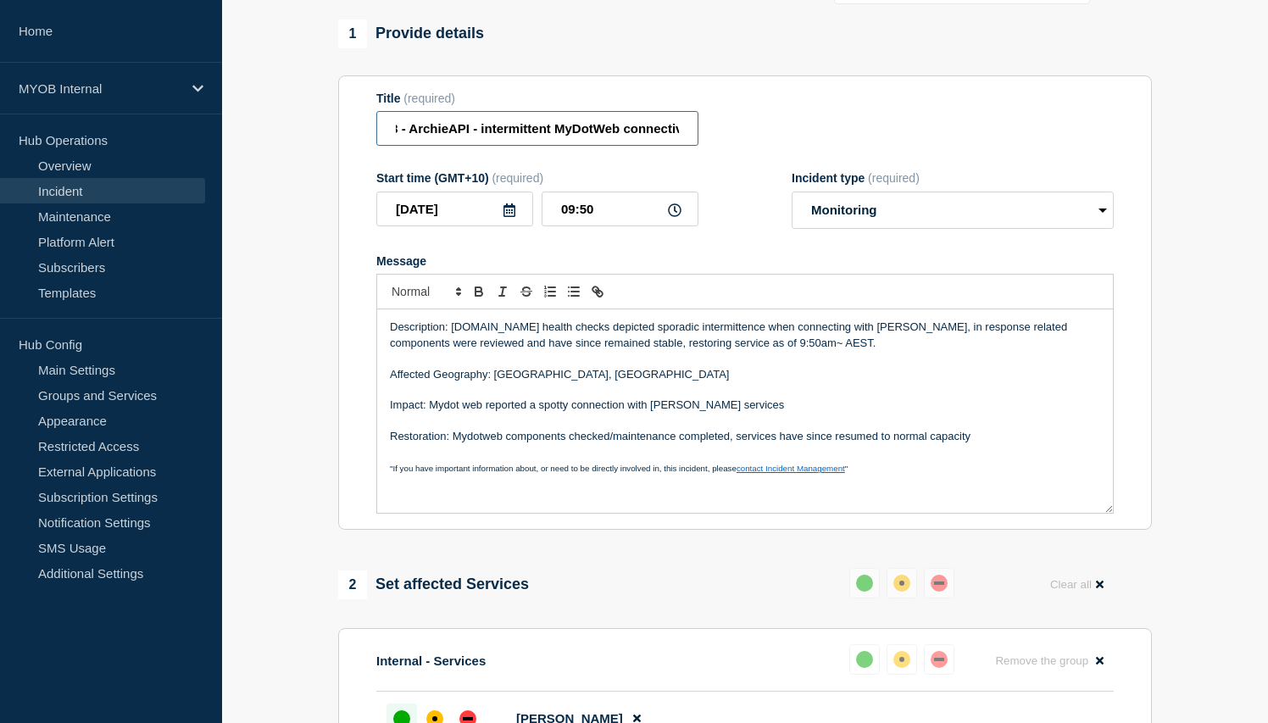
scroll to position [0, 157]
drag, startPoint x: 611, startPoint y: 132, endPoint x: 686, endPoint y: 136, distance: 75.5
click at [687, 136] on input "First and final Priority 3 - ArchieAPI - intermittent MyDotWeb connectivity" at bounding box center [537, 128] width 322 height 35
click at [742, 142] on div "Title (required) First and final Priority 3 - ArchieAPI - intermittent MyDotWeb…" at bounding box center [744, 119] width 737 height 55
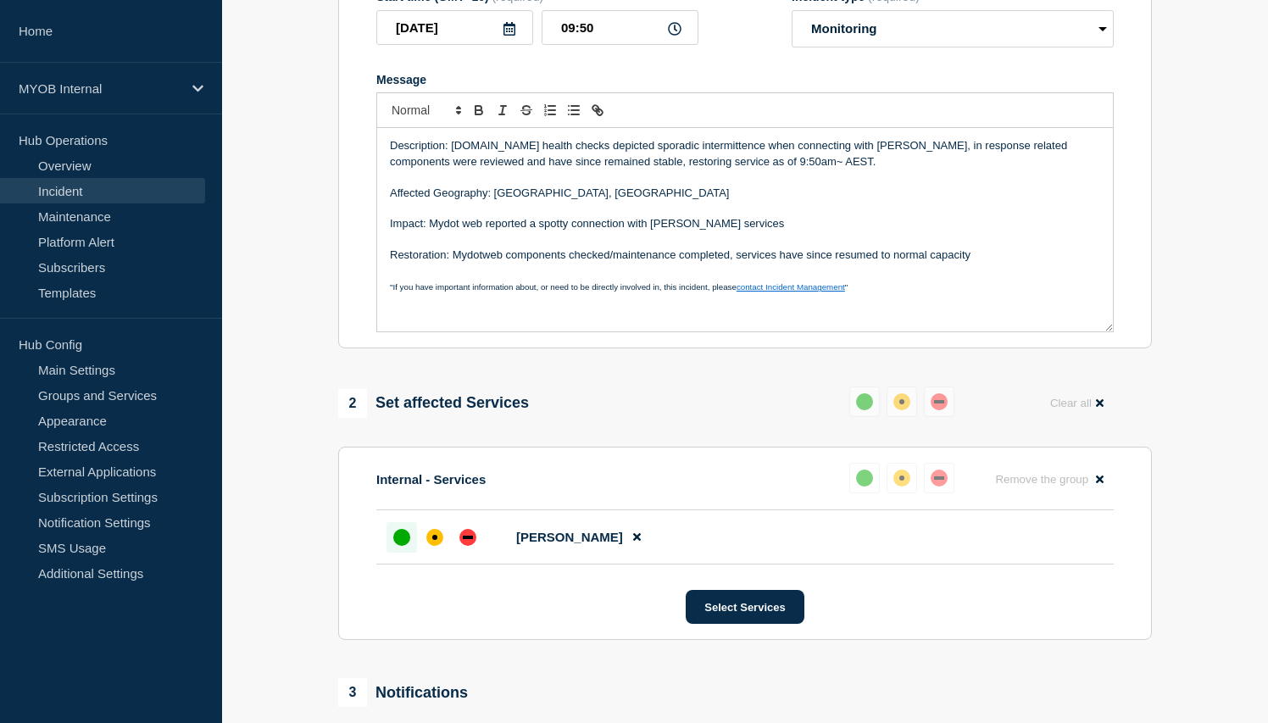
scroll to position [308, 0]
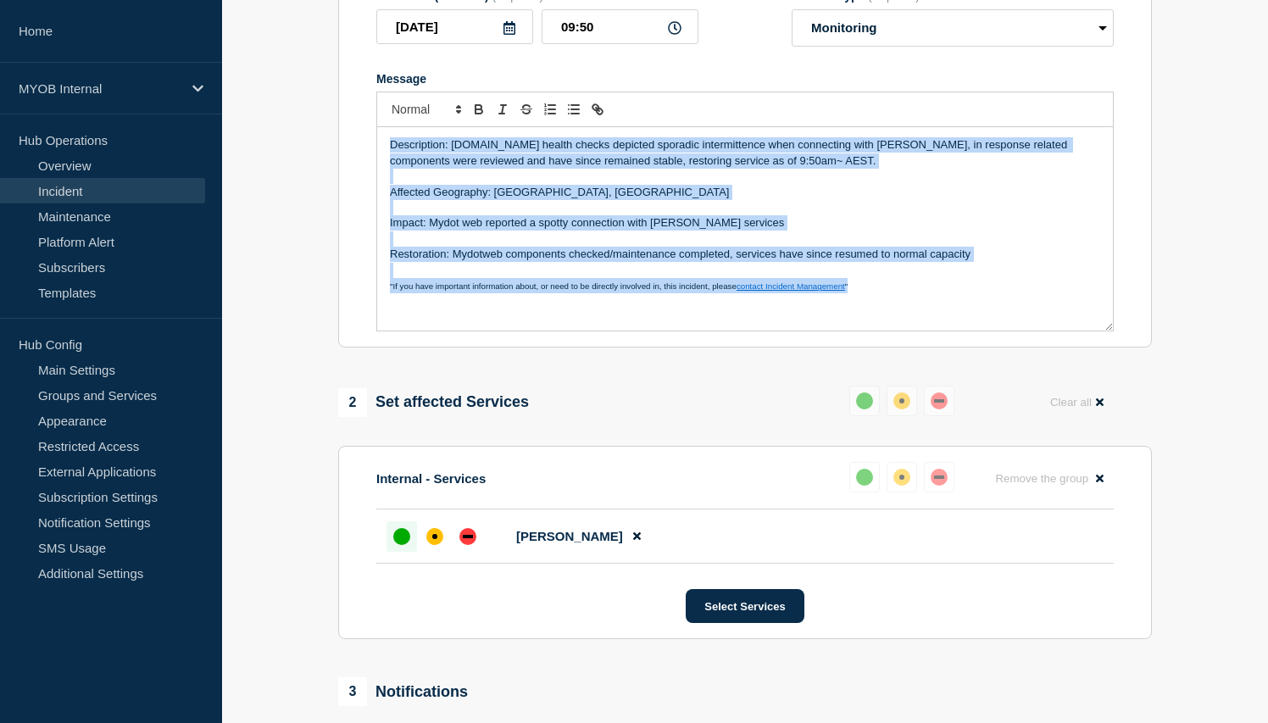
drag, startPoint x: 870, startPoint y: 297, endPoint x: 381, endPoint y: 155, distance: 509.3
click at [381, 155] on div "Description: My.myob.com health checks depicted sporadic intermittence when con…" at bounding box center [745, 228] width 736 height 203
copy div "Description: My.myob.com health checks depicted sporadic intermittence when con…"
click at [609, 247] on p "Message" at bounding box center [745, 238] width 710 height 15
drag, startPoint x: 879, startPoint y: 298, endPoint x: 275, endPoint y: 150, distance: 621.4
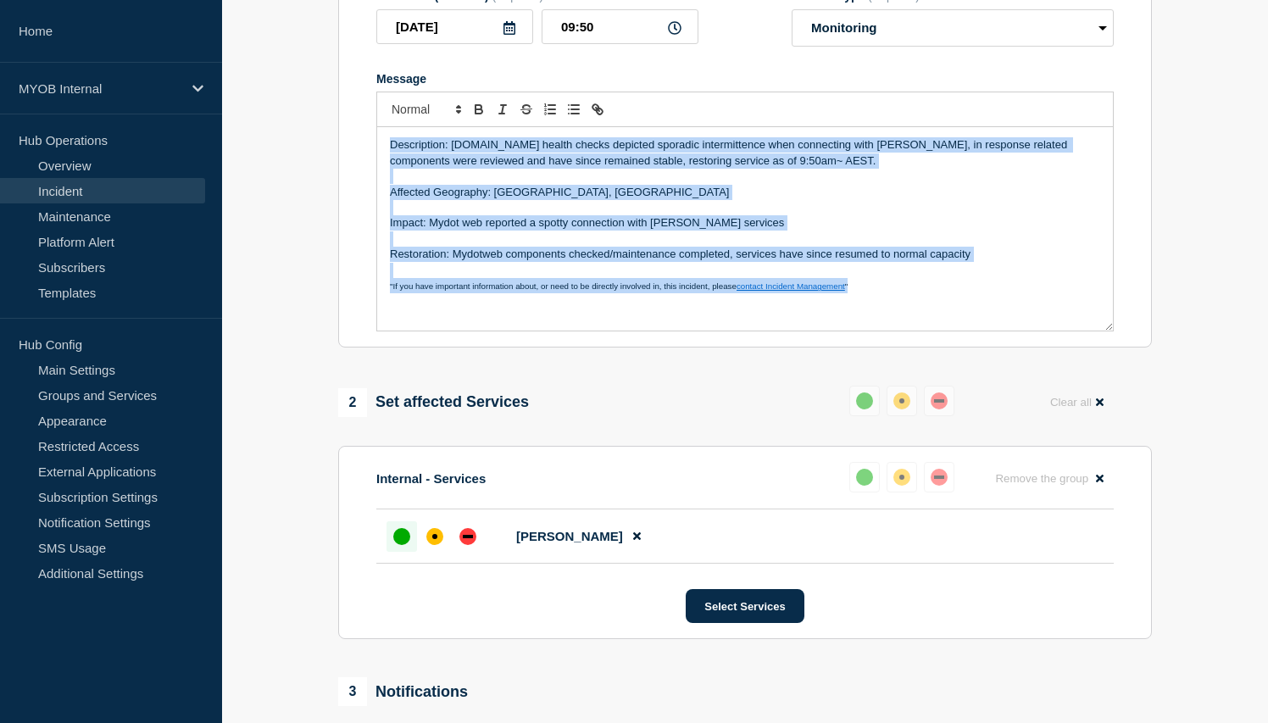
click at [273, 150] on section "1 Provide details Title (required) First and final Priority 3 - ArchieAPI - int…" at bounding box center [745, 366] width 1046 height 1059
copy div "Description: My.myob.com health checks depicted sporadic intermittence when con…"
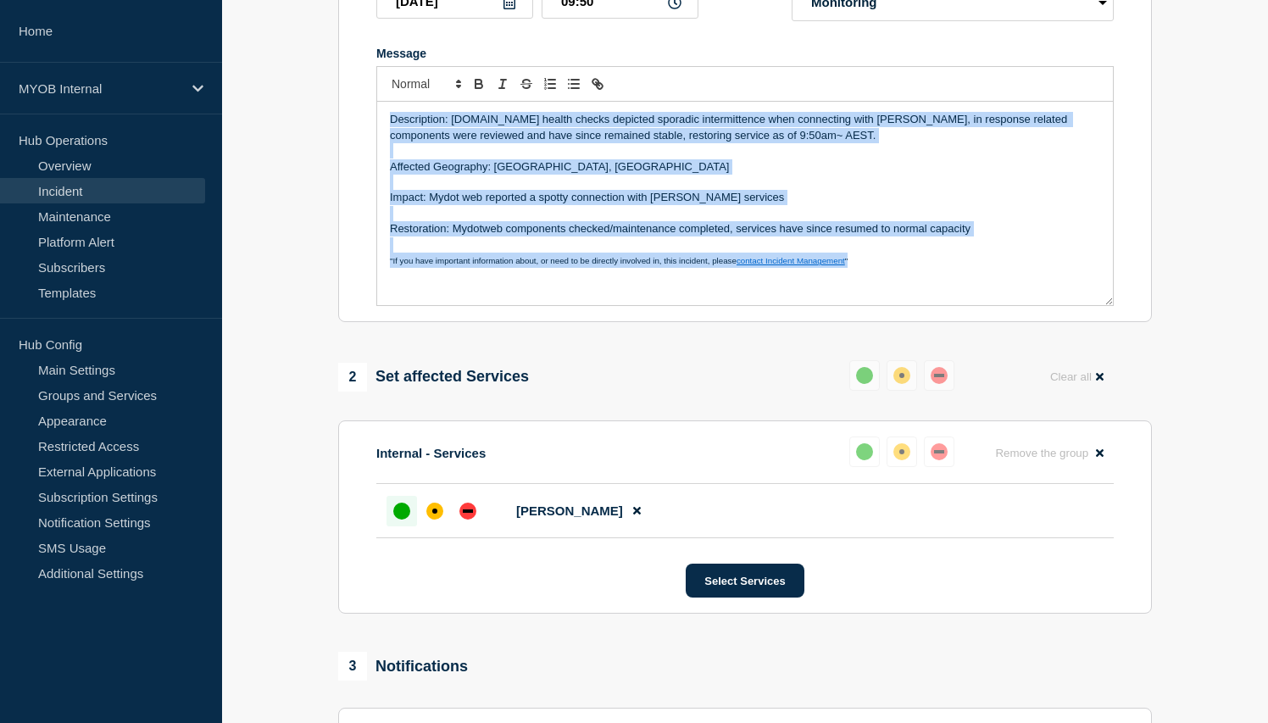
scroll to position [335, 0]
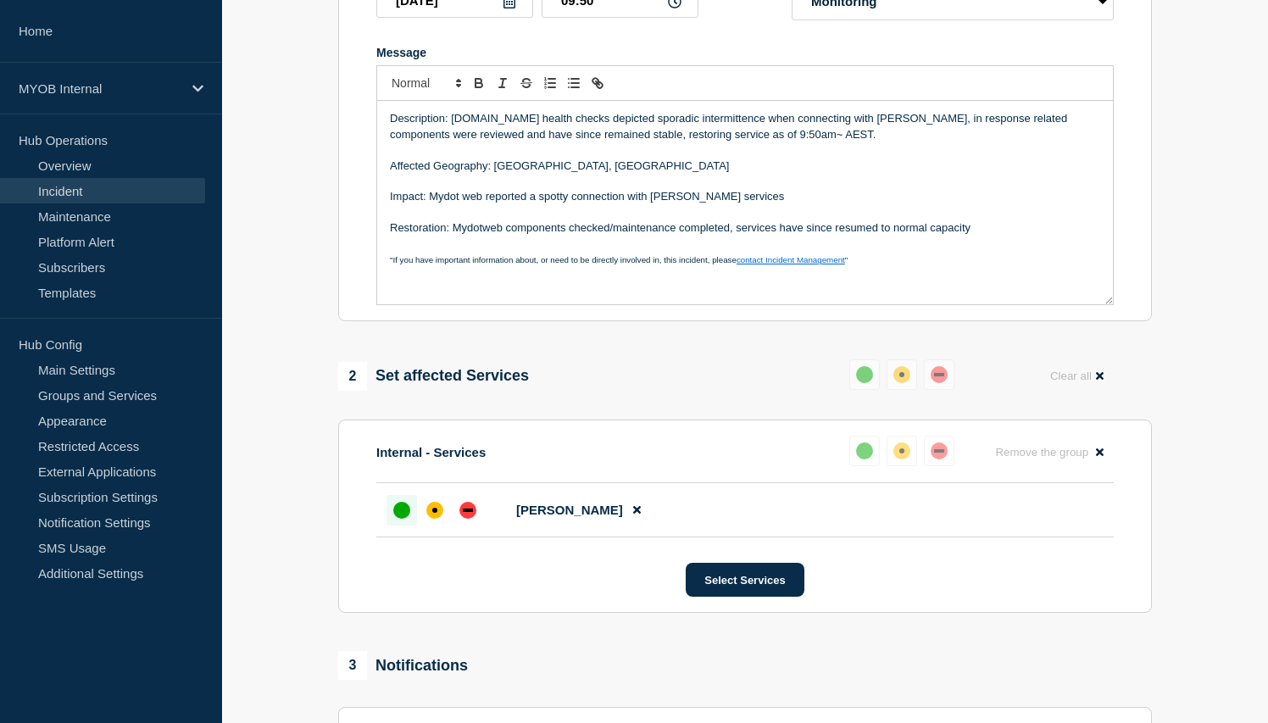
click at [480, 204] on p "Impact: Mydot web reported a spotty connection with Archie services" at bounding box center [745, 196] width 710 height 15
drag, startPoint x: 694, startPoint y: 212, endPoint x: 682, endPoint y: 214, distance: 12.1
click at [682, 204] on p "Impact: Mydot web health checks reported a spotty connection with Archie servic…" at bounding box center [745, 196] width 710 height 15
click at [907, 204] on p "Impact: Mydot web health checks reported a spotty connectivity with Archie serv…" at bounding box center [745, 196] width 710 height 15
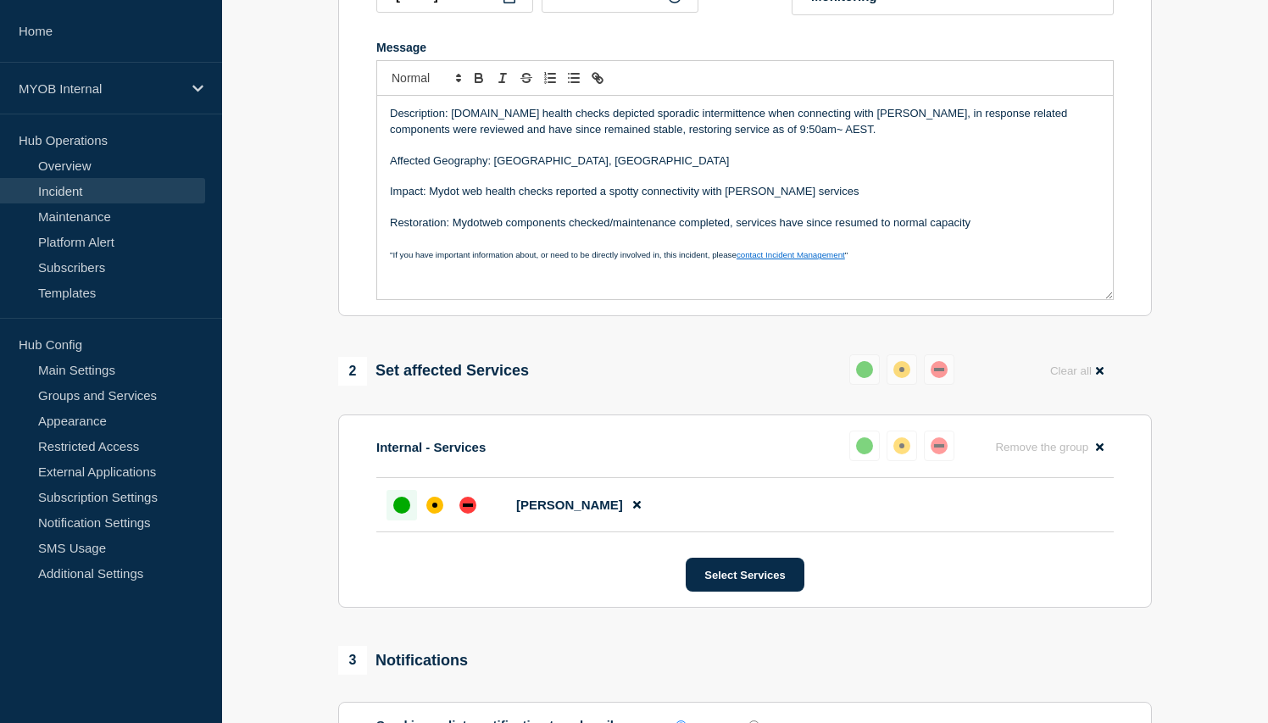
scroll to position [341, 0]
click at [698, 198] on p "Impact: Mydot web health checks reported a spotty connectivity with Archie serv…" at bounding box center [745, 190] width 710 height 15
click at [910, 246] on p "Message" at bounding box center [745, 238] width 710 height 15
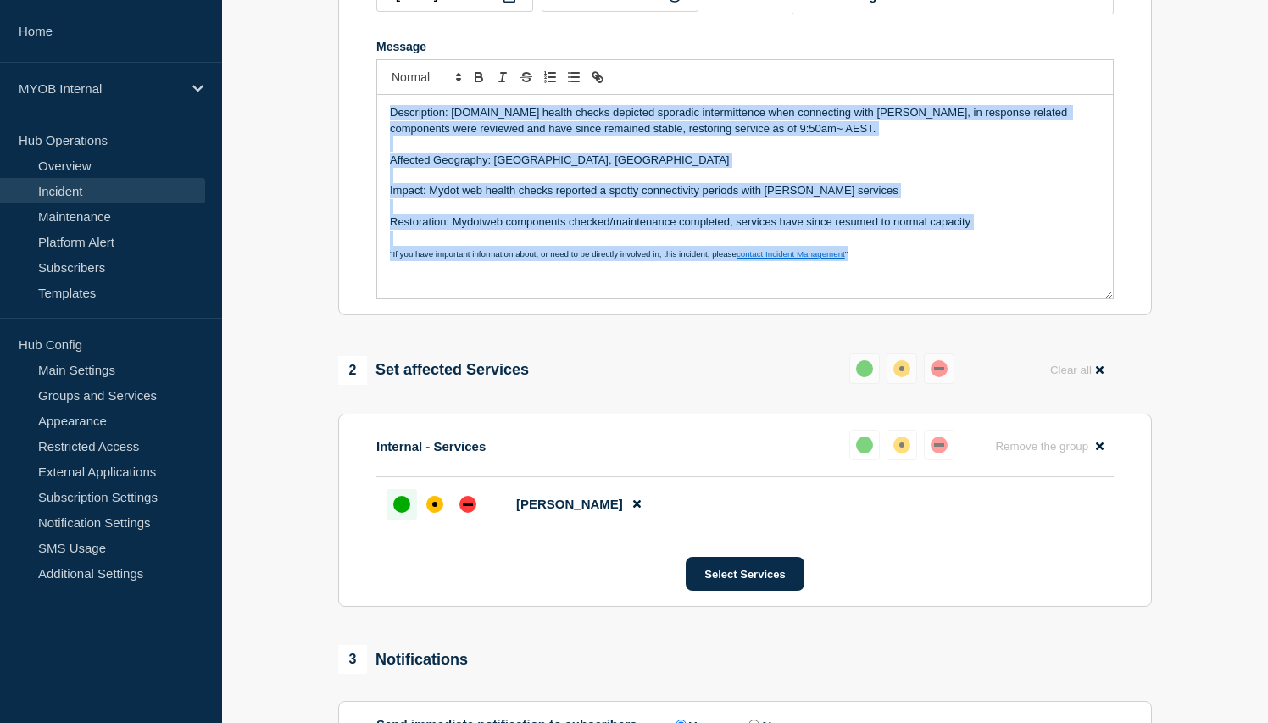
drag, startPoint x: 921, startPoint y: 268, endPoint x: 433, endPoint y: 111, distance: 512.7
click at [433, 111] on div "Description: My.myob.com health checks depicted sporadic intermittence when con…" at bounding box center [745, 196] width 736 height 203
copy div "Description: My.myob.com health checks depicted sporadic intermittence when con…"
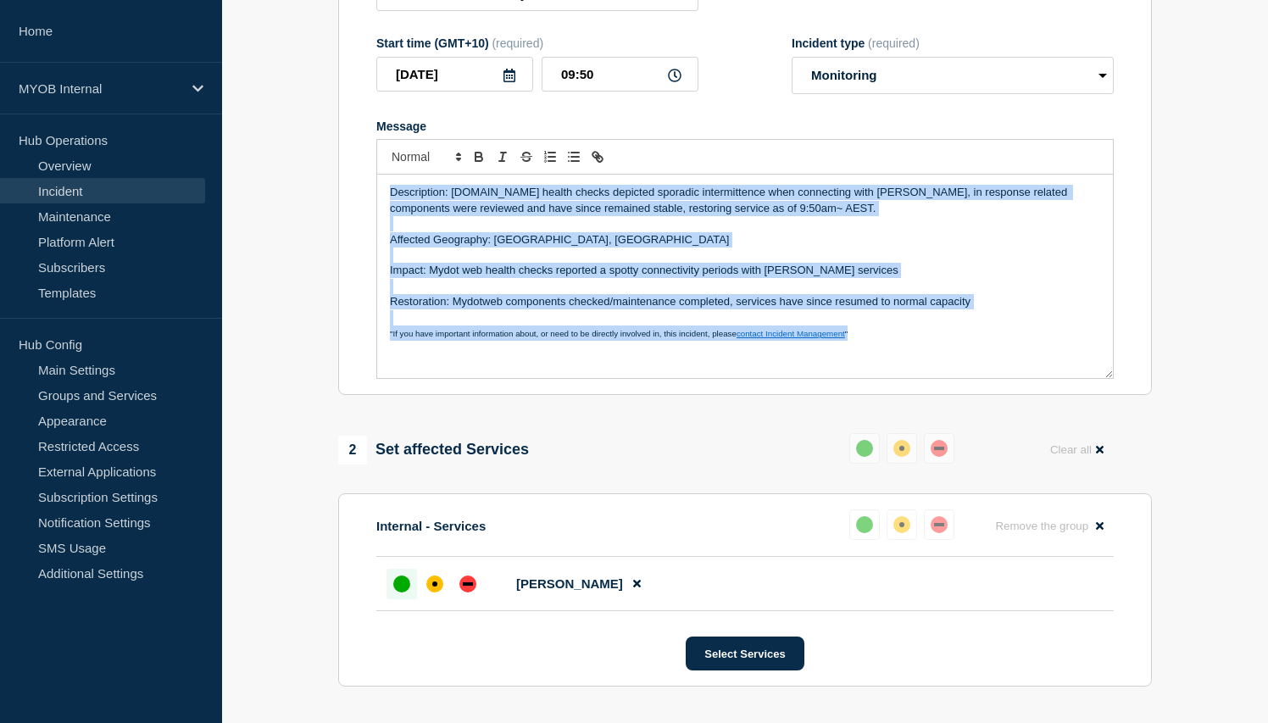
scroll to position [259, 0]
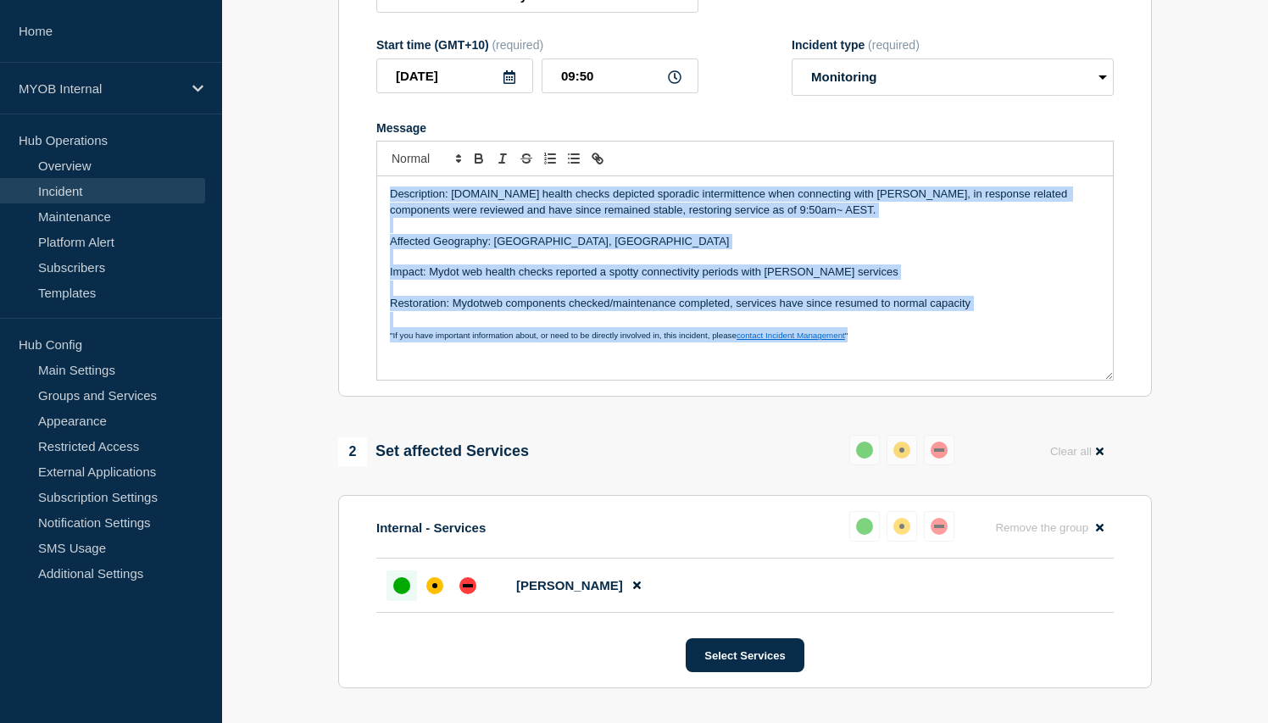
copy div "Description: My.myob.com health checks depicted sporadic intermittence when con…"
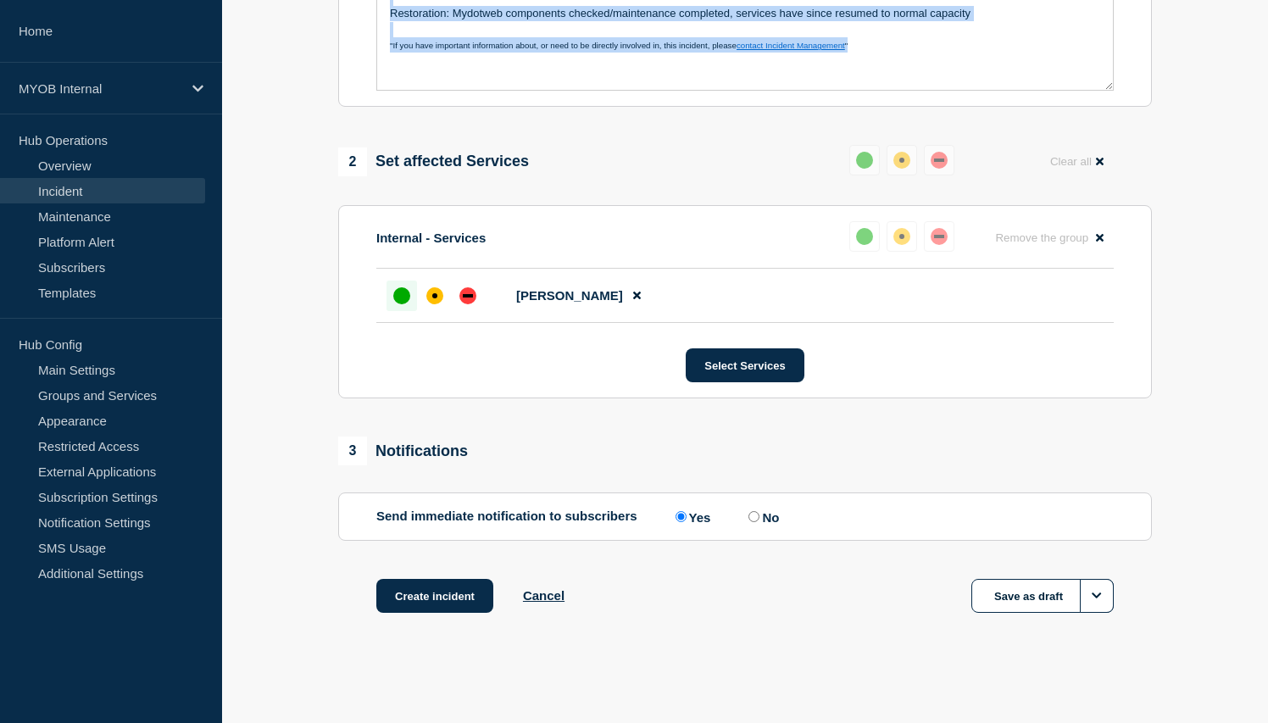
scroll to position [573, 0]
click at [429, 592] on button "Create incident" at bounding box center [434, 596] width 117 height 34
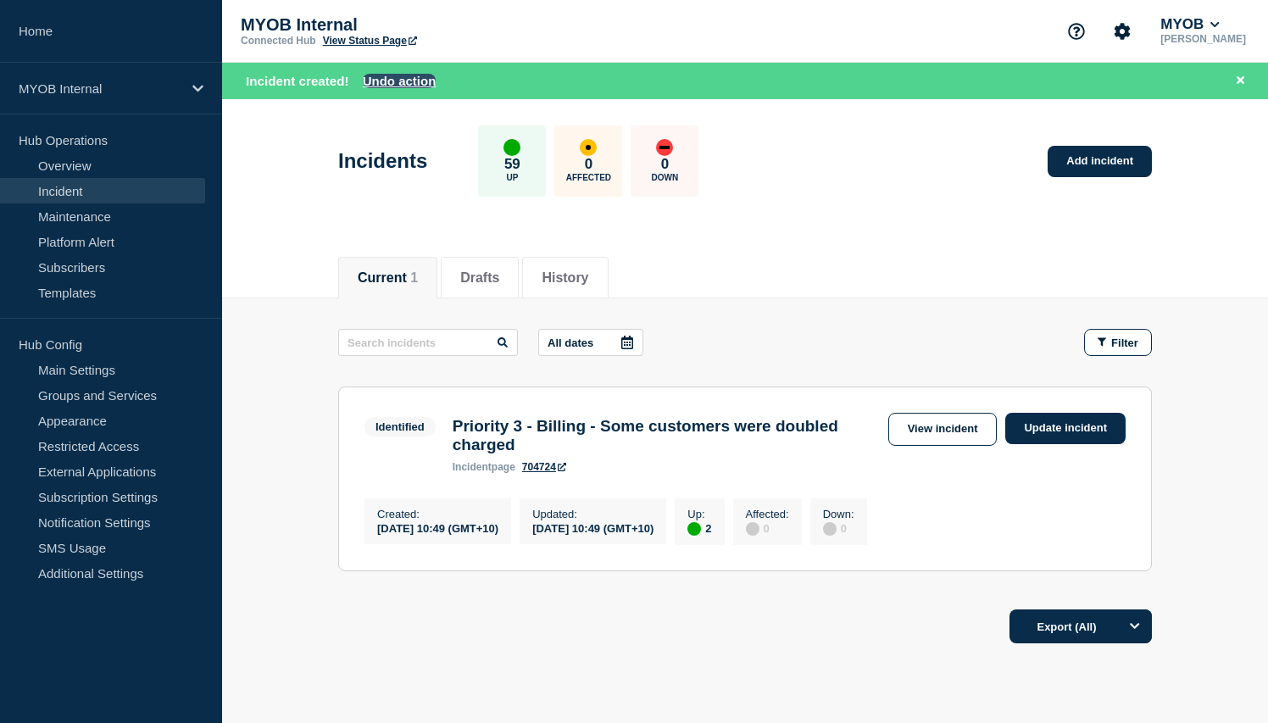
click at [394, 86] on button "Undo action" at bounding box center [400, 81] width 74 height 14
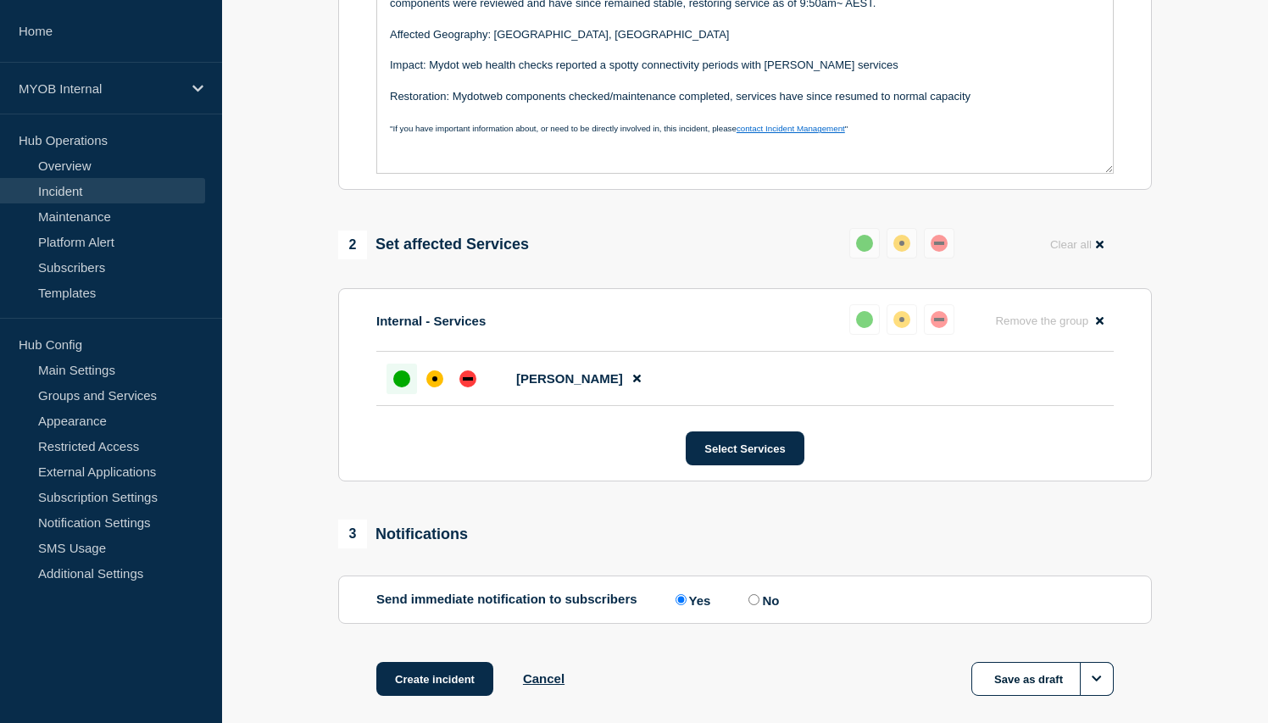
scroll to position [573, 0]
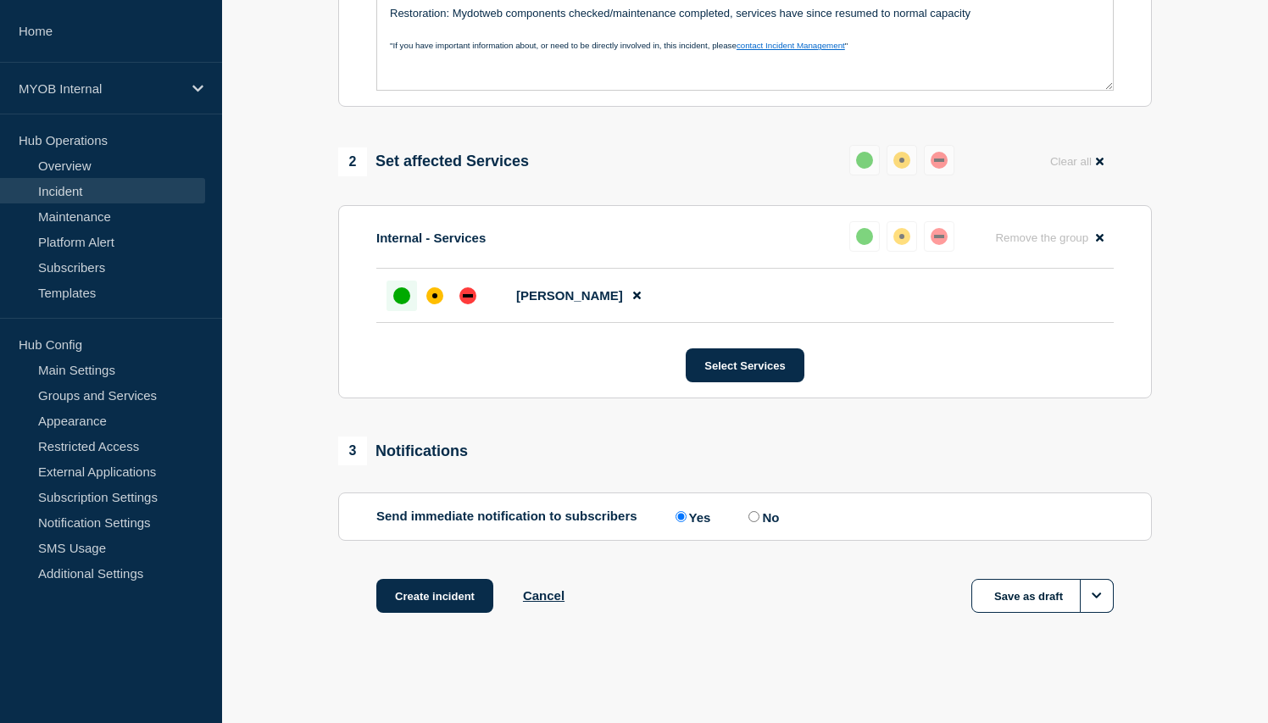
drag, startPoint x: 425, startPoint y: 593, endPoint x: 301, endPoint y: 429, distance: 205.8
click at [297, 431] on section "1 Provide details Title (required) First and final Priority 3 - ArchieAPI - int…" at bounding box center [745, 126] width 1046 height 1059
click at [437, 602] on button "Create incident" at bounding box center [434, 596] width 117 height 34
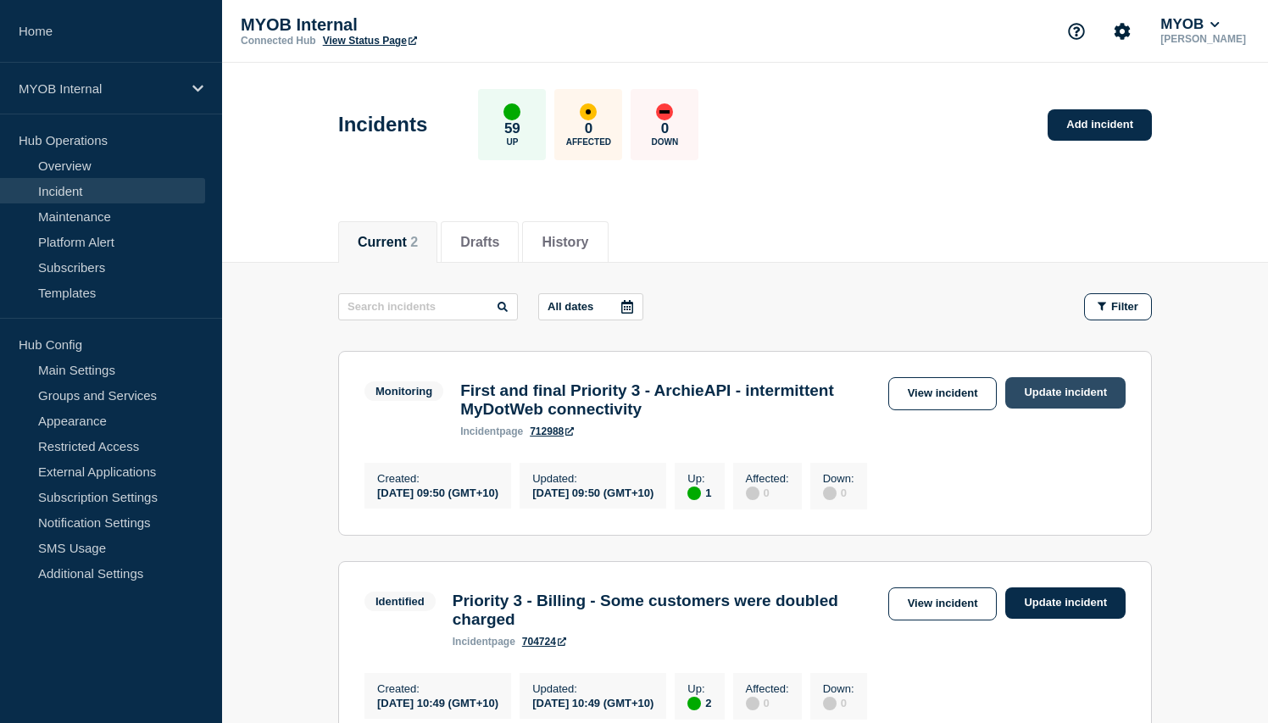
click at [1079, 388] on link "Update incident" at bounding box center [1065, 392] width 120 height 31
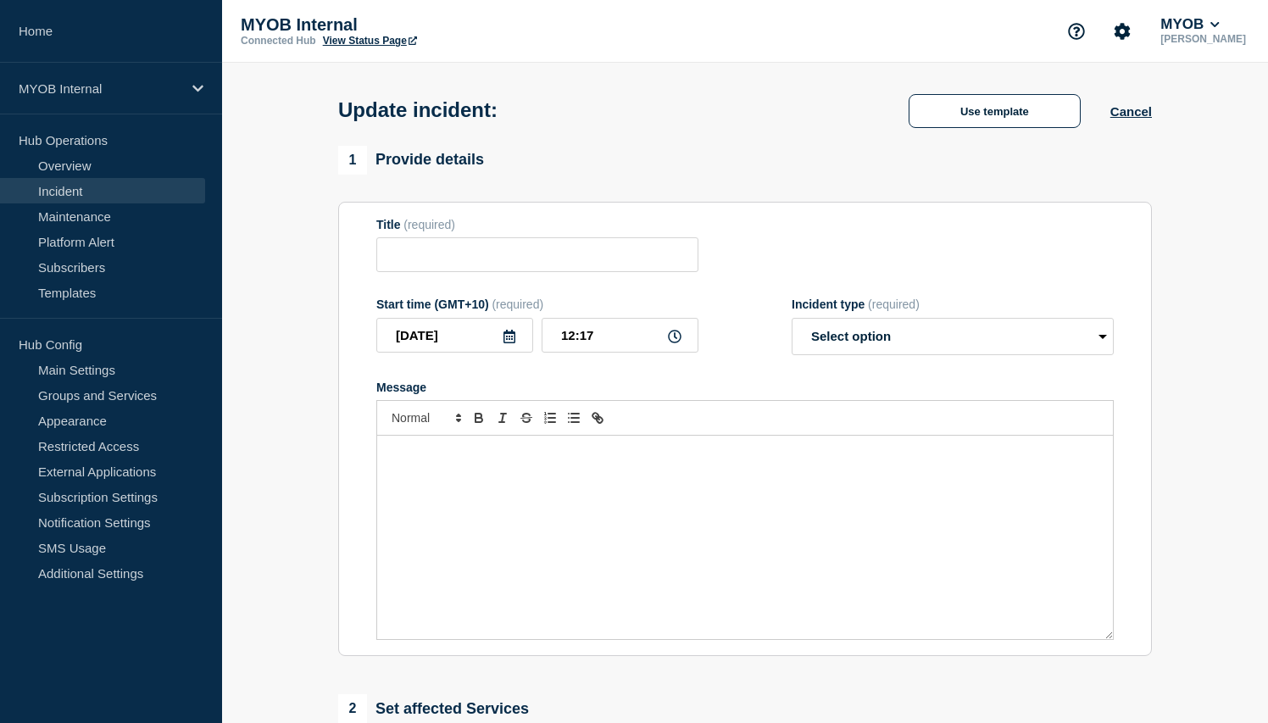
type input "First and final Priority 3 - ArchieAPI - intermittent MyDotWeb connectivity"
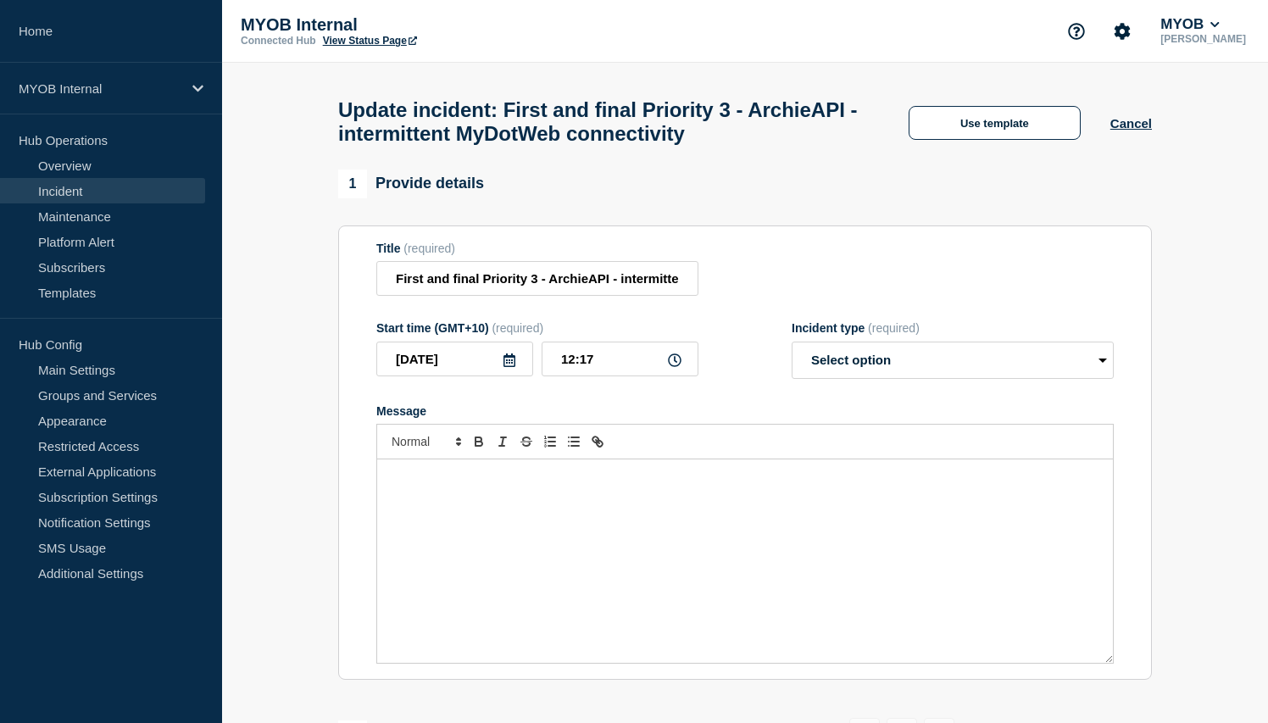
click at [1025, 146] on div "Update incident: First and final Priority 3 - ArchieAPI - intermittent MyDotWeb…" at bounding box center [745, 116] width 852 height 107
click at [1022, 132] on button "Use template" at bounding box center [994, 123] width 172 height 34
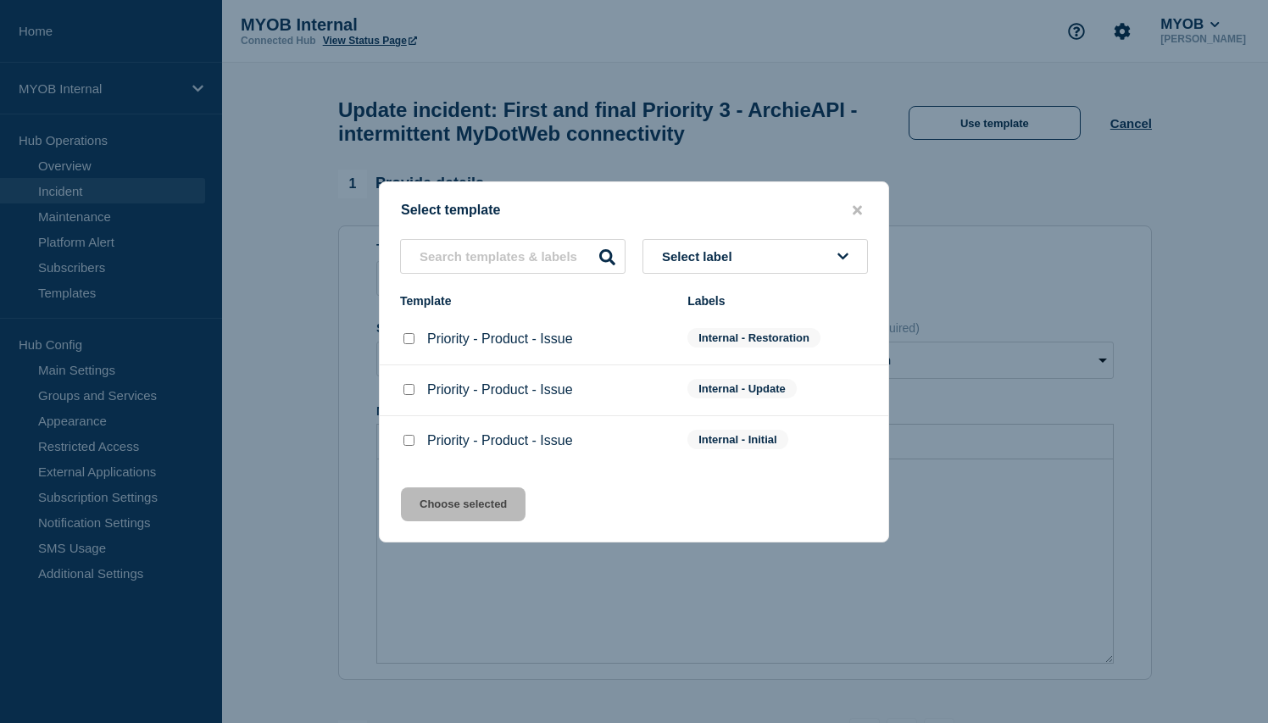
click at [409, 338] on input "Priority - Product - Issue checkbox" at bounding box center [408, 338] width 11 height 11
checkbox input "true"
click at [465, 515] on button "Choose selected" at bounding box center [463, 504] width 125 height 34
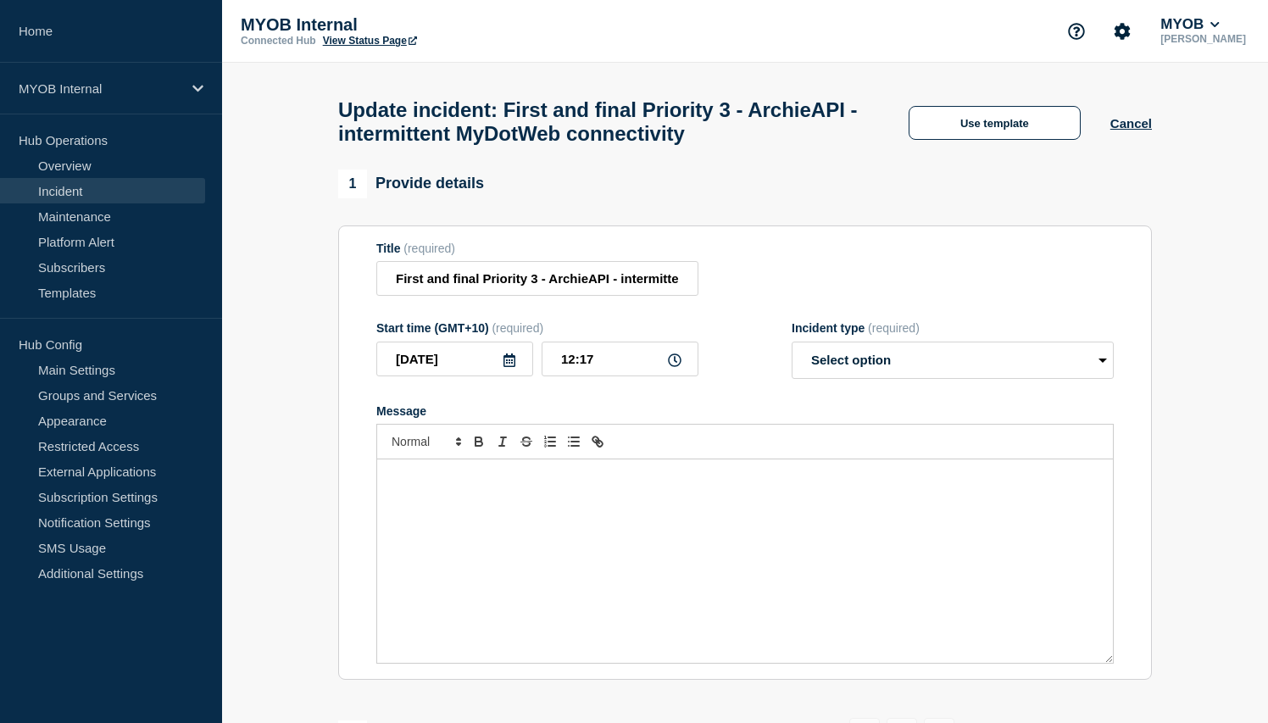
select select "resolved"
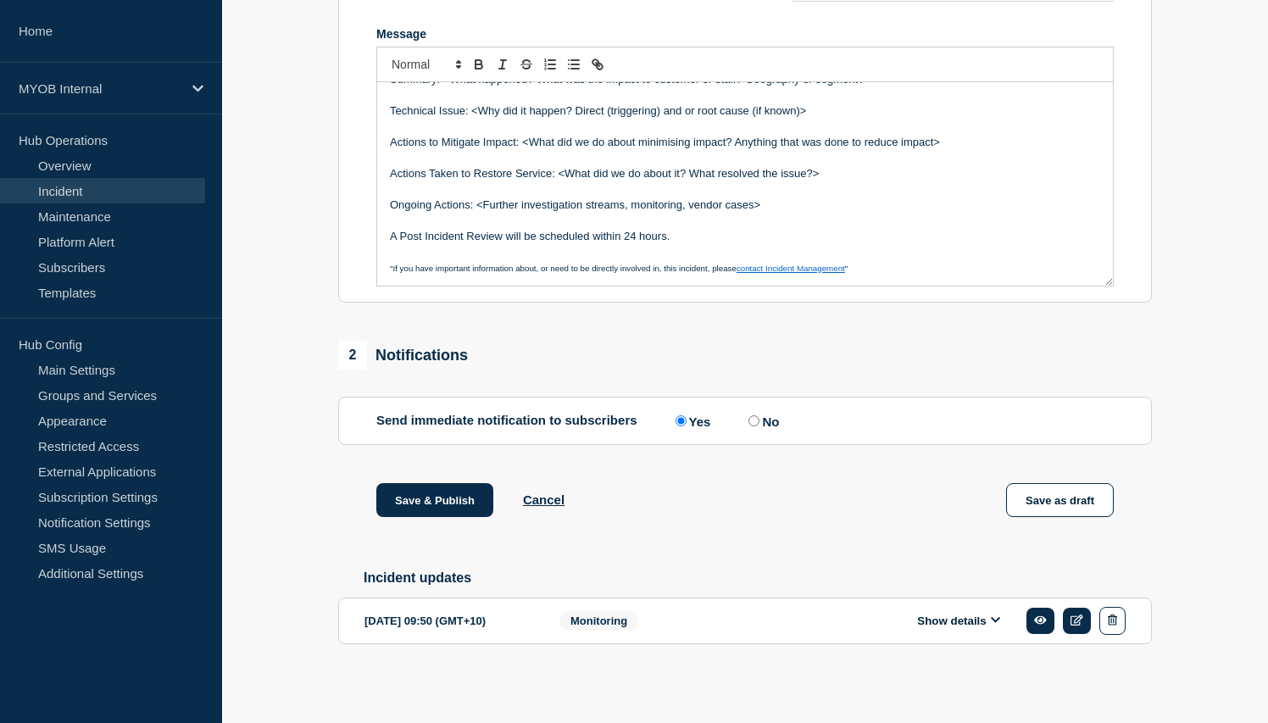
scroll to position [403, 0]
click at [935, 620] on button "Show details" at bounding box center [958, 621] width 93 height 14
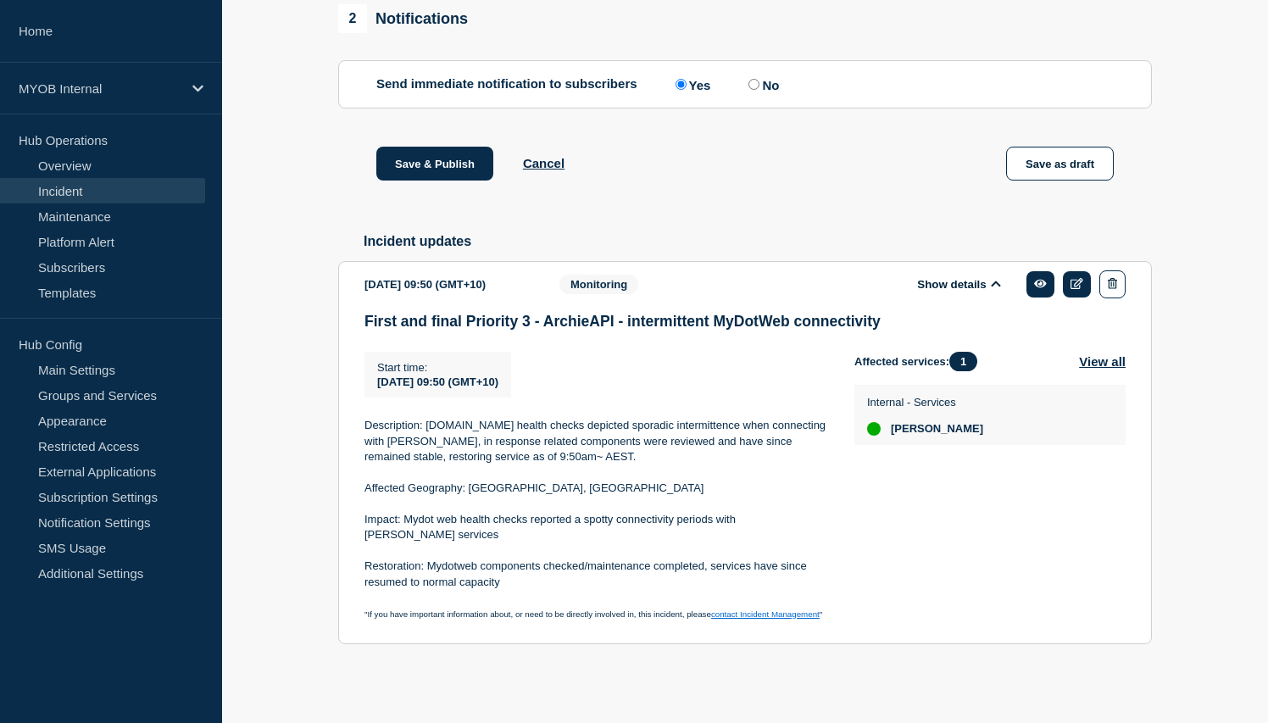
scroll to position [732, 0]
drag, startPoint x: 360, startPoint y: 438, endPoint x: 525, endPoint y: 581, distance: 218.7
click at [526, 582] on section "[DATE] 09:50 (GMT+10) Show details Monitoring First and final Priority 3 - Arch…" at bounding box center [745, 452] width 814 height 383
copy div "Description: [DOMAIN_NAME] health checks depicted sporadic intermittence when c…"
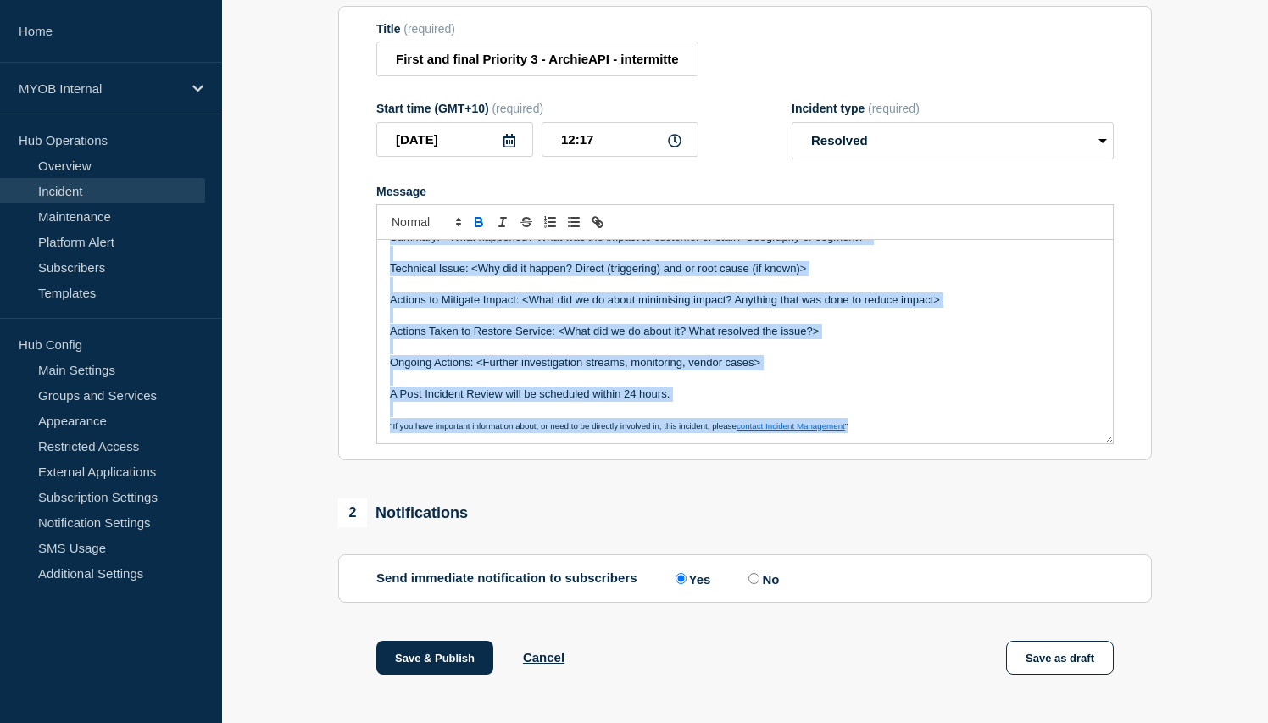
scroll to position [0, 0]
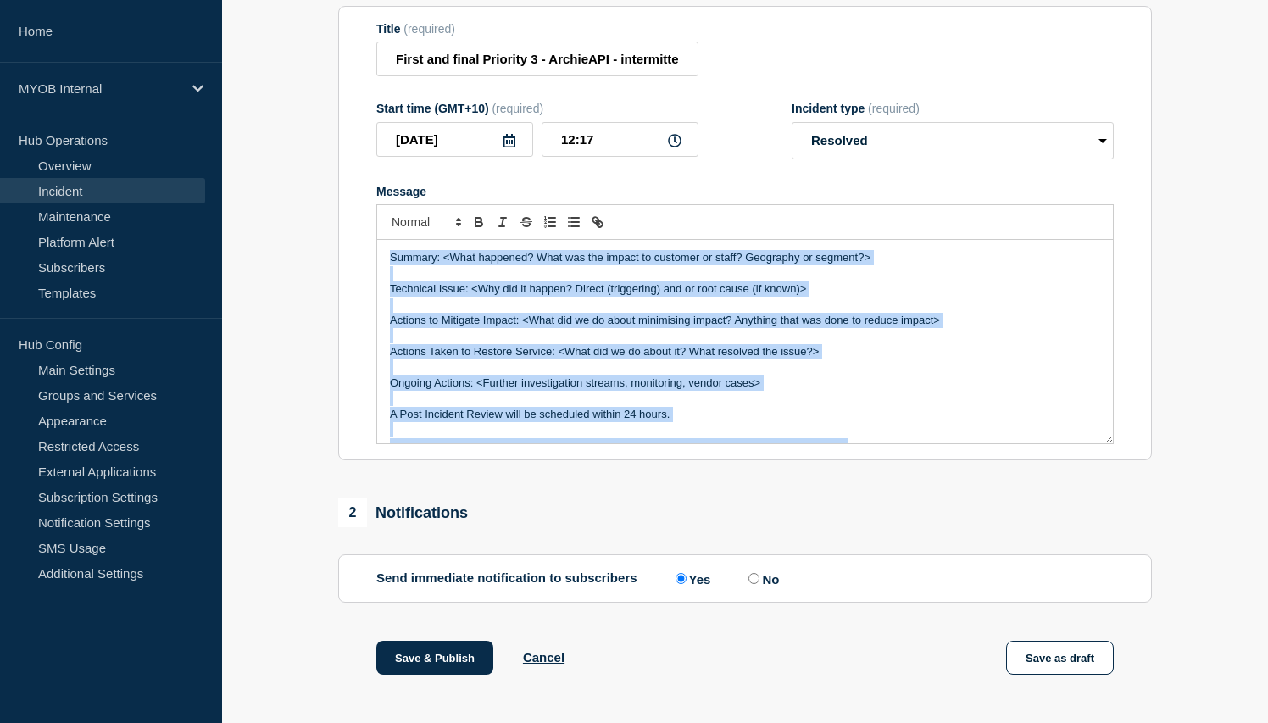
drag, startPoint x: 870, startPoint y: 449, endPoint x: 468, endPoint y: 219, distance: 463.5
click at [468, 219] on div "Message Summary: <What happened? What was the impact to customer or staff? Geog…" at bounding box center [744, 315] width 737 height 260
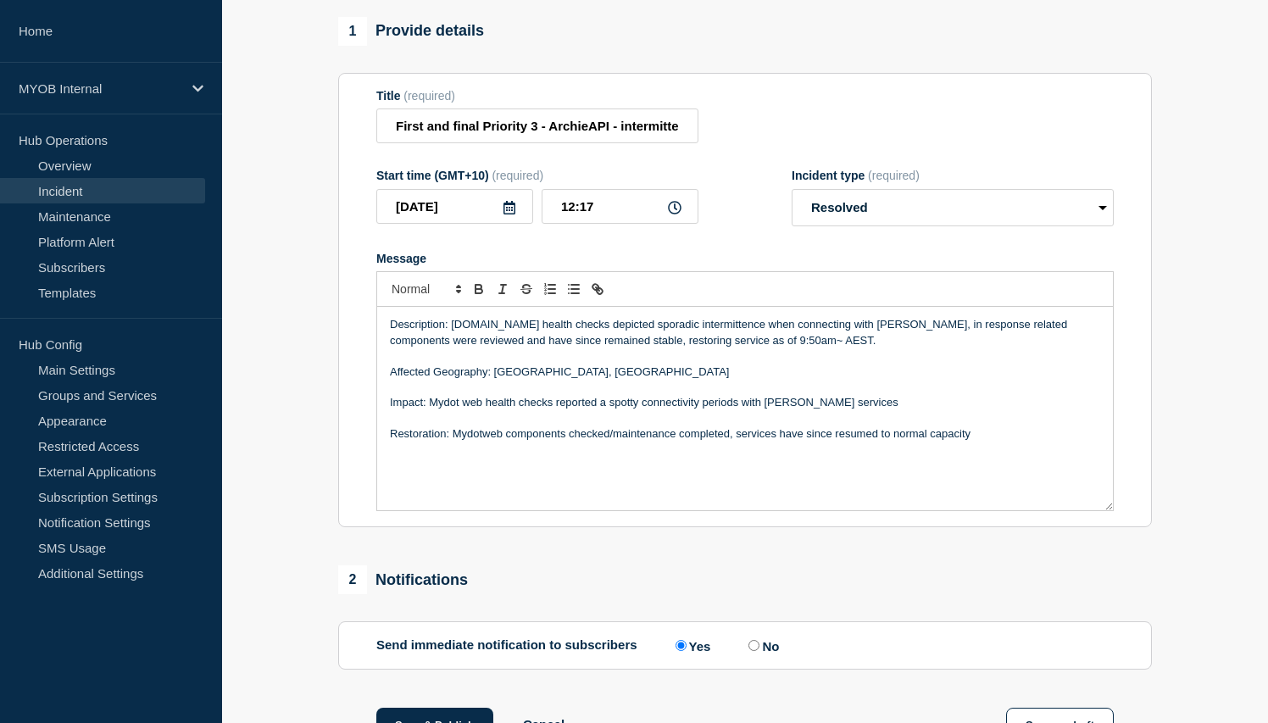
scroll to position [150, 0]
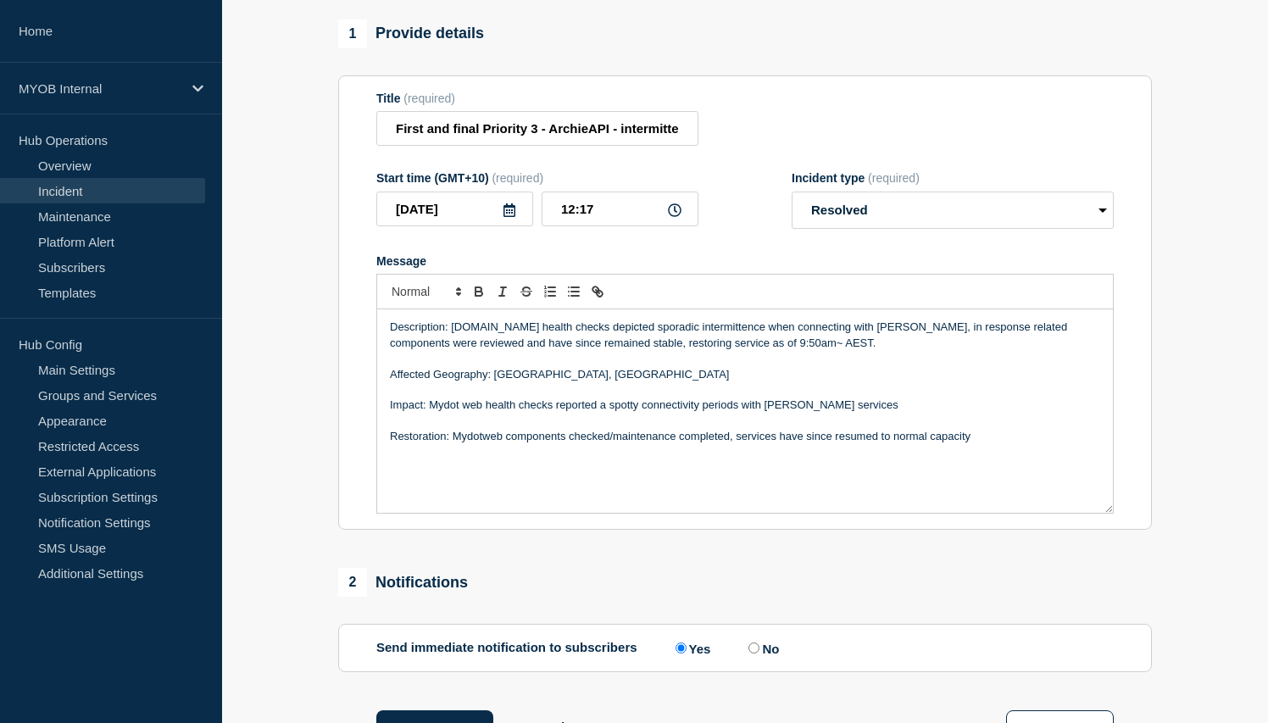
click at [860, 413] on p "Impact: Mydot web health checks reported a spotty connectivity periods with [PE…" at bounding box center [745, 404] width 710 height 15
click at [973, 444] on p "Restoration: Mydotweb components checked/maintenance completed, services have s…" at bounding box center [745, 436] width 710 height 15
click at [696, 382] on p "Affected Geography: [GEOGRAPHIC_DATA], [GEOGRAPHIC_DATA]" at bounding box center [745, 374] width 710 height 15
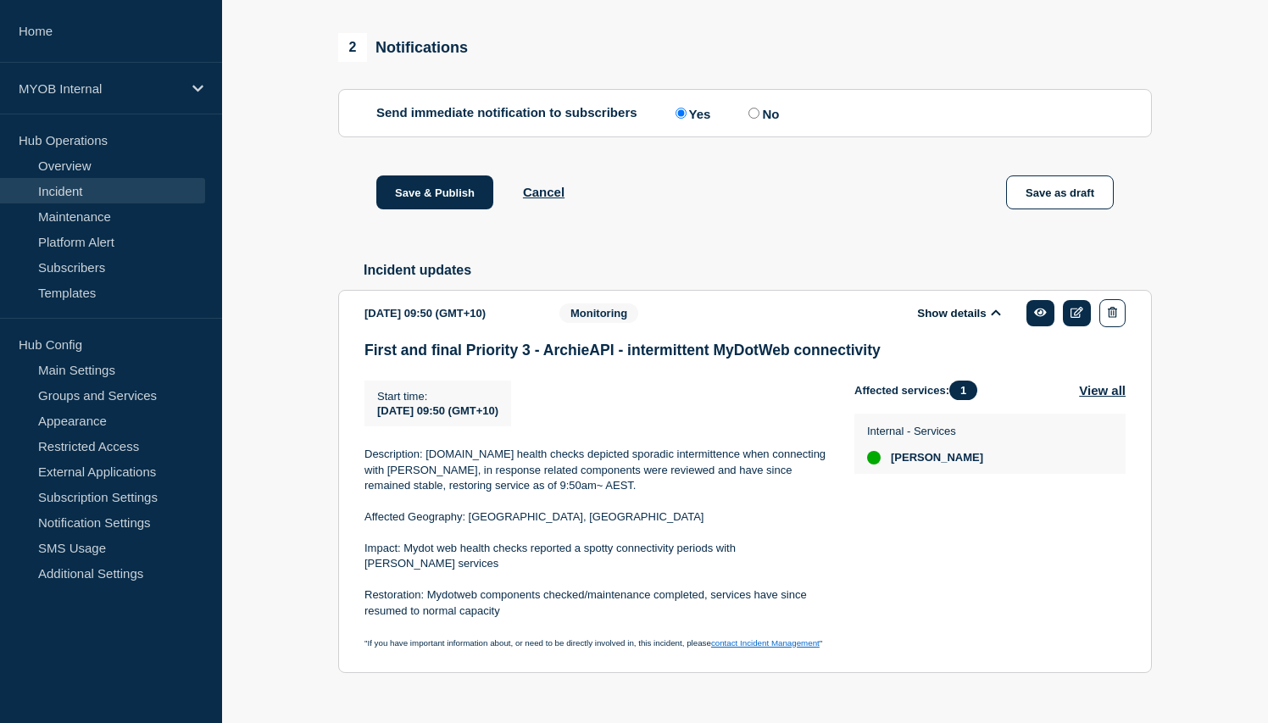
scroll to position [677, 0]
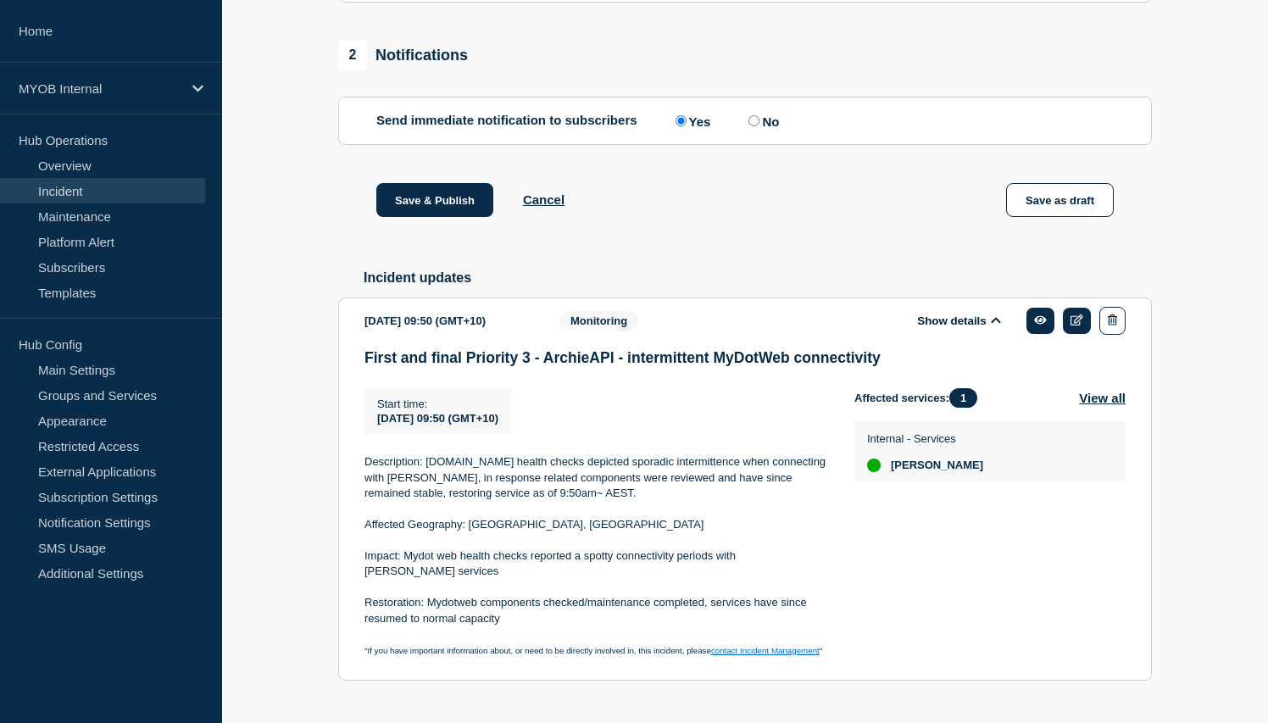
click at [748, 129] on label "No" at bounding box center [761, 121] width 35 height 16
click at [748, 126] on input "No" at bounding box center [753, 120] width 11 height 11
radio input "true"
radio input "false"
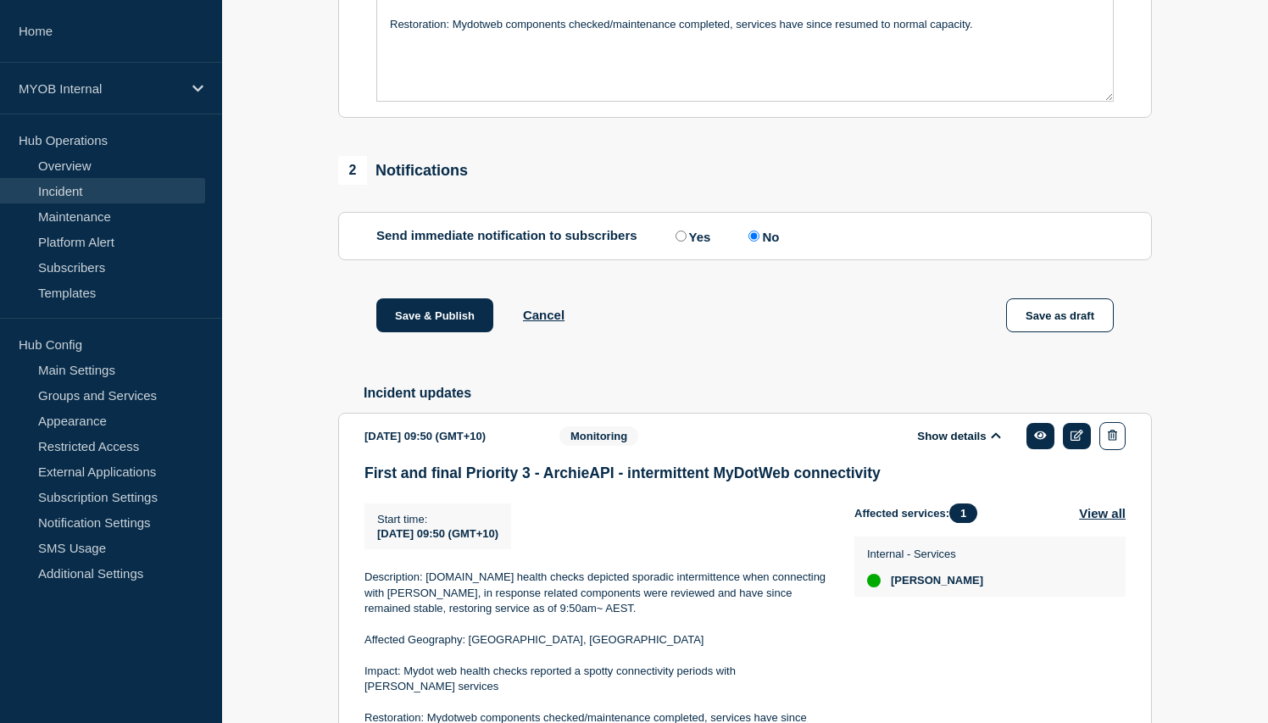
scroll to position [584, 0]
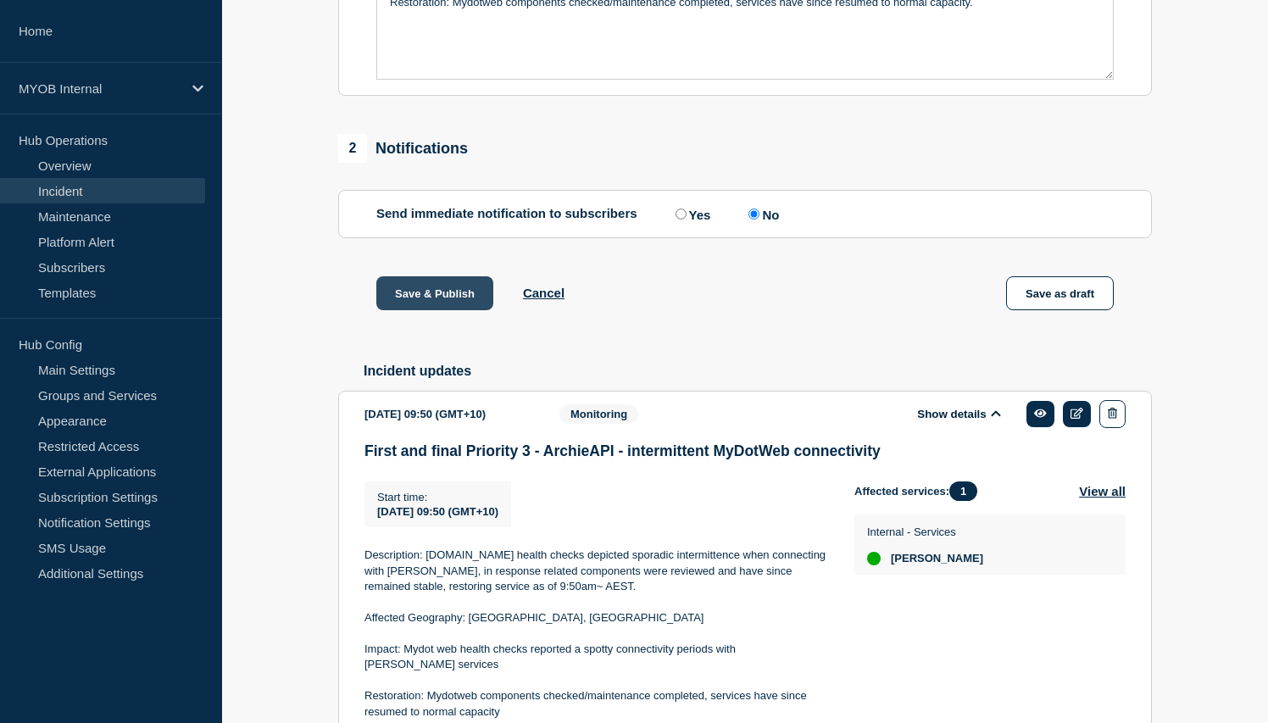
click at [458, 303] on button "Save & Publish" at bounding box center [434, 293] width 117 height 34
